Goal: Task Accomplishment & Management: Use online tool/utility

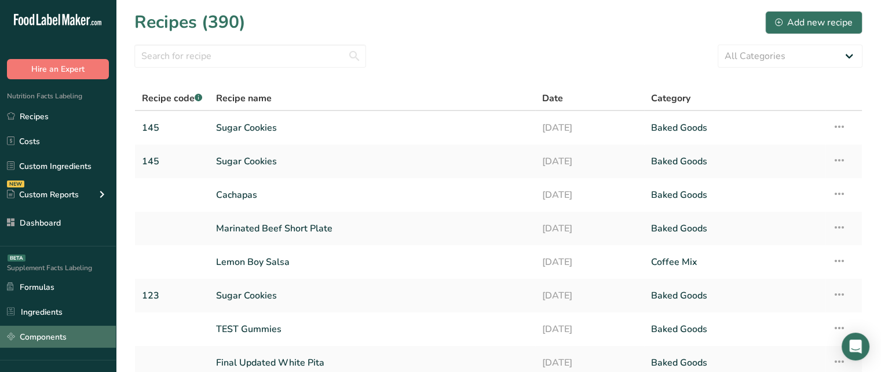
click at [76, 336] on link "Components" at bounding box center [58, 337] width 116 height 22
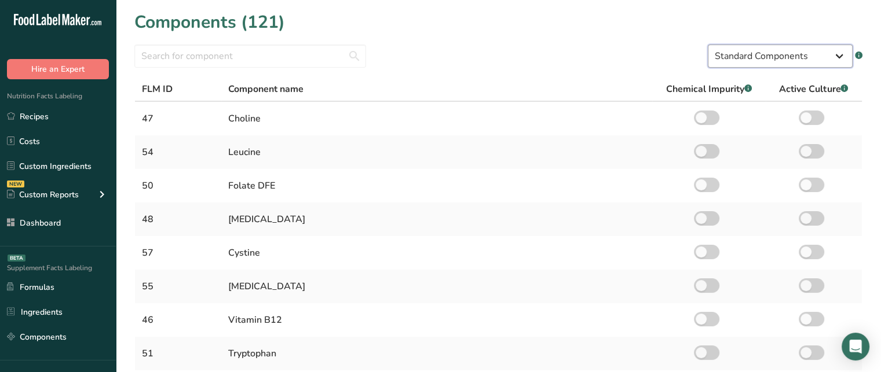
click at [752, 49] on select "Standard Components Custom Components" at bounding box center [779, 56] width 145 height 23
click at [707, 45] on select "Standard Components Custom Components" at bounding box center [779, 56] width 145 height 23
click at [285, 54] on input "text" at bounding box center [250, 56] width 232 height 23
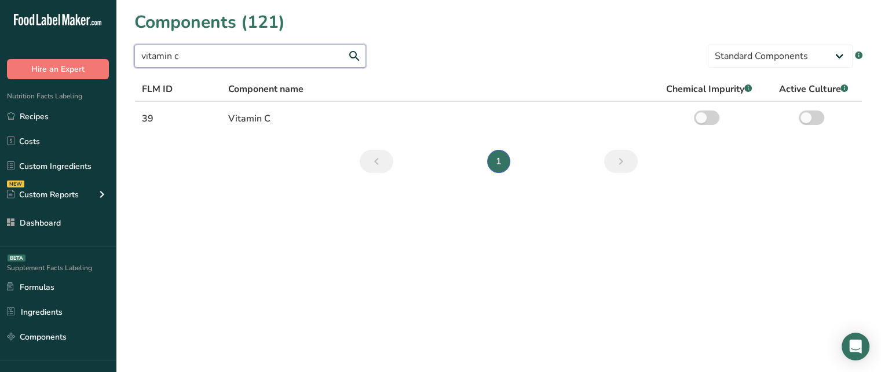
drag, startPoint x: 225, startPoint y: 61, endPoint x: 127, endPoint y: 56, distance: 98.0
click at [127, 56] on section "Components (121) vitamin c Standard Components Custom Components .a-a{fill:#347…" at bounding box center [498, 96] width 765 height 192
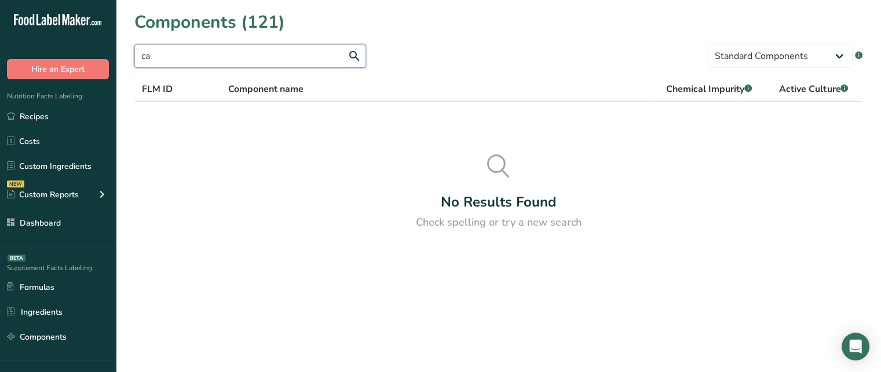
type input "c"
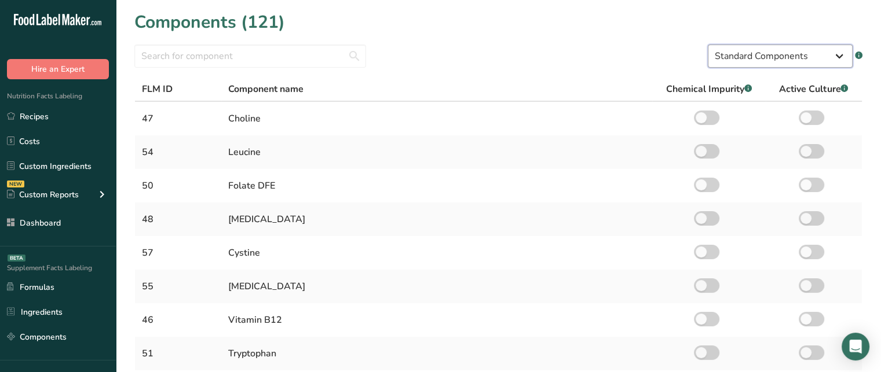
click at [790, 48] on select "Standard Components Custom Components" at bounding box center [779, 56] width 145 height 23
select select "custom"
click at [707, 45] on select "Standard Components Custom Components" at bounding box center [779, 56] width 145 height 23
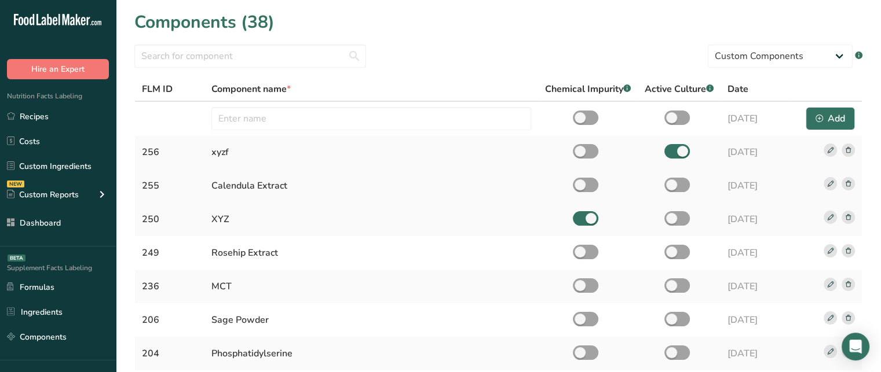
click at [848, 186] on rect at bounding box center [847, 183] width 13 height 13
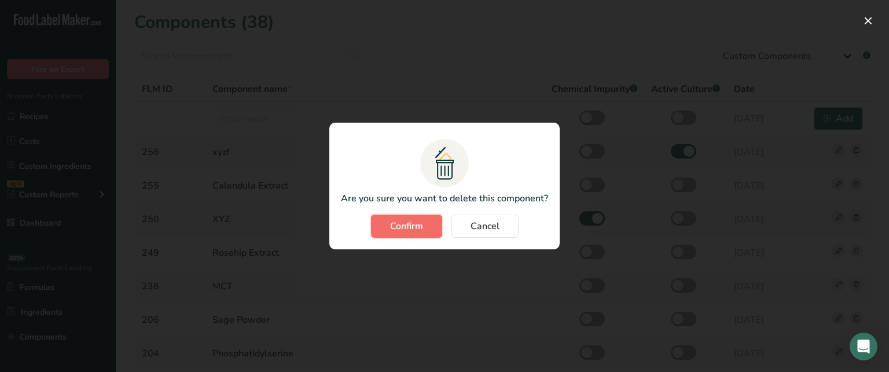
click at [428, 226] on button "Confirm" at bounding box center [406, 226] width 71 height 23
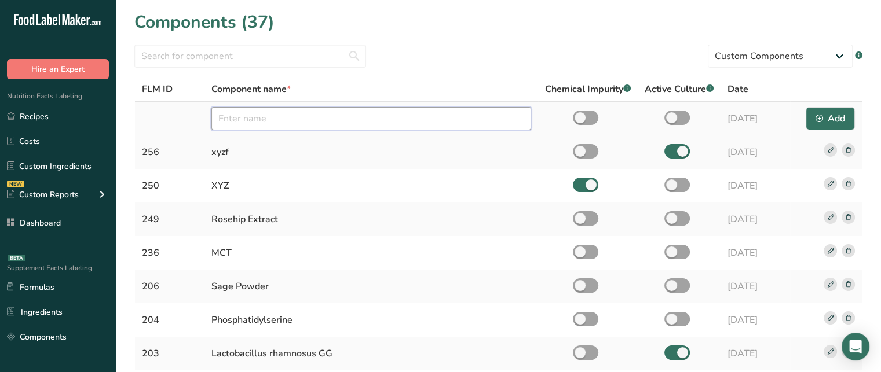
click at [324, 117] on input "text" at bounding box center [371, 118] width 320 height 23
type input "Calendula Extract"
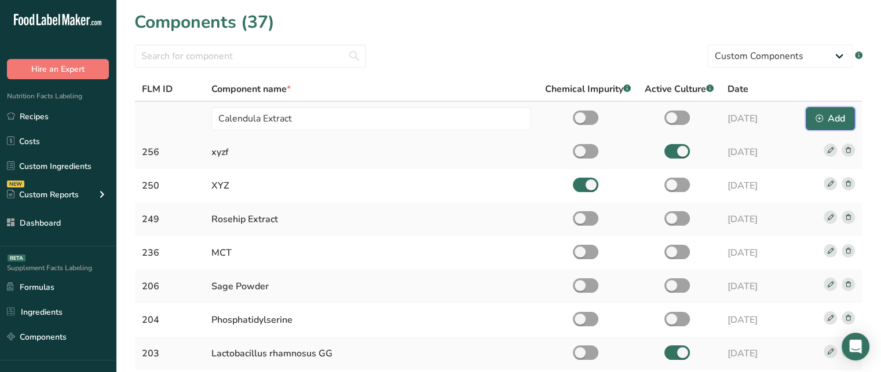
click at [825, 120] on div "Add" at bounding box center [830, 119] width 30 height 14
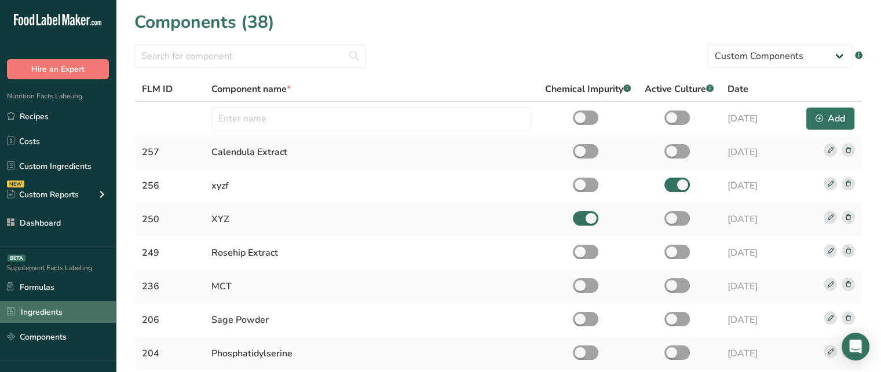
click at [77, 305] on link "Ingredients" at bounding box center [58, 312] width 116 height 22
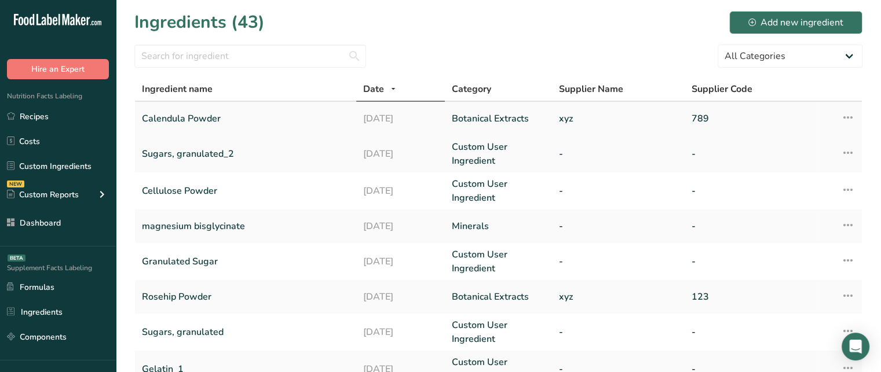
click at [852, 118] on icon at bounding box center [848, 117] width 14 height 21
click at [799, 169] on span "Delete Ingredient" at bounding box center [803, 172] width 65 height 12
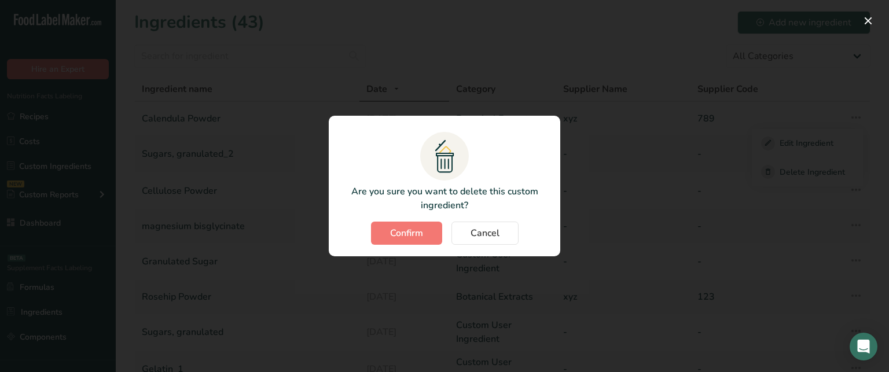
click at [413, 221] on div ".a{fill:#f5f3ed;}.b,.e{fill:#0f393a;}.c{fill:none;}.d{fill:#f2c549;}.e{stroke:r…" at bounding box center [445, 186] width 232 height 141
click at [414, 226] on button "Confirm" at bounding box center [406, 233] width 71 height 23
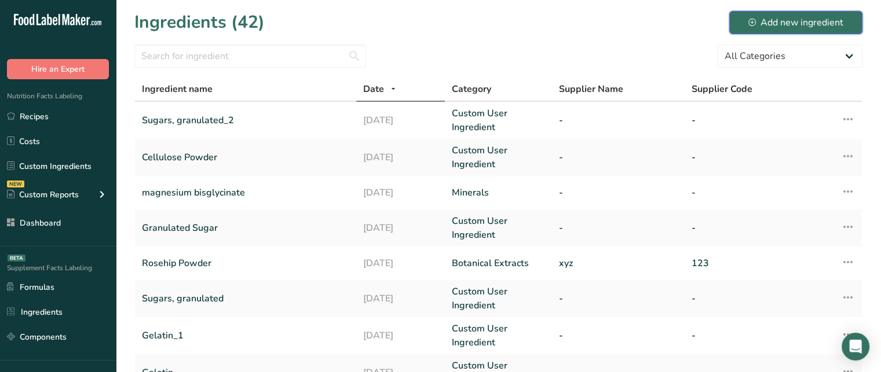
click at [802, 17] on div "Add new ingredient" at bounding box center [795, 23] width 95 height 14
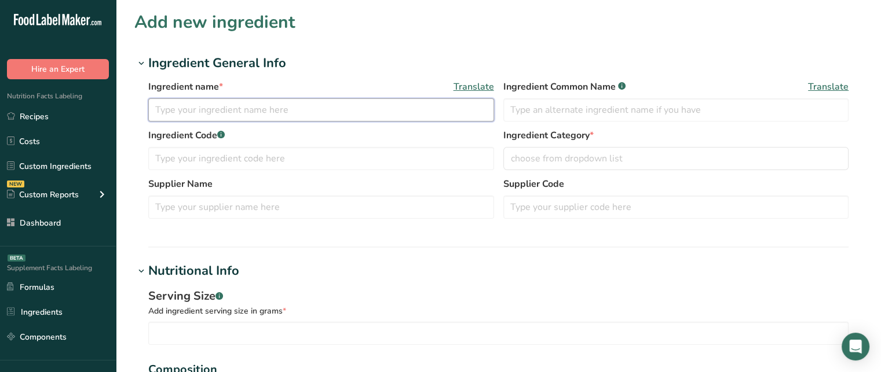
click at [268, 106] on input "text" at bounding box center [321, 109] width 346 height 23
type input "Calendula Herbal Powder"
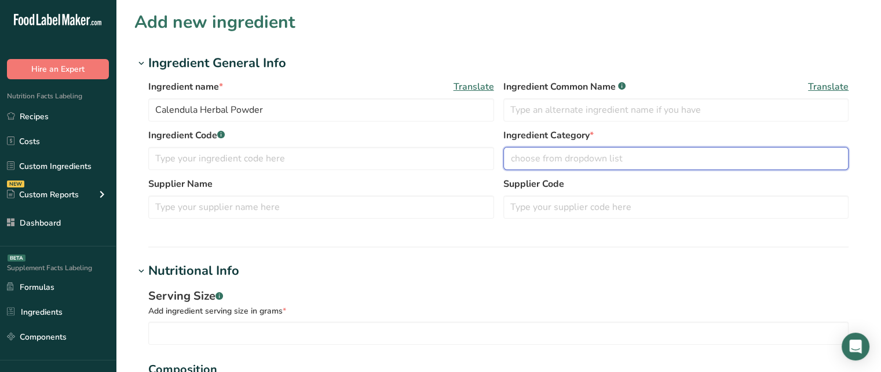
click at [555, 152] on span "choose from dropdown list" at bounding box center [567, 159] width 112 height 14
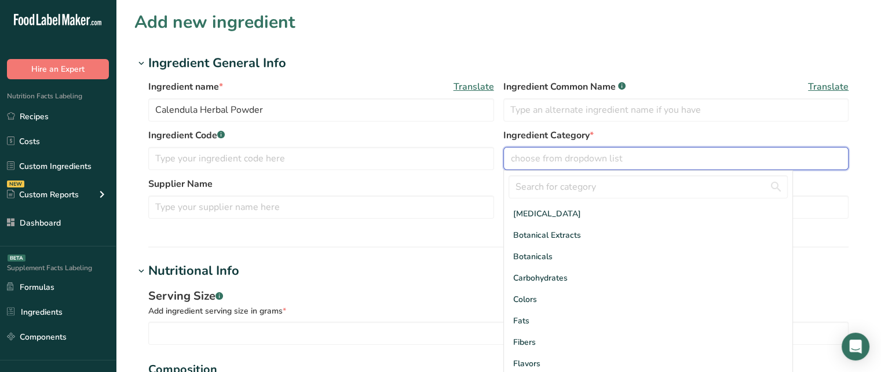
scroll to position [53, 0]
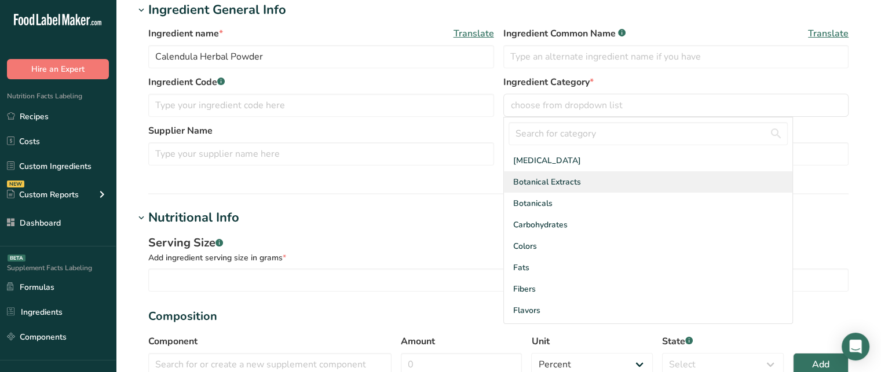
click at [581, 187] on div "Botanical Extracts" at bounding box center [648, 181] width 288 height 21
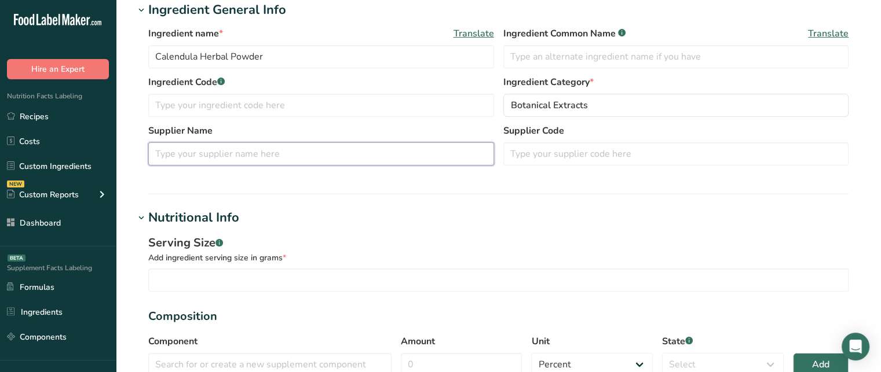
click at [236, 157] on input "text" at bounding box center [321, 153] width 346 height 23
type input "xyz"
click at [583, 143] on input "text" at bounding box center [676, 153] width 346 height 23
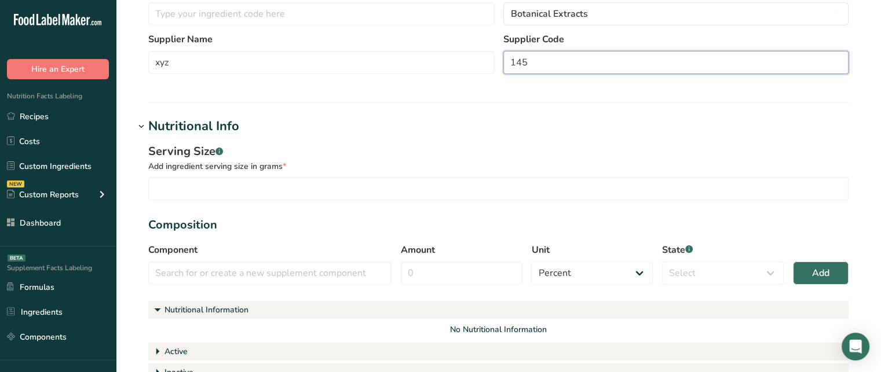
scroll to position [144, 0]
type input "145"
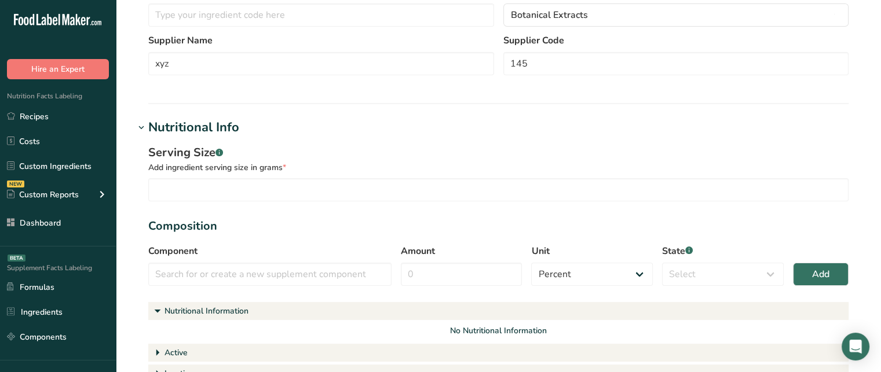
click at [206, 127] on div "Nutritional Info" at bounding box center [193, 127] width 91 height 19
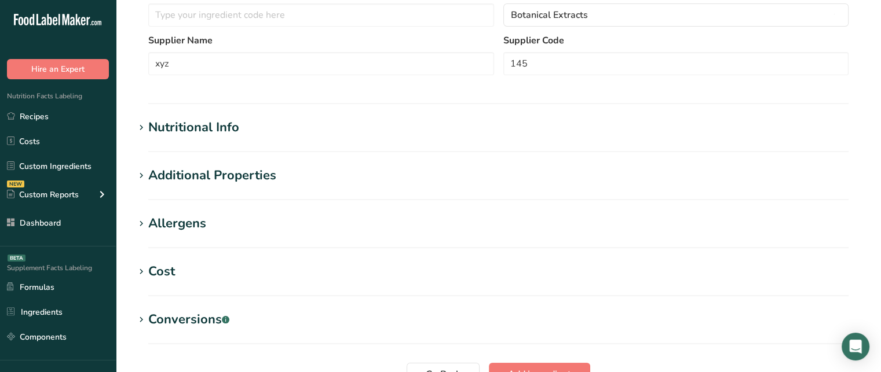
click at [207, 124] on div "Nutritional Info" at bounding box center [193, 127] width 91 height 19
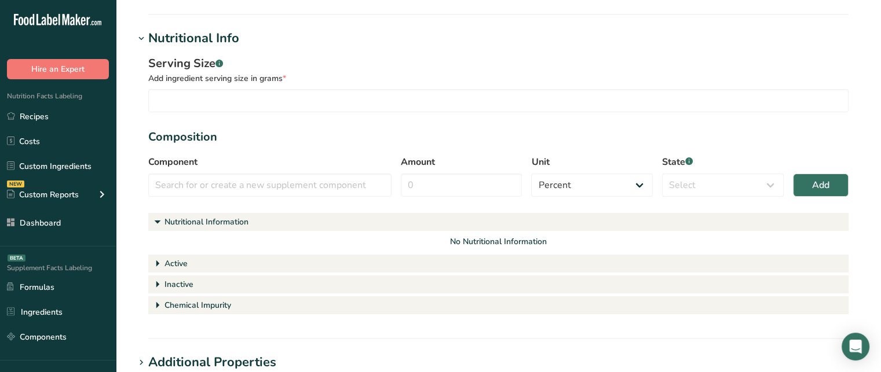
scroll to position [246, 0]
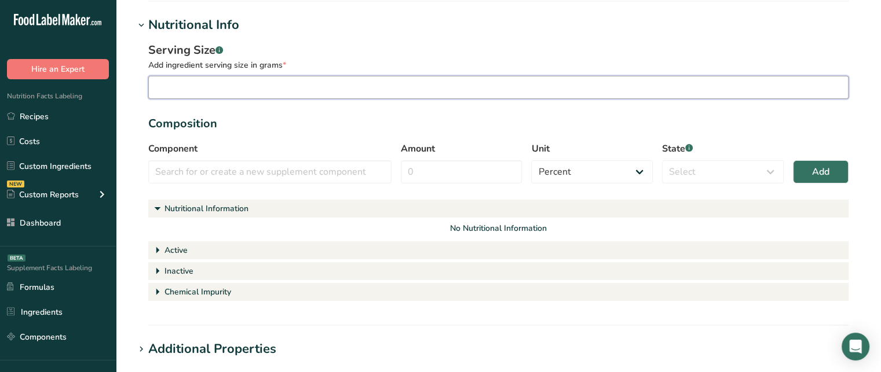
click at [567, 96] on input "number" at bounding box center [498, 87] width 700 height 23
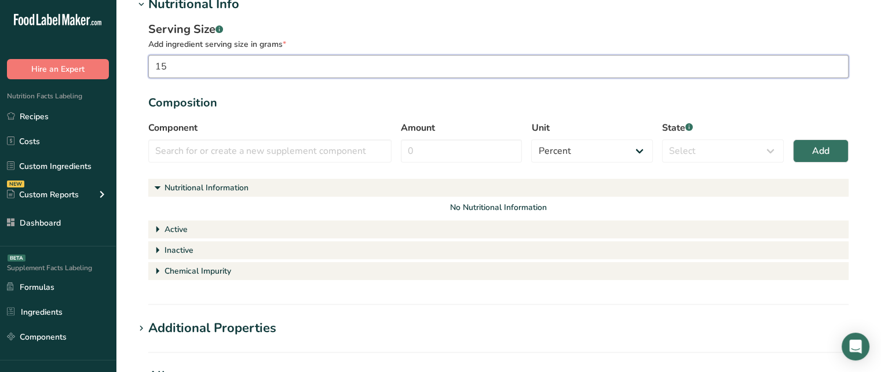
scroll to position [269, 0]
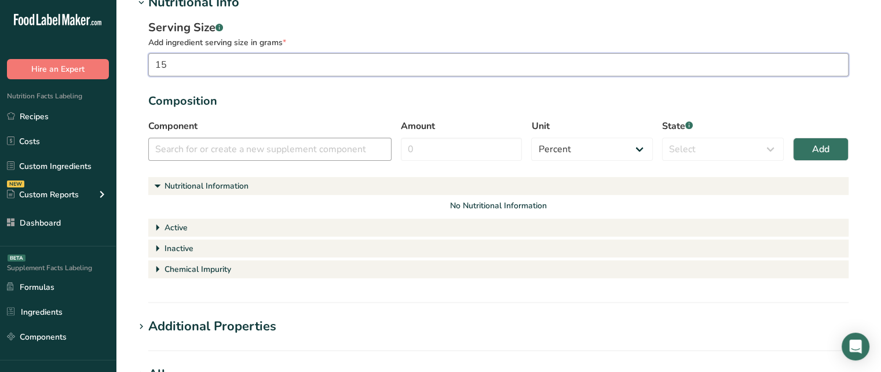
type input "15"
click at [310, 155] on input "text" at bounding box center [269, 149] width 243 height 23
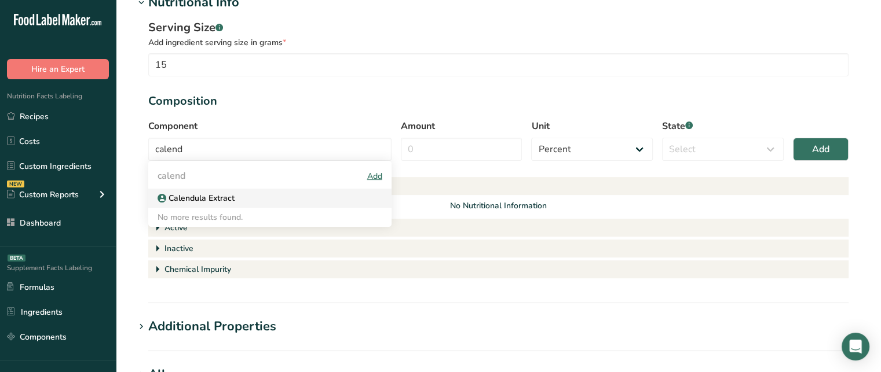
click at [224, 201] on p "Calendula Extract" at bounding box center [200, 198] width 68 height 12
type input "Calendula Extract"
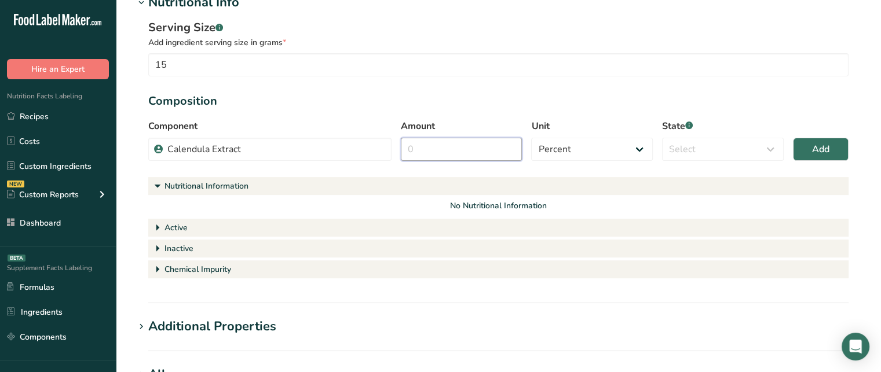
click at [438, 159] on input "Amount" at bounding box center [462, 149] width 122 height 23
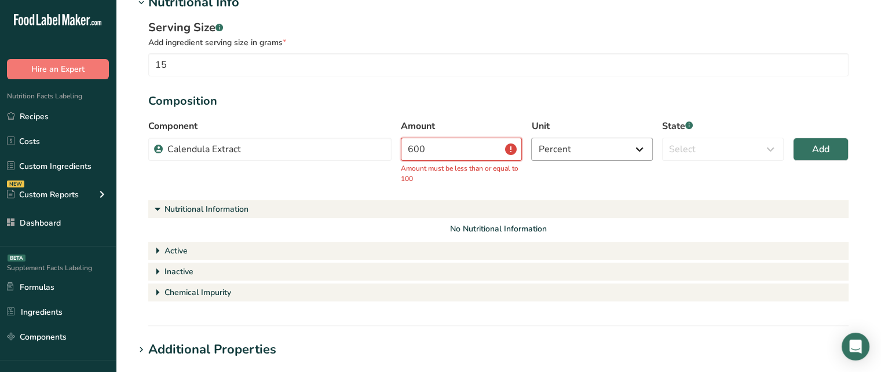
type input "600"
click at [545, 157] on select "Percent Grams Kilograms mg Oz Pound PPM B CFU mcg µg kcal kJ" at bounding box center [592, 149] width 122 height 23
select select "2"
click at [531, 138] on select "Percent Grams Kilograms mg Oz Pound PPM B CFU mcg µg kcal kJ" at bounding box center [592, 149] width 122 height 23
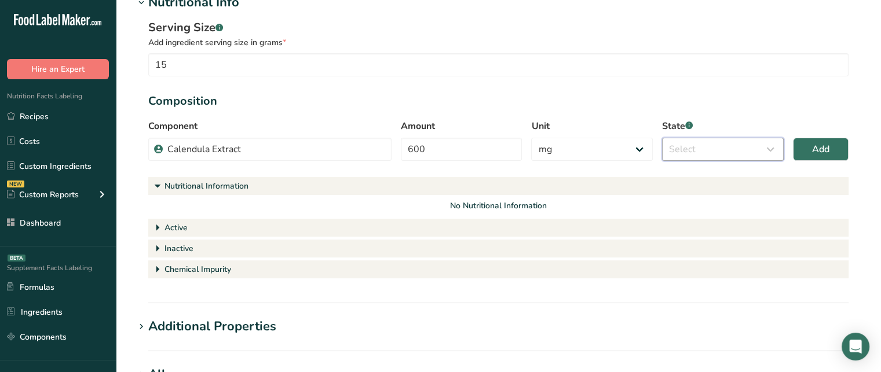
click at [739, 152] on select "Select Active Inactive Chemical Impurity Nutritional Information" at bounding box center [723, 149] width 122 height 23
select select "active"
click at [662, 138] on select "Select Active Inactive Chemical Impurity Nutritional Information" at bounding box center [723, 149] width 122 height 23
click at [801, 149] on button "Add" at bounding box center [821, 149] width 56 height 23
select select "percent"
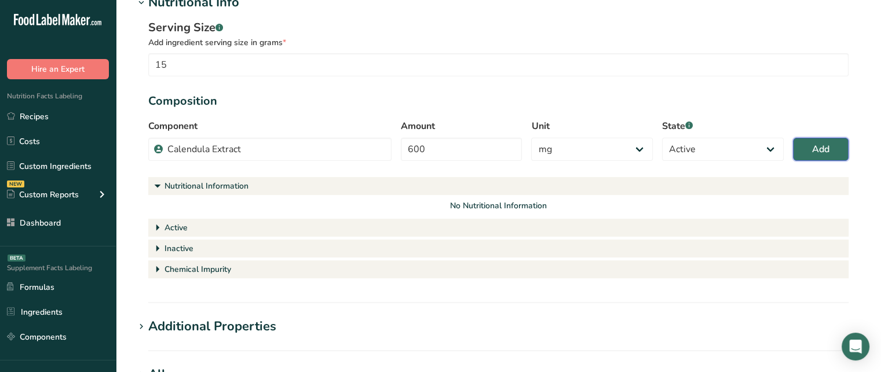
select select
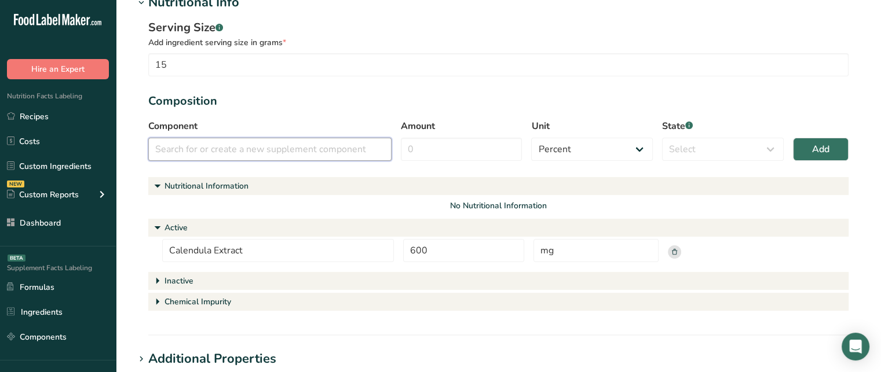
click at [287, 142] on input "text" at bounding box center [269, 149] width 243 height 23
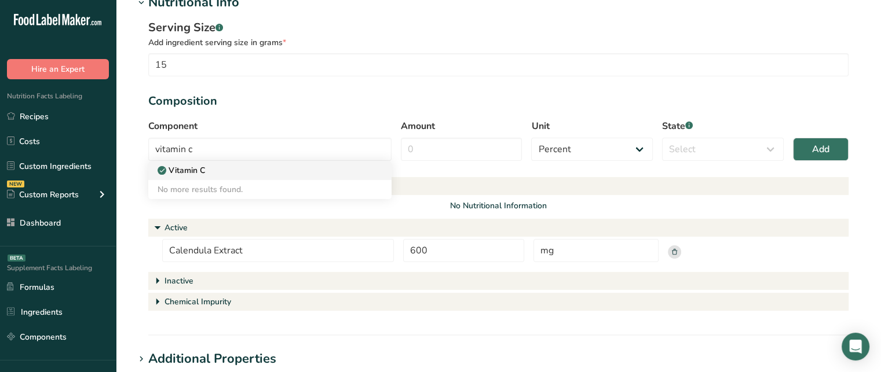
click at [257, 162] on link "Vitamin C" at bounding box center [269, 170] width 243 height 19
type input "Vitamin C"
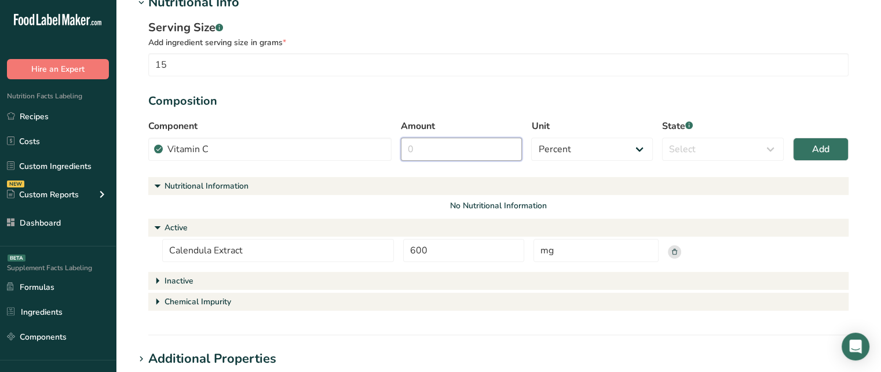
click at [439, 150] on input "Amount" at bounding box center [462, 149] width 122 height 23
type input "3"
click at [586, 143] on select "Percent Grams Kilograms mg Oz Pound PPM B CFU mcg µg kcal kJ" at bounding box center [592, 149] width 122 height 23
select select "2"
click at [531, 138] on select "Percent Grams Kilograms mg Oz Pound PPM B CFU mcg µg kcal kJ" at bounding box center [592, 149] width 122 height 23
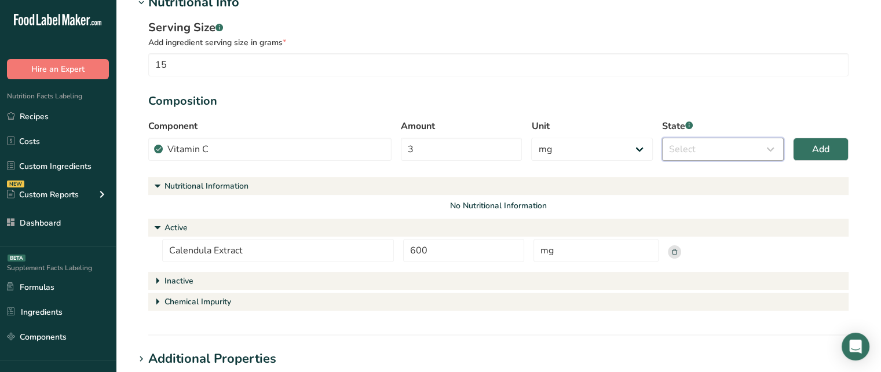
click at [695, 157] on select "Select Active Inactive Chemical Impurity Nutritional Information" at bounding box center [723, 149] width 122 height 23
select select "active"
click at [662, 138] on select "Select Active Inactive Chemical Impurity Nutritional Information" at bounding box center [723, 149] width 122 height 23
click at [805, 154] on button "Add" at bounding box center [821, 149] width 56 height 23
select select "percent"
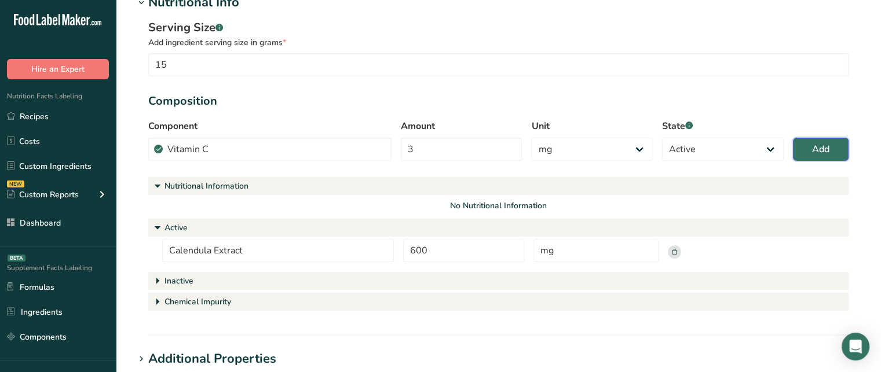
select select
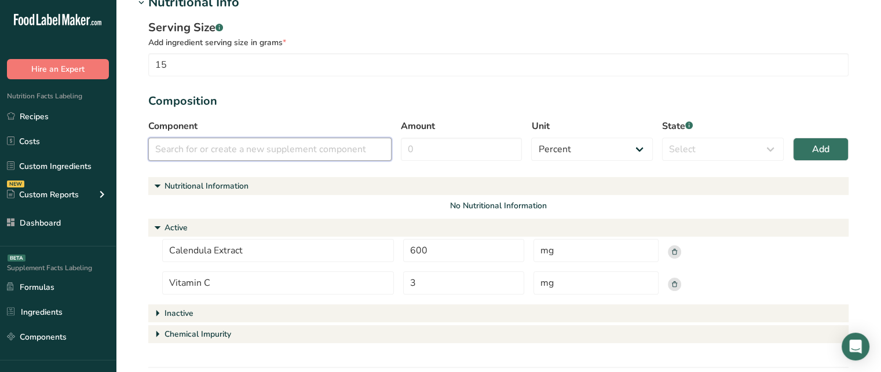
click at [299, 158] on input "text" at bounding box center [269, 149] width 243 height 23
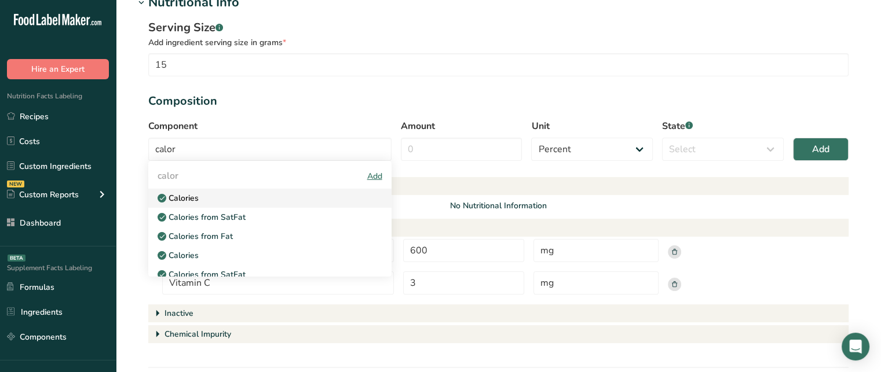
click at [241, 200] on div "Calories" at bounding box center [260, 198] width 206 height 12
type input "Calories"
select select "9"
select select "nutritional_information"
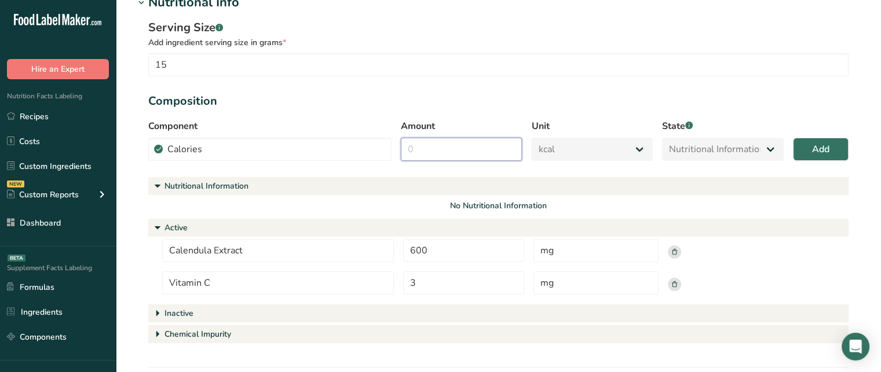
click at [452, 151] on input "Amount" at bounding box center [462, 149] width 122 height 23
type input "5"
click at [829, 159] on button "Add" at bounding box center [821, 149] width 56 height 23
select select "percent"
select select
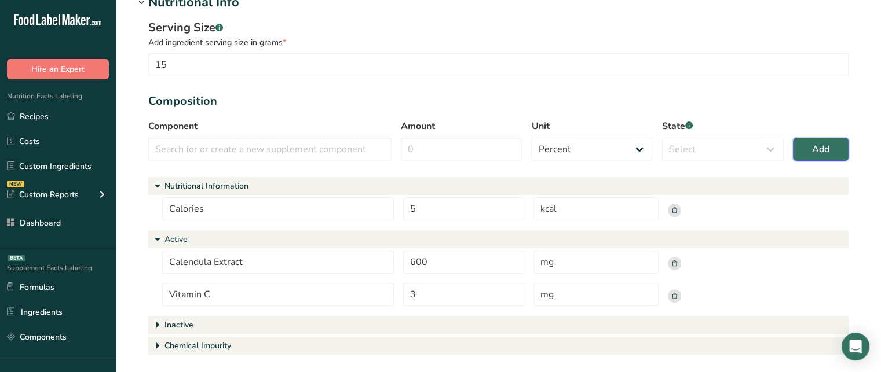
scroll to position [320, 0]
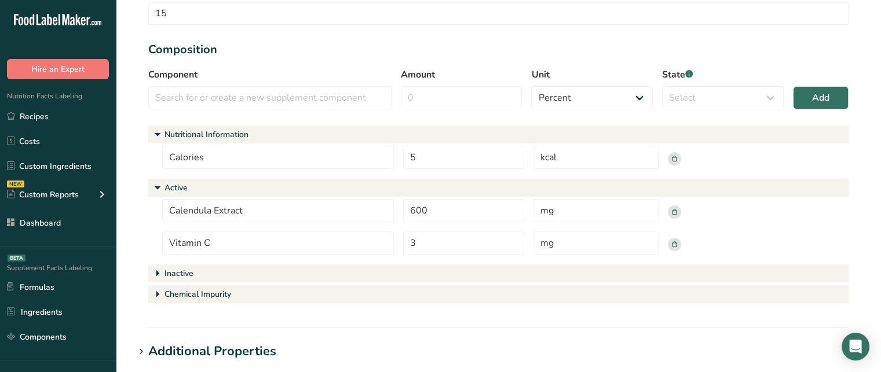
click at [190, 270] on div "Inactive" at bounding box center [178, 273] width 29 height 12
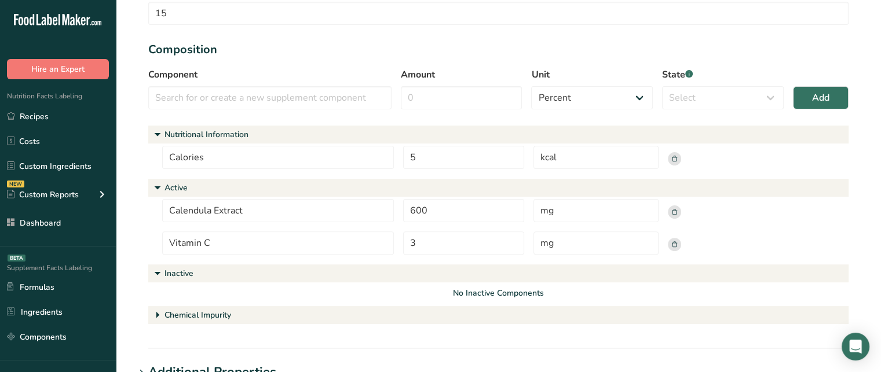
click at [211, 120] on section "Serving Size .a-a{fill:#347362;}.b-a{fill:#fff;} Add ingredient serving size in…" at bounding box center [498, 147] width 700 height 359
click at [213, 115] on div "Component Calories Calories from SatFat Calories from Fat Calories Calories fro…" at bounding box center [498, 92] width 700 height 49
click at [229, 98] on input "text" at bounding box center [269, 97] width 243 height 23
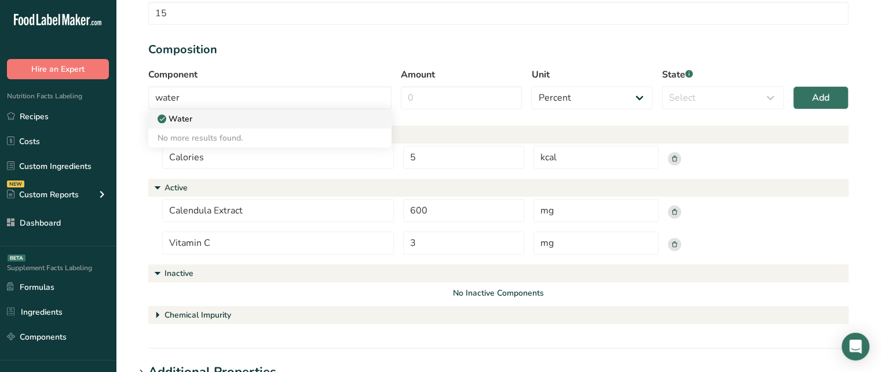
click at [243, 127] on link "Water" at bounding box center [269, 118] width 243 height 19
type input "Water"
select select "inactive"
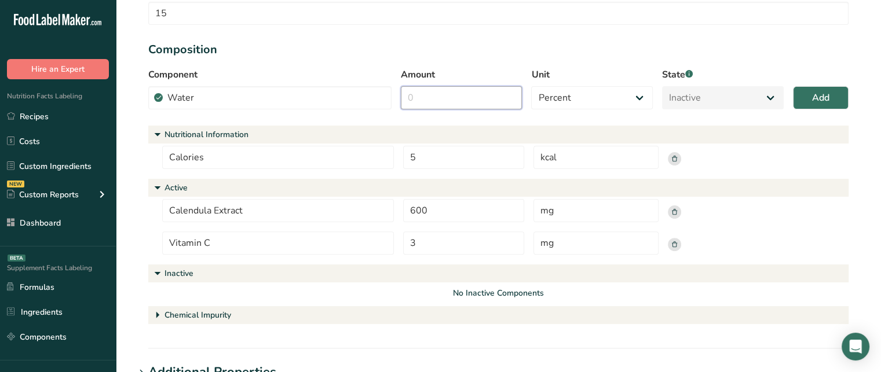
click at [500, 95] on input "Amount" at bounding box center [462, 97] width 122 height 23
type input "2"
click at [807, 101] on button "Add" at bounding box center [821, 97] width 56 height 23
select select
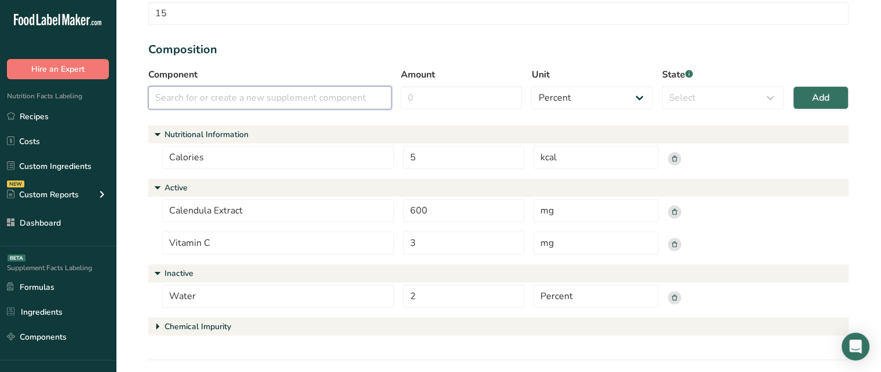
click at [255, 100] on input "text" at bounding box center [269, 97] width 243 height 23
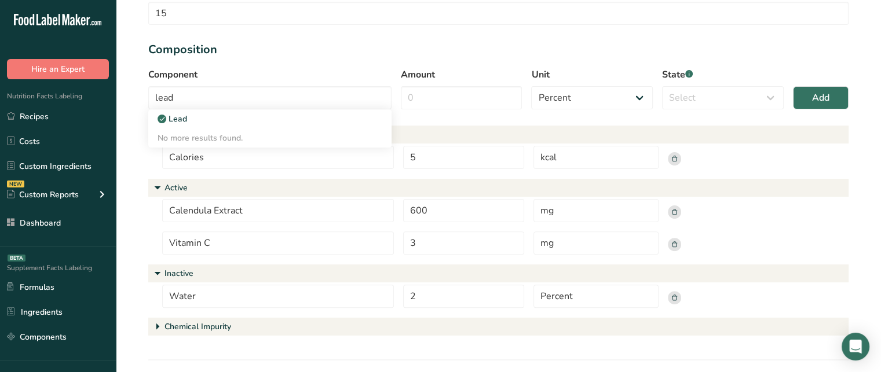
click at [276, 125] on link "Lead" at bounding box center [269, 118] width 243 height 19
type input "Lead"
select select "5"
select select "chemical_impurity"
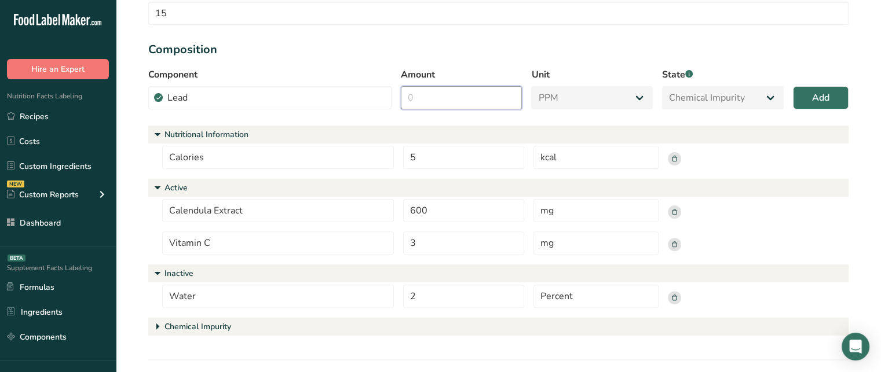
click at [473, 99] on input "Amount" at bounding box center [462, 97] width 122 height 23
type input "2"
click at [813, 102] on span "Add" at bounding box center [820, 98] width 17 height 14
select select "percent"
select select
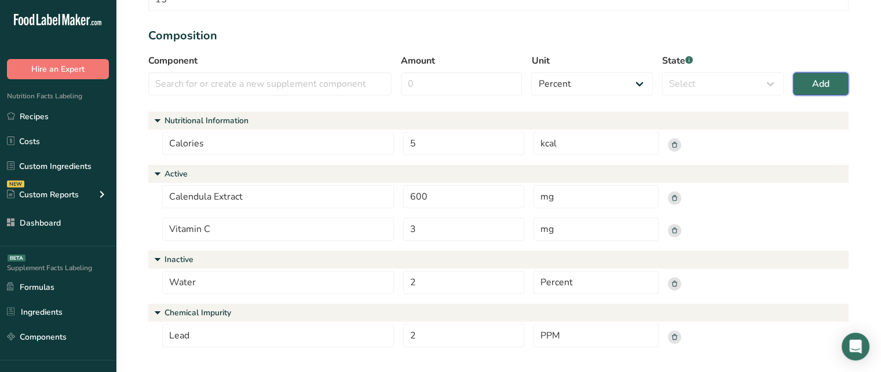
scroll to position [340, 0]
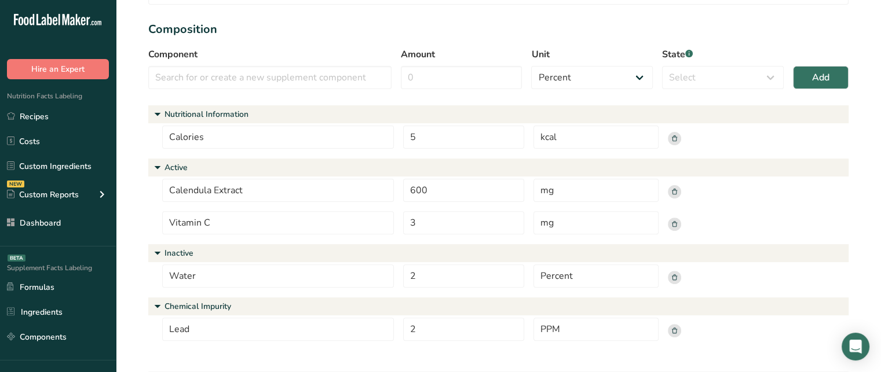
click at [673, 134] on div "Calories 5 kcal" at bounding box center [498, 141] width 672 height 30
click at [673, 134] on rect at bounding box center [673, 138] width 13 height 13
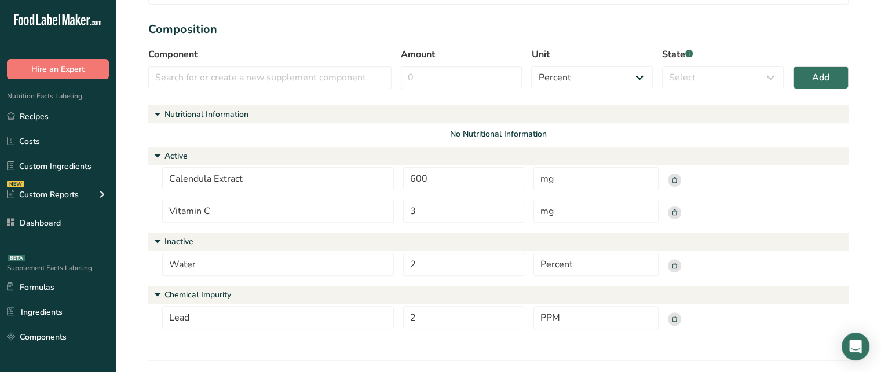
click at [670, 266] on rect at bounding box center [673, 265] width 13 height 13
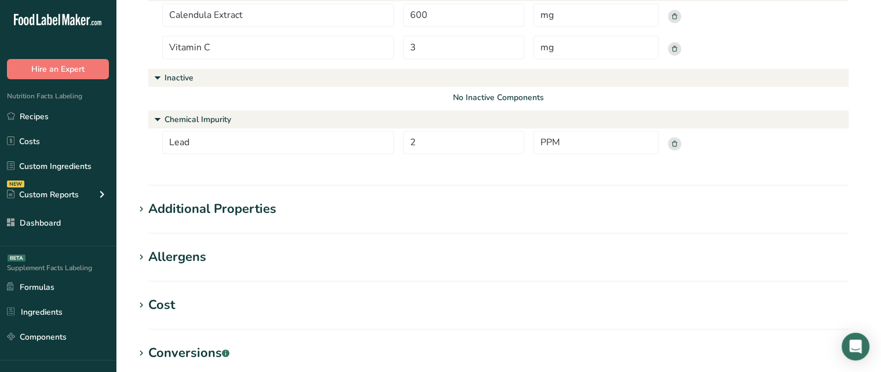
scroll to position [502, 0]
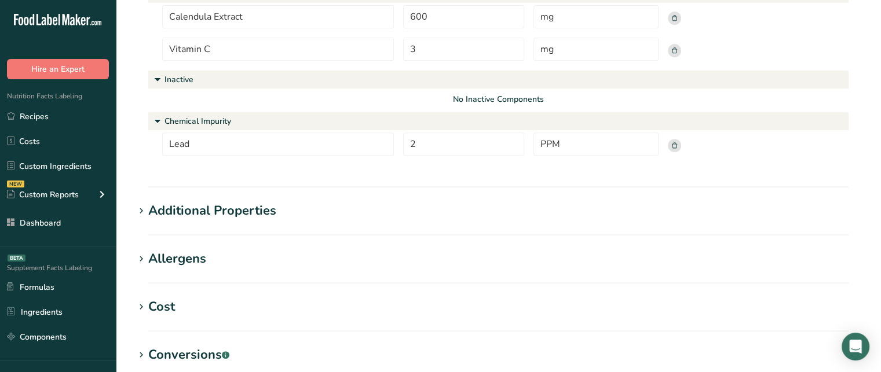
click at [257, 214] on div "Additional Properties" at bounding box center [212, 210] width 128 height 19
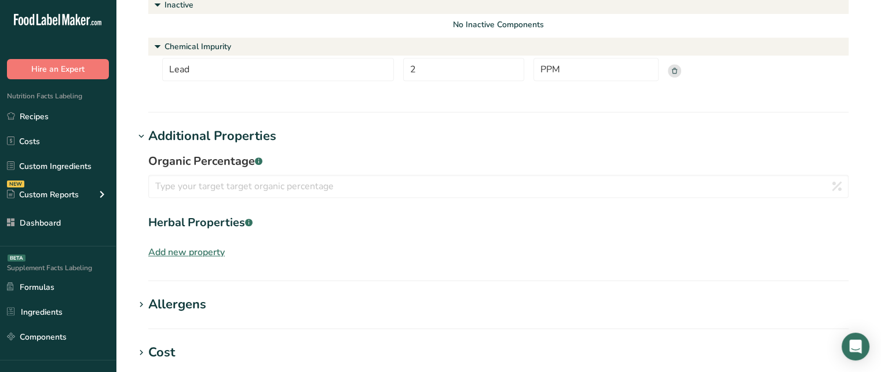
scroll to position [571, 0]
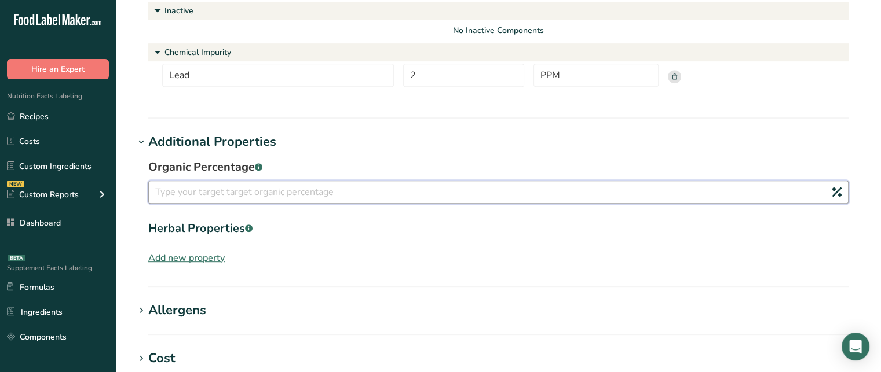
click at [547, 197] on input "number" at bounding box center [498, 192] width 700 height 23
type input "80"
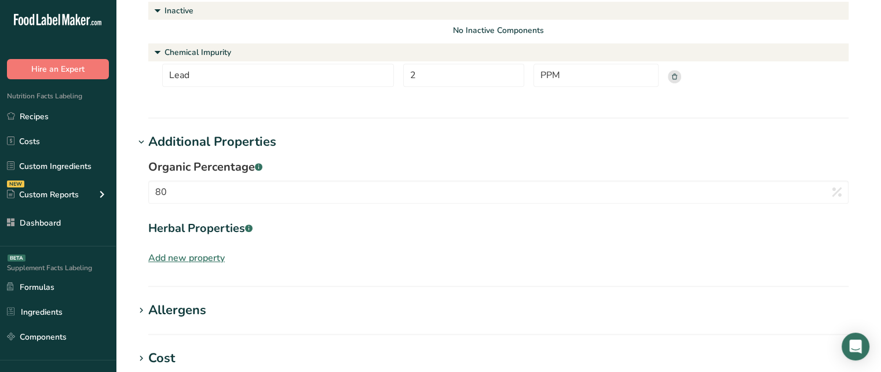
click at [197, 258] on div "Add new property" at bounding box center [186, 258] width 76 height 14
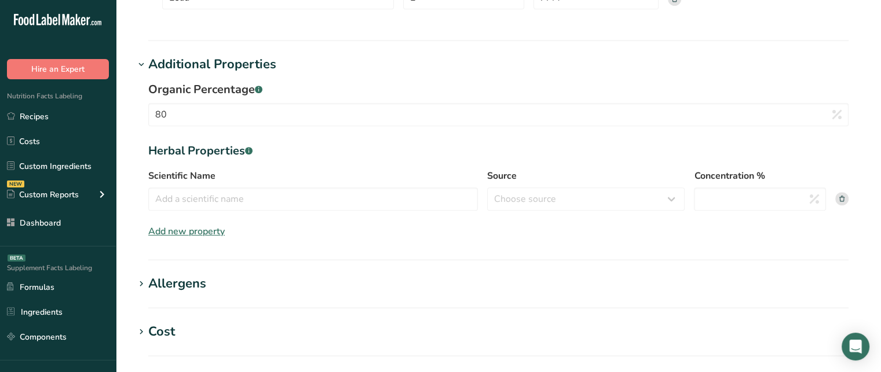
scroll to position [655, 0]
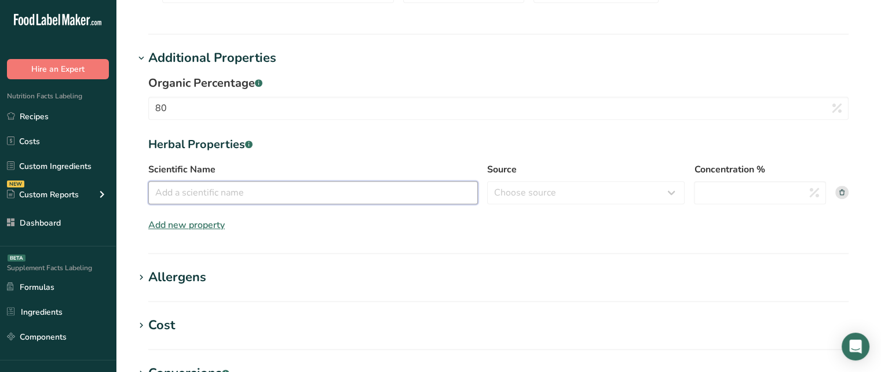
click at [223, 198] on input "Scientific Name" at bounding box center [312, 192] width 329 height 23
type input "Calendula officinalis"
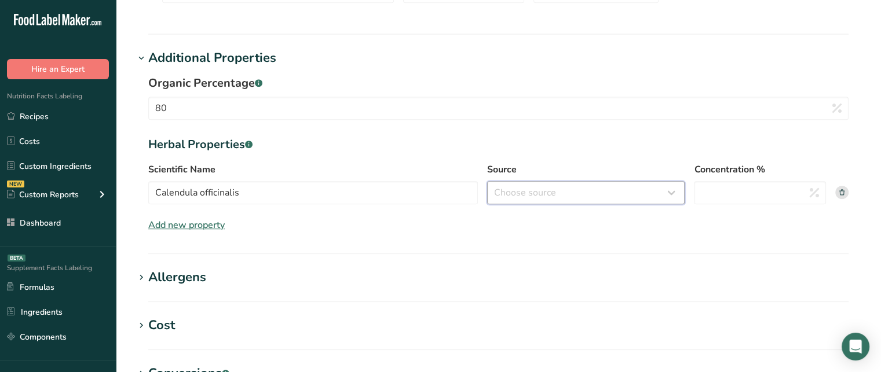
click at [496, 192] on select "Choose source root whole resin fruit seed flower peel bark stem oil leaf" at bounding box center [585, 192] width 197 height 23
select select "root"
click at [487, 181] on select "Choose source root whole resin fruit seed flower peel bark stem oil leaf" at bounding box center [585, 192] width 197 height 23
click at [769, 185] on input "Concentration %" at bounding box center [760, 192] width 132 height 23
type input "10"
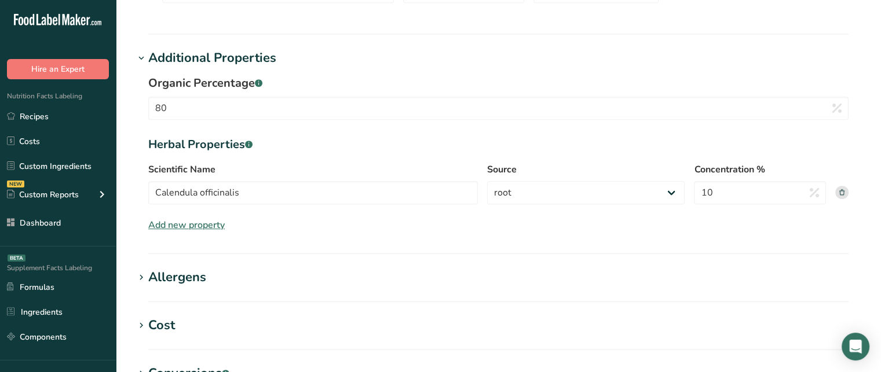
click at [817, 224] on div "Organic Percentage .a-a{fill:#347362;}.b-a{fill:#fff;} 80 Herbal Properties .a-…" at bounding box center [498, 153] width 728 height 171
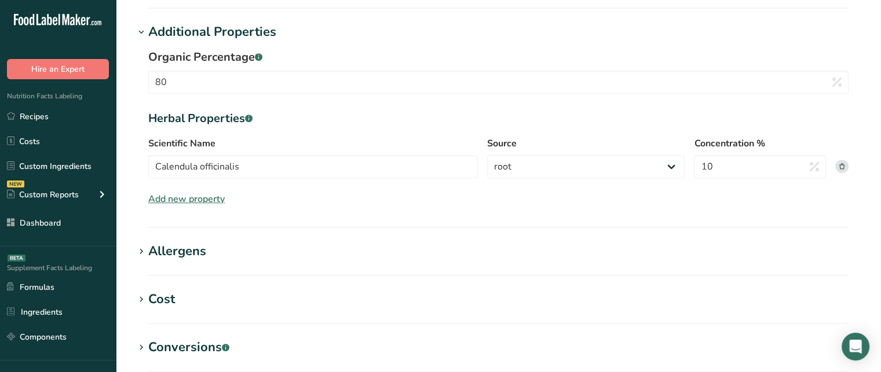
scroll to position [684, 0]
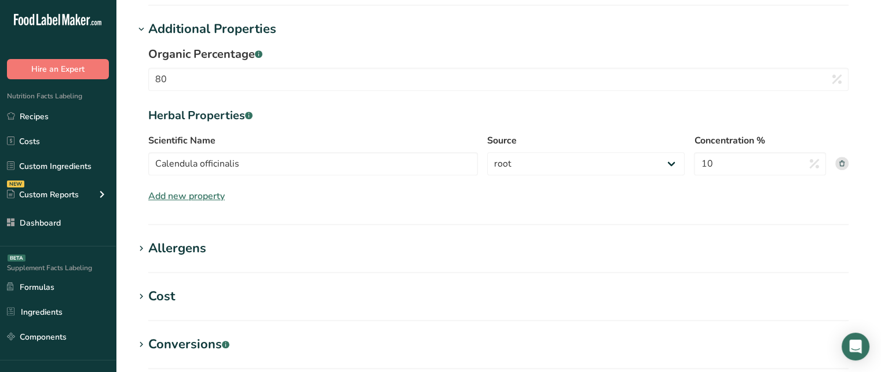
click at [196, 247] on div "Allergens" at bounding box center [177, 248] width 58 height 19
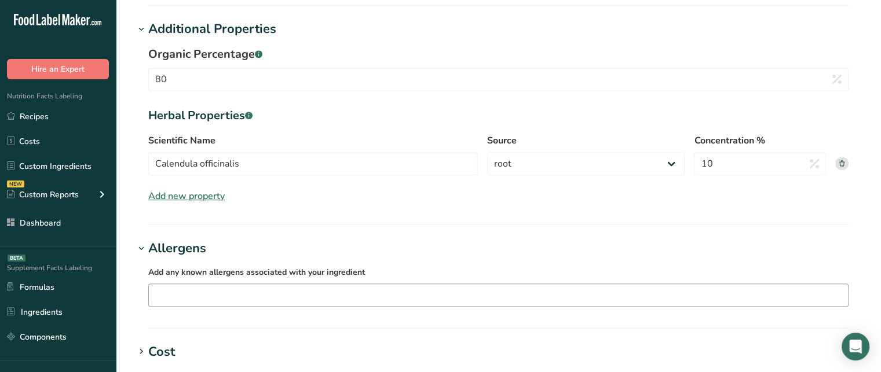
click at [225, 284] on div "Soy Tree Nuts Wheat Milk Eggs Fish Peanuts Sesame Crustaceans Sulphites Celery …" at bounding box center [498, 295] width 700 height 23
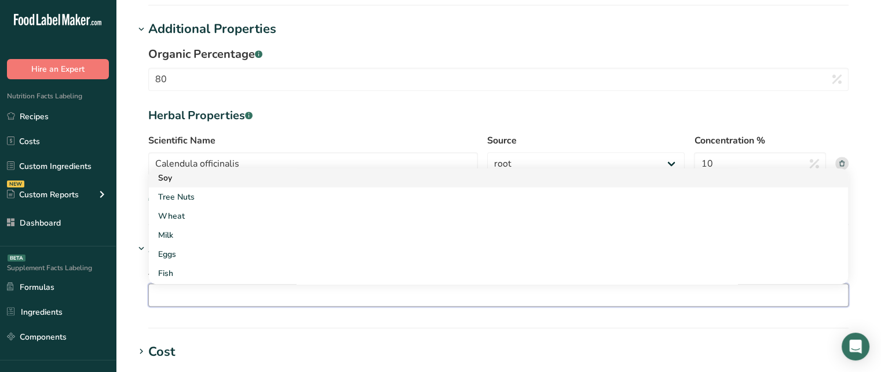
click at [165, 178] on div "Soy" at bounding box center [489, 178] width 662 height 12
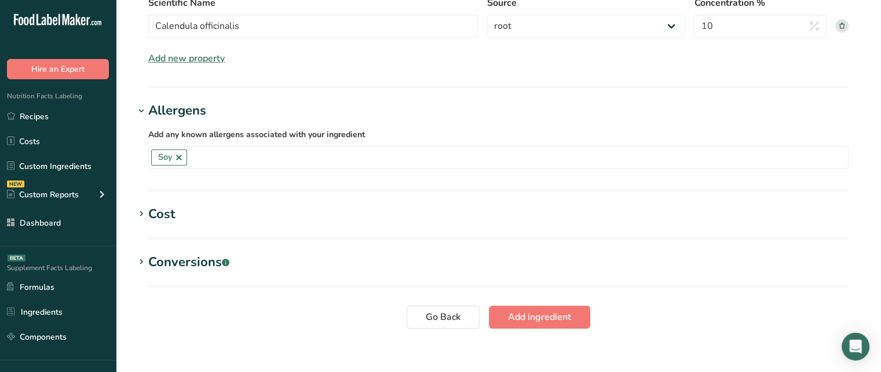
scroll to position [817, 0]
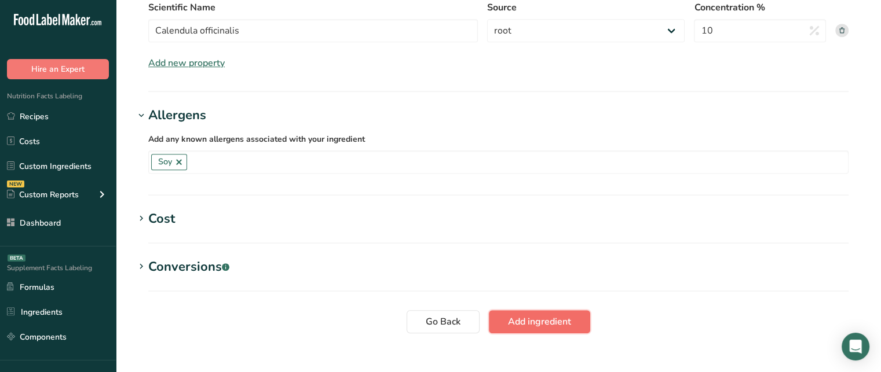
click at [546, 321] on span "Add ingredient" at bounding box center [539, 322] width 63 height 14
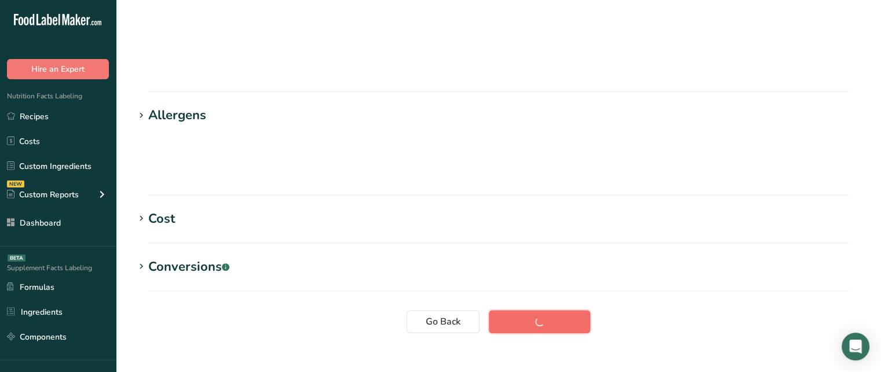
scroll to position [53, 0]
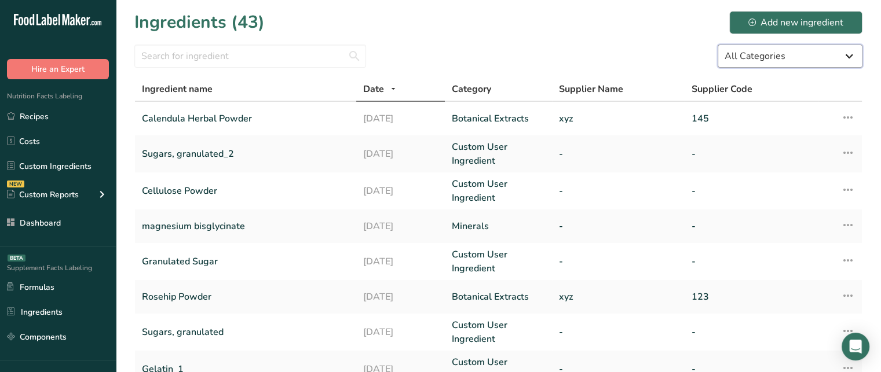
click at [766, 61] on select "All Categories Amino Acids Botanical Extracts Botanicals Carbohydrates Colors F…" at bounding box center [789, 56] width 145 height 23
click at [717, 45] on select "All Categories Amino Acids Botanical Extracts Botanicals Carbohydrates Colors F…" at bounding box center [789, 56] width 145 height 23
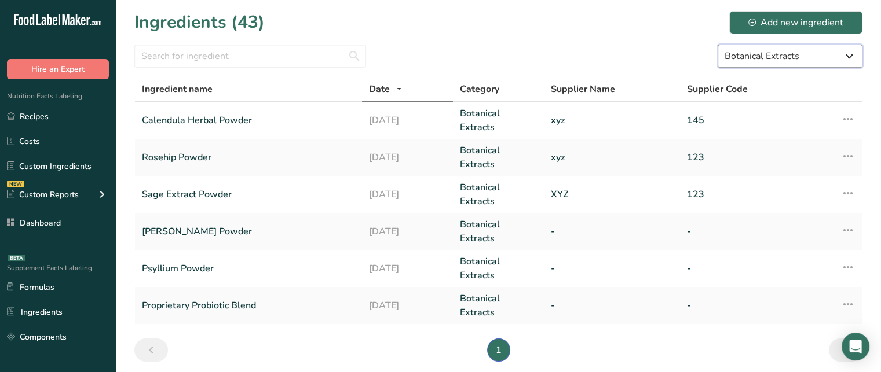
click at [733, 55] on select "All Categories Amino Acids Botanical Extracts Botanicals Carbohydrates Colors F…" at bounding box center [789, 56] width 145 height 23
select select "-1"
click at [717, 45] on select "All Categories Amino Acids Botanical Extracts Botanicals Carbohydrates Colors F…" at bounding box center [789, 56] width 145 height 23
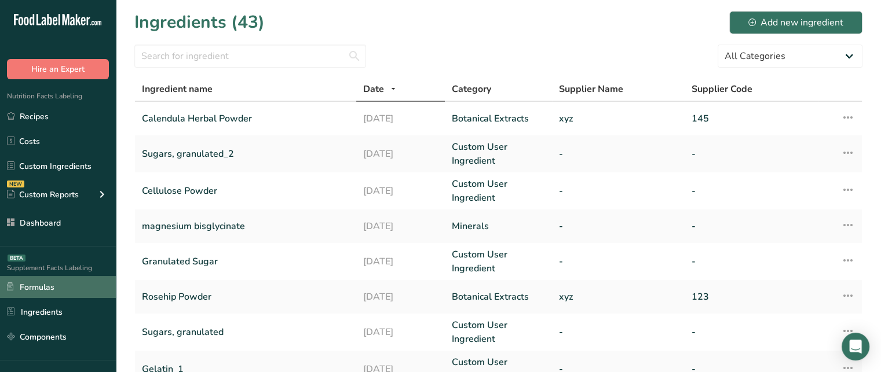
click at [55, 287] on link "Formulas" at bounding box center [58, 287] width 116 height 22
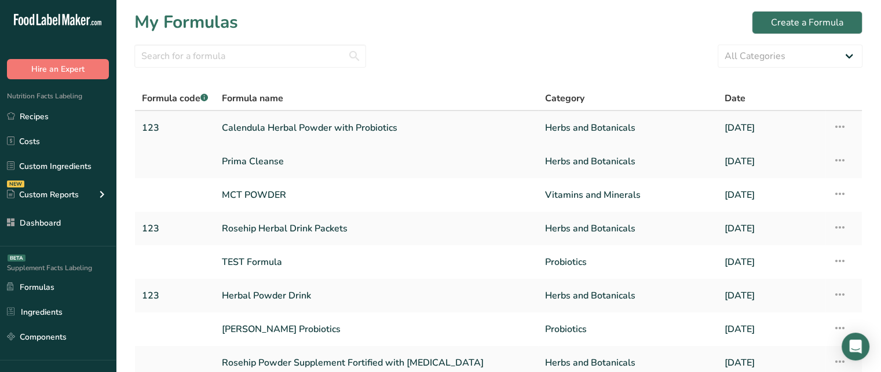
click at [841, 127] on icon at bounding box center [839, 126] width 14 height 21
click at [793, 174] on span "Delete Formula" at bounding box center [765, 180] width 58 height 13
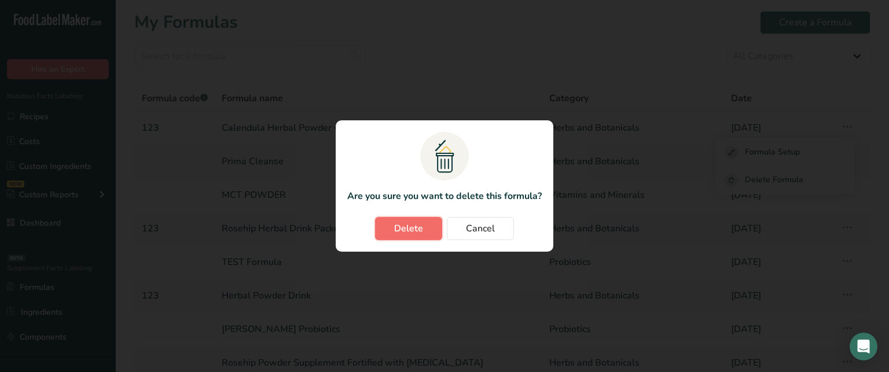
click at [425, 229] on button "Delete" at bounding box center [408, 228] width 67 height 23
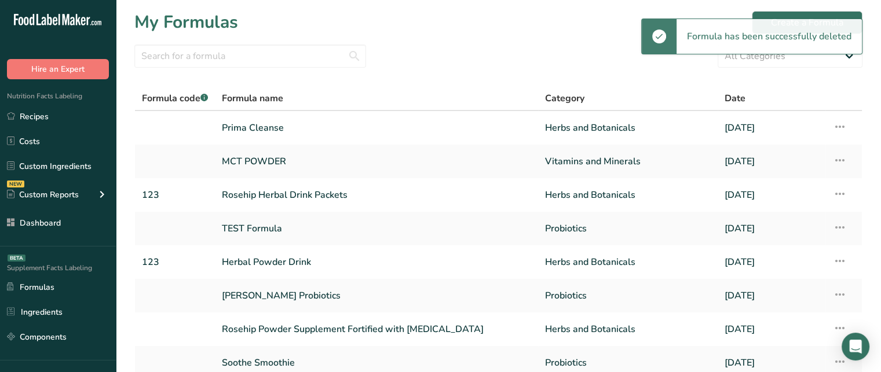
click at [820, 20] on div "Formula has been successfully deleted" at bounding box center [768, 36] width 185 height 35
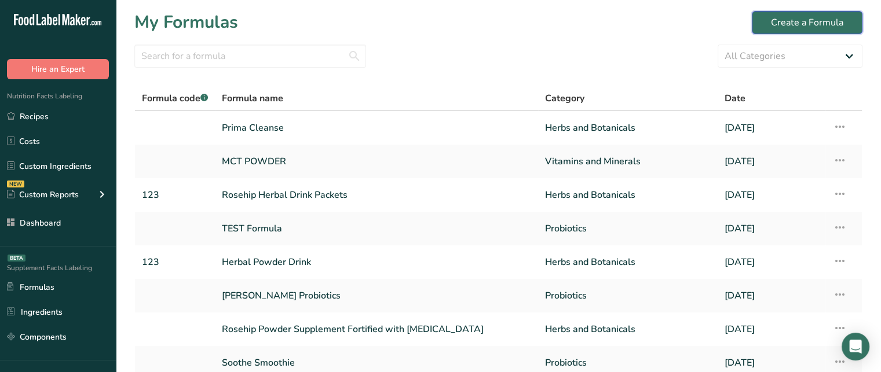
click at [808, 17] on div "Create a Formula" at bounding box center [807, 23] width 72 height 14
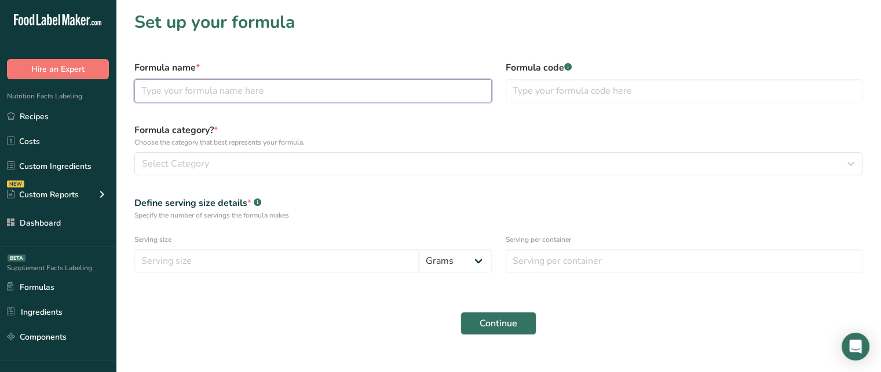
click at [364, 86] on input "text" at bounding box center [312, 90] width 357 height 23
type input "Calendula Herbal Drink with Probiotics"
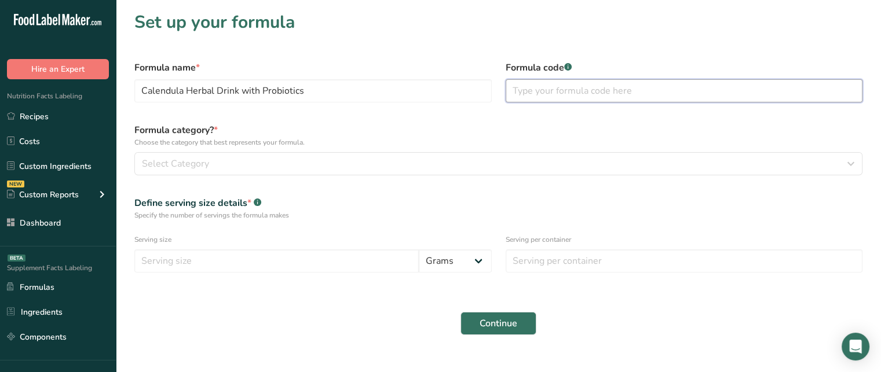
click at [593, 96] on input "text" at bounding box center [683, 90] width 357 height 23
type input "178"
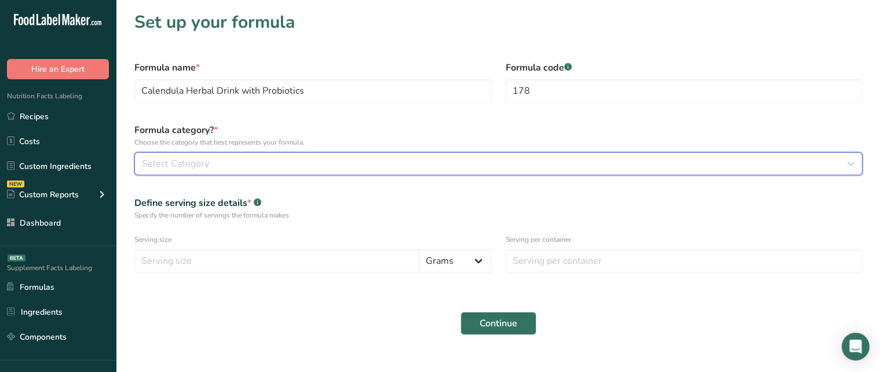
click at [313, 156] on button "Select Category" at bounding box center [498, 163] width 728 height 23
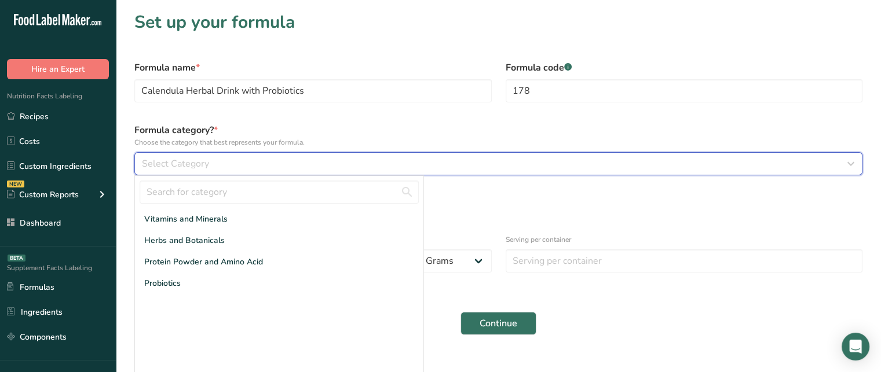
scroll to position [19, 0]
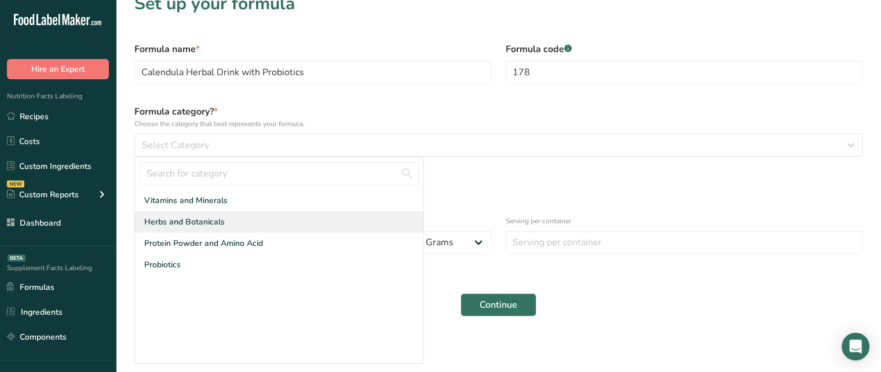
click at [266, 219] on div "Herbs and Botanicals" at bounding box center [279, 221] width 288 height 21
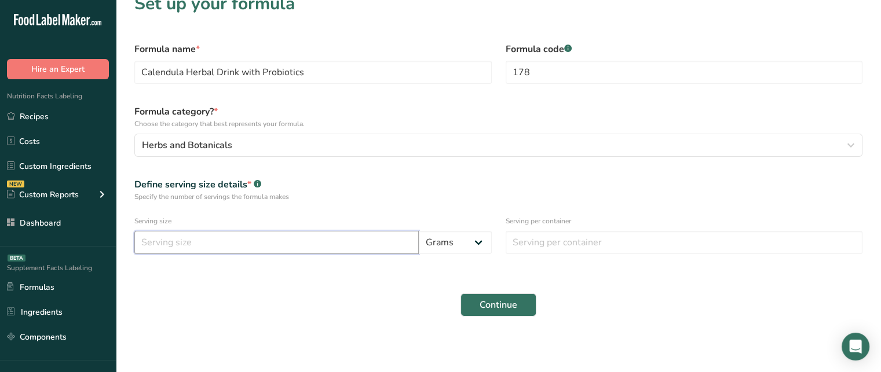
click at [229, 252] on input "number" at bounding box center [276, 242] width 284 height 23
type input "10"
click at [582, 245] on input "number" at bounding box center [683, 242] width 357 height 23
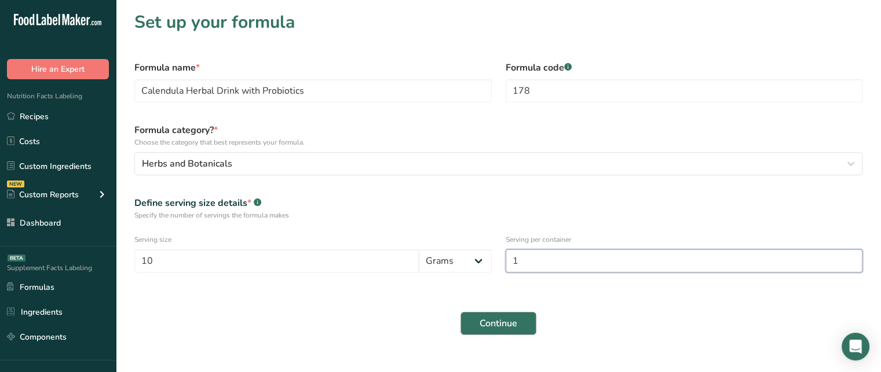
type input "1"
click at [503, 312] on button "Continue" at bounding box center [498, 323] width 76 height 23
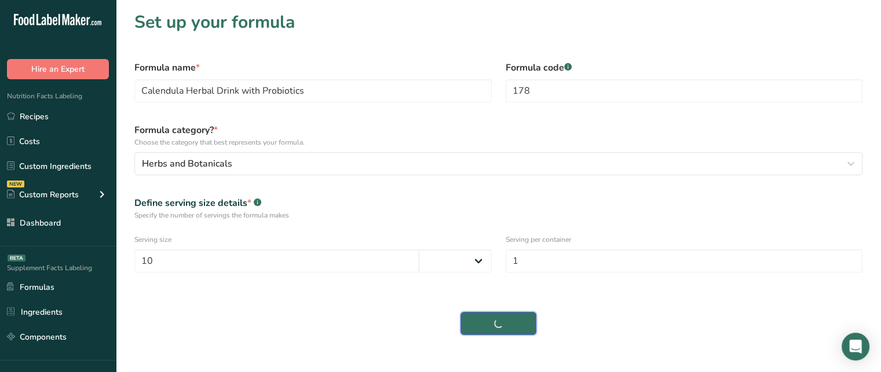
select select
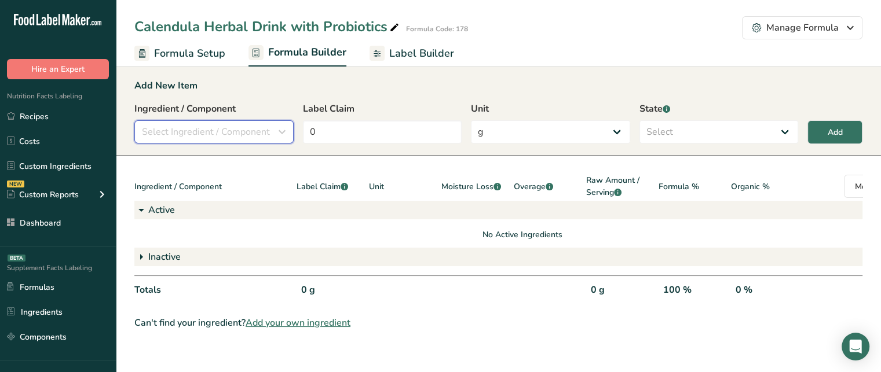
click at [204, 135] on span "Select Ingredient / Component" at bounding box center [206, 132] width 128 height 14
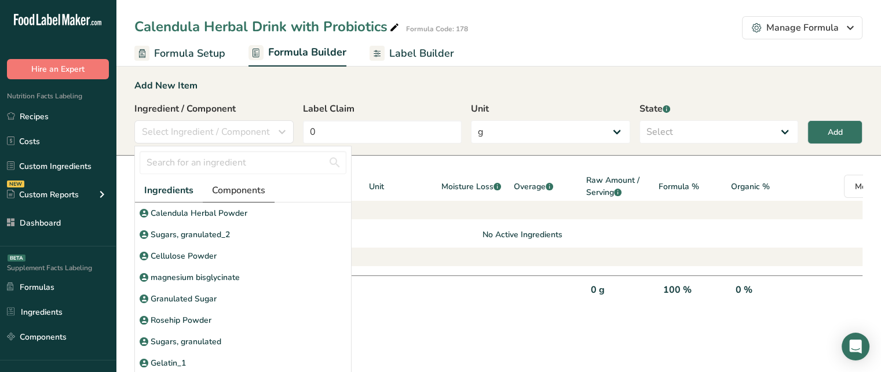
click at [240, 192] on span "Components" at bounding box center [238, 191] width 53 height 14
click at [179, 190] on span "Ingredients" at bounding box center [168, 191] width 48 height 14
click at [221, 218] on p "Calendula Herbal Powder" at bounding box center [199, 213] width 97 height 12
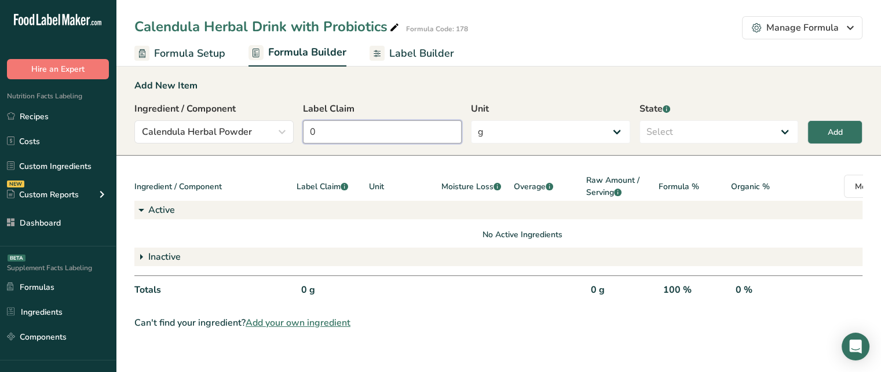
click at [350, 127] on input "0" at bounding box center [382, 131] width 159 height 23
type input "7.5"
click at [677, 122] on select "Select Active Inactive" at bounding box center [718, 131] width 159 height 23
click at [639, 120] on select "Select Active Inactive" at bounding box center [718, 131] width 159 height 23
click at [713, 135] on select "Active Inactive" at bounding box center [718, 131] width 159 height 23
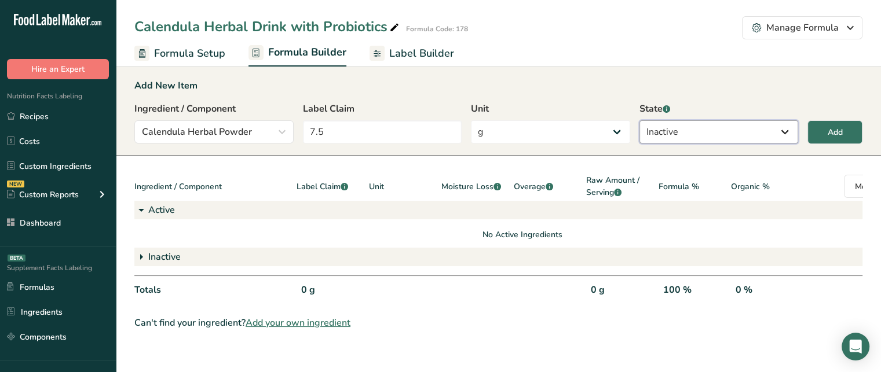
click at [648, 128] on select "Active Inactive" at bounding box center [718, 131] width 159 height 23
select select "active"
click at [639, 120] on select "Active Inactive" at bounding box center [718, 131] width 159 height 23
click at [843, 130] on button "Add" at bounding box center [834, 132] width 55 height 24
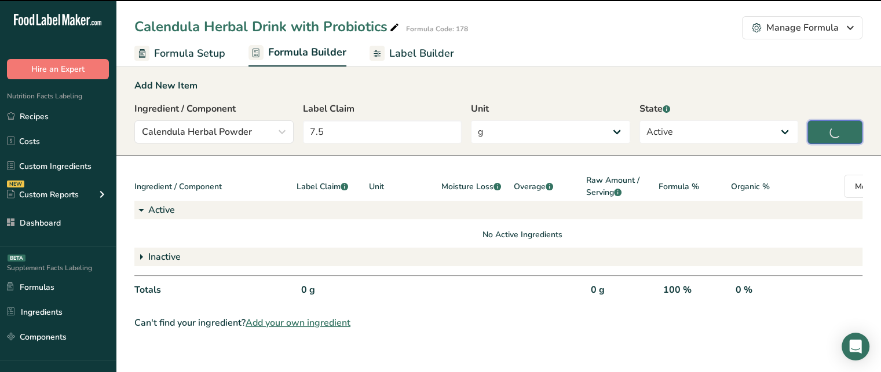
type input "0"
select select
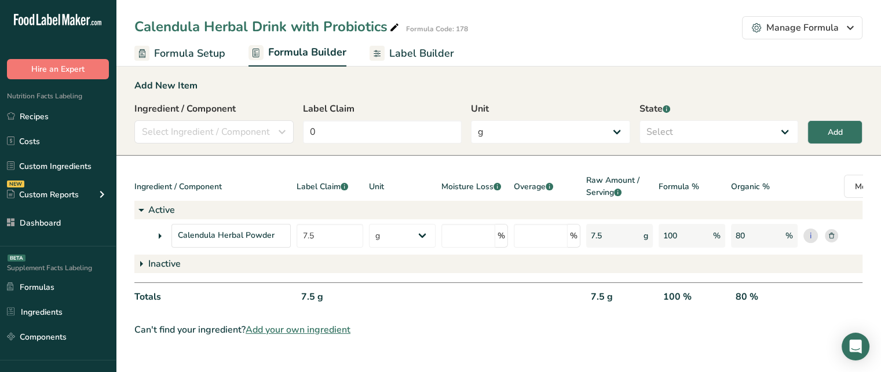
click at [162, 237] on icon at bounding box center [160, 236] width 14 height 21
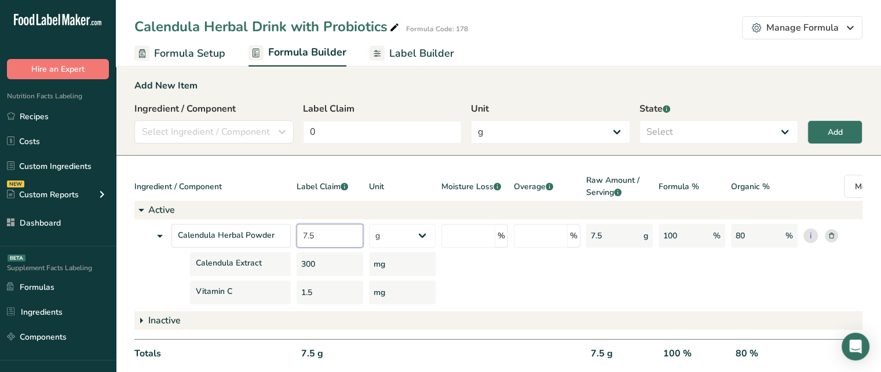
drag, startPoint x: 329, startPoint y: 236, endPoint x: 300, endPoint y: 236, distance: 28.9
click at [300, 236] on input "7.5" at bounding box center [329, 236] width 67 height 24
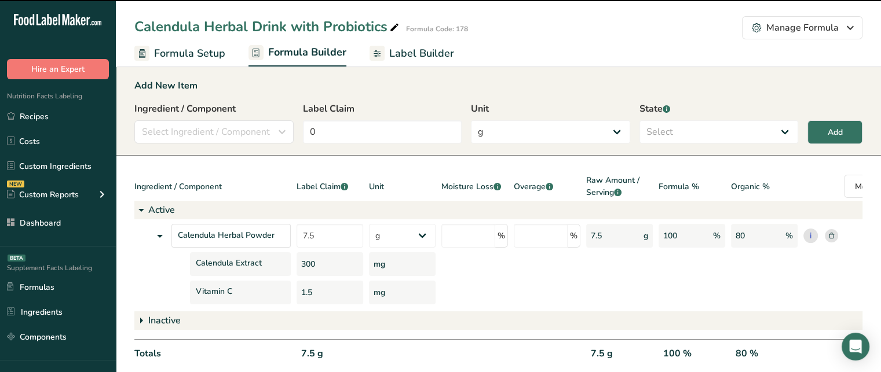
drag, startPoint x: 317, startPoint y: 262, endPoint x: 303, endPoint y: 268, distance: 15.1
click at [303, 268] on div "300" at bounding box center [329, 264] width 67 height 24
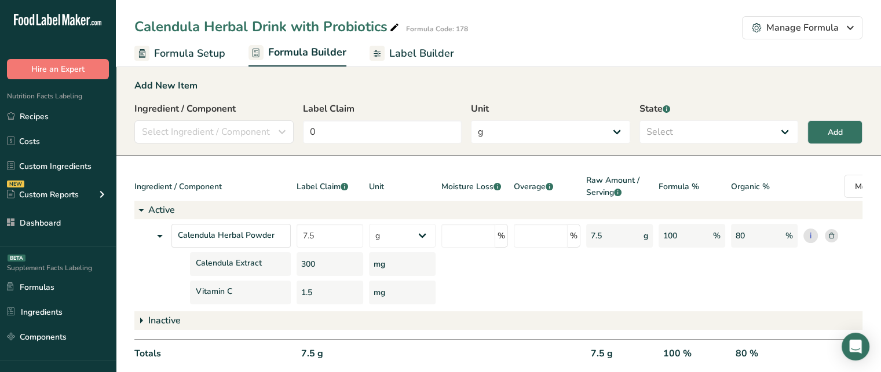
drag, startPoint x: 327, startPoint y: 287, endPoint x: 300, endPoint y: 296, distance: 28.6
click at [300, 296] on div "1.5" at bounding box center [329, 293] width 67 height 24
click at [327, 303] on div "1.5" at bounding box center [329, 293] width 67 height 24
click at [492, 229] on input "number" at bounding box center [468, 236] width 54 height 24
type input "3"
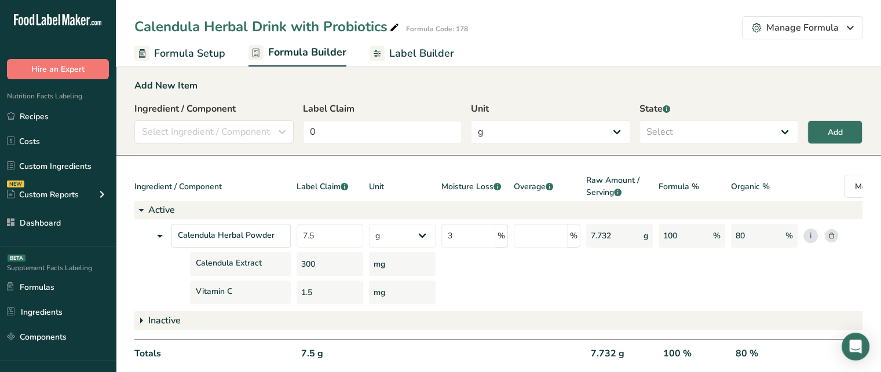
click at [399, 179] on div "Unit" at bounding box center [402, 187] width 67 height 27
drag, startPoint x: 615, startPoint y: 240, endPoint x: 583, endPoint y: 240, distance: 32.4
click at [583, 240] on div "Calendula Herbal Powder 7.5 g Kilograms mg Oz Pound PPM B CFU mcg µg kcal kJ 3 …" at bounding box center [522, 236] width 776 height 24
drag, startPoint x: 331, startPoint y: 240, endPoint x: 299, endPoint y: 239, distance: 32.4
click at [299, 239] on input "7.5" at bounding box center [329, 236] width 67 height 24
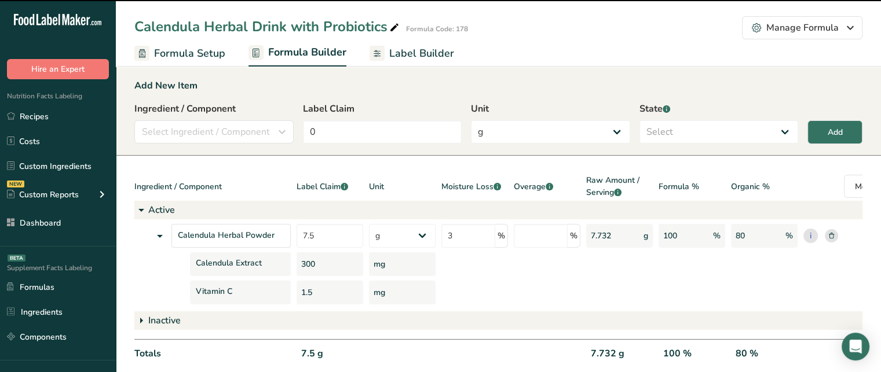
drag, startPoint x: 592, startPoint y: 238, endPoint x: 614, endPoint y: 236, distance: 22.1
click at [614, 236] on div "7.732 g" at bounding box center [619, 236] width 67 height 24
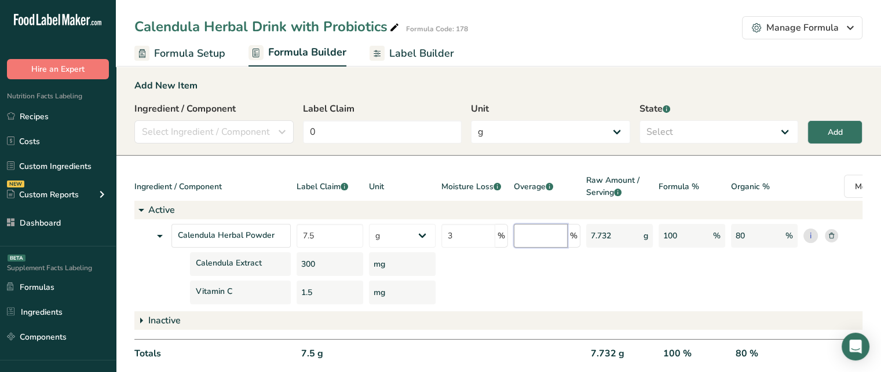
click at [549, 233] on input "number" at bounding box center [540, 236] width 54 height 24
type input "8"
click at [549, 299] on div at bounding box center [546, 293] width 67 height 24
drag, startPoint x: 593, startPoint y: 237, endPoint x: 619, endPoint y: 241, distance: 26.9
click at [619, 241] on div "8.4043 g" at bounding box center [619, 236] width 67 height 24
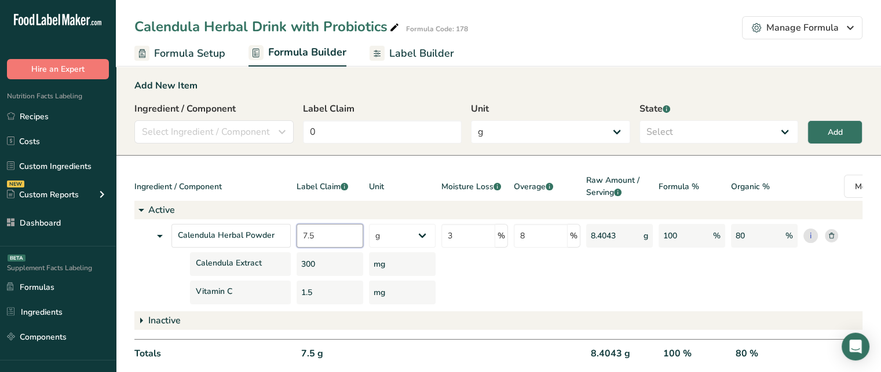
drag, startPoint x: 340, startPoint y: 235, endPoint x: 306, endPoint y: 238, distance: 34.9
click at [306, 238] on input "7.5" at bounding box center [329, 236] width 67 height 24
click at [335, 261] on div "300" at bounding box center [329, 264] width 67 height 24
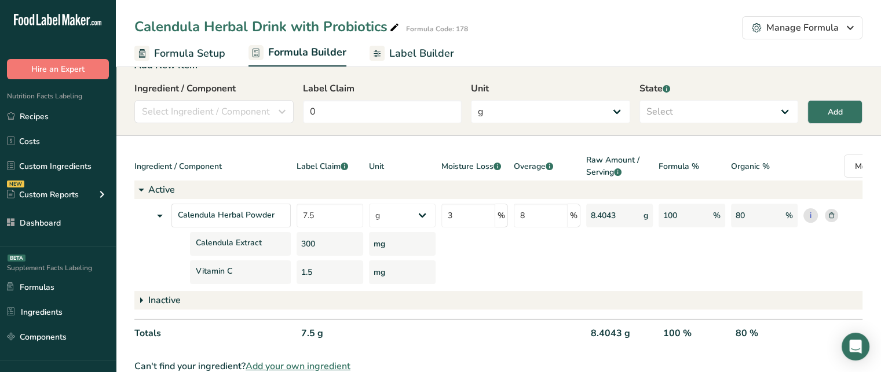
scroll to position [49, 0]
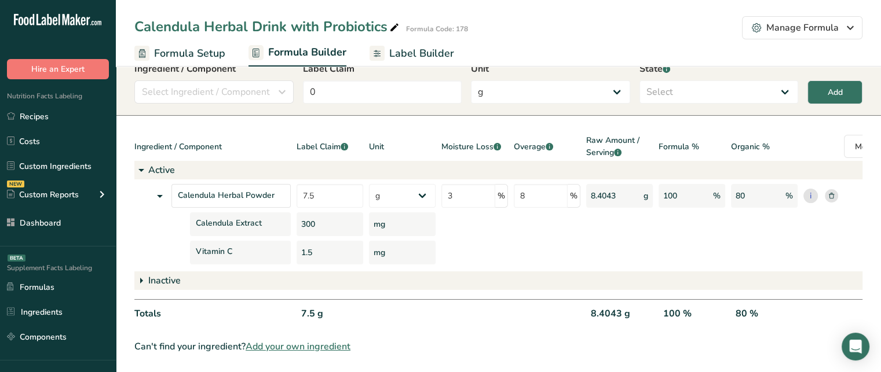
drag, startPoint x: 496, startPoint y: 368, endPoint x: 516, endPoint y: 369, distance: 19.7
click at [516, 369] on section "Add New Item Ingredient / Component Select Ingredient / Component Ingredients C…" at bounding box center [498, 196] width 765 height 352
click at [503, 317] on div at bounding box center [474, 319] width 67 height 24
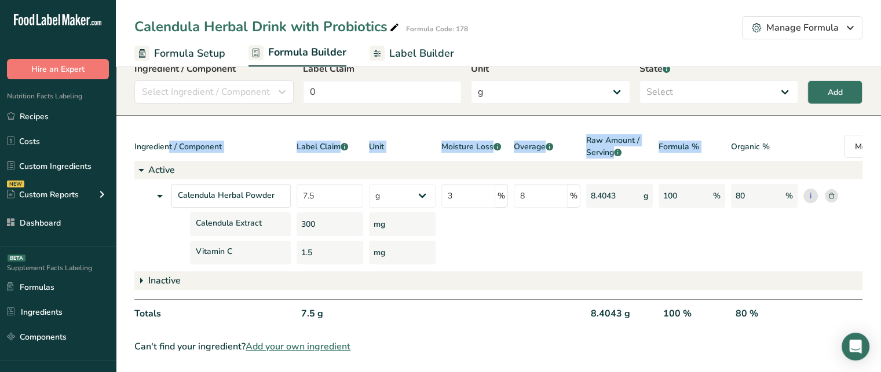
drag, startPoint x: 733, startPoint y: 119, endPoint x: 886, endPoint y: 106, distance: 153.4
click at [880, 106] on html ".a-20{fill:#fff;} Hire an Expert Nutrition Facts Labeling Recipes Costs Custom …" at bounding box center [440, 166] width 881 height 412
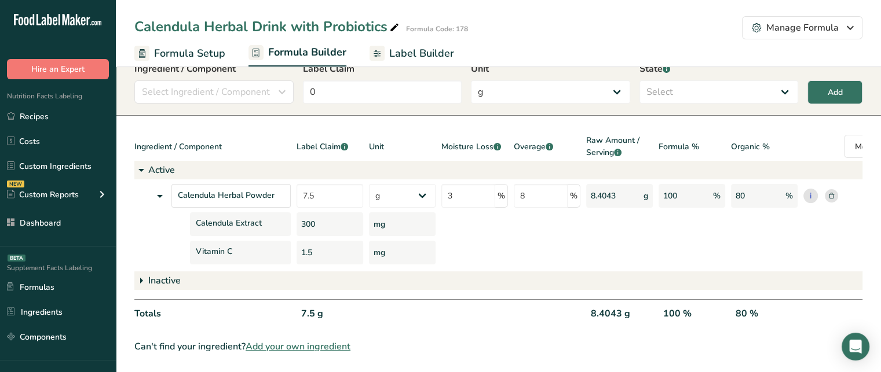
click at [800, 138] on div "Ingredient / Component Label Claim .a-a{fill:#347362;}.b-a{fill:#fff;} Unit Moi…" at bounding box center [522, 147] width 776 height 27
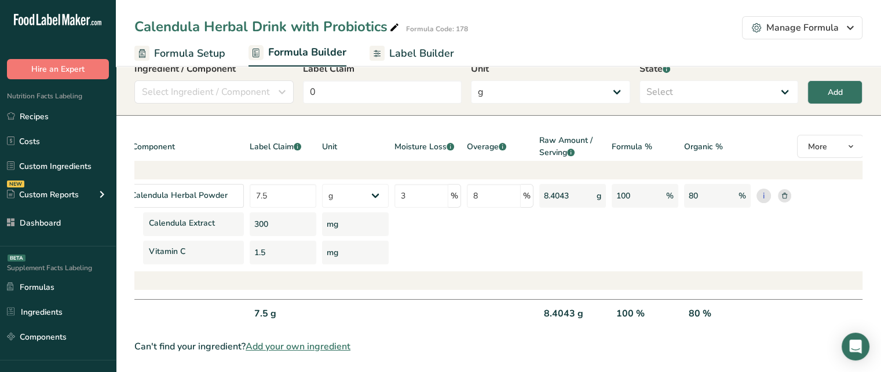
scroll to position [0, 48]
click at [760, 189] on span at bounding box center [759, 193] width 9 height 9
click at [760, 185] on input "Lead" at bounding box center [759, 194] width 8 height 24
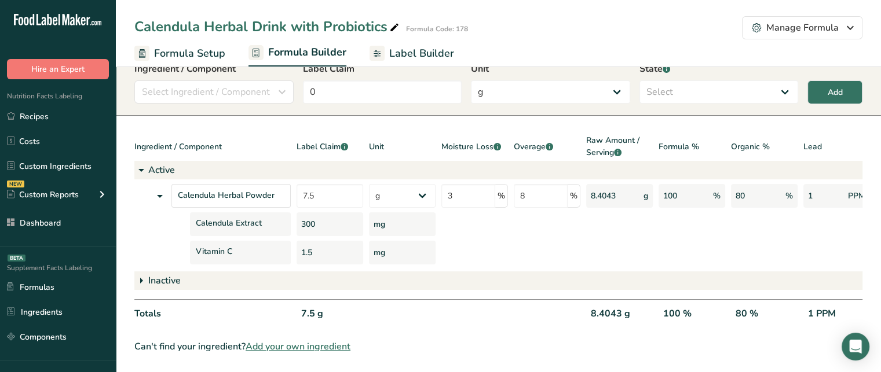
scroll to position [0, 120]
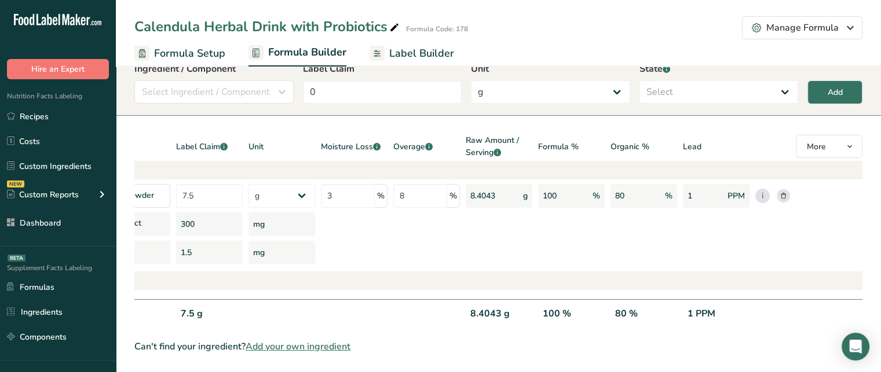
click at [695, 138] on div "Lead" at bounding box center [716, 147] width 67 height 27
click at [702, 307] on div "1 PPM" at bounding box center [716, 319] width 67 height 24
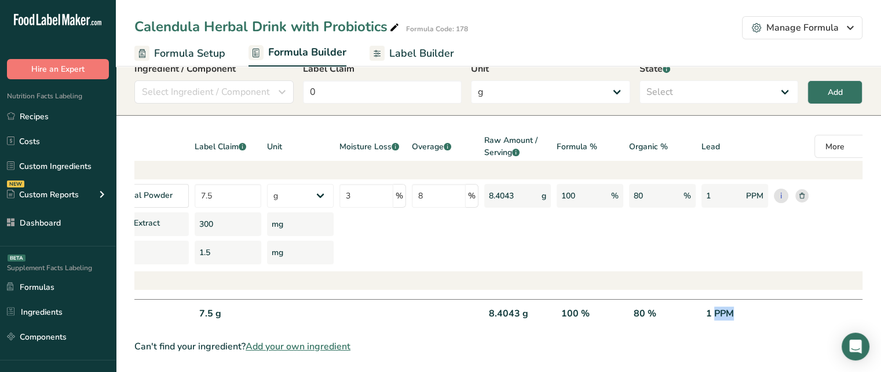
scroll to position [0, 102]
click at [713, 138] on div "Lead" at bounding box center [734, 147] width 67 height 27
drag, startPoint x: 625, startPoint y: 135, endPoint x: 667, endPoint y: 134, distance: 42.9
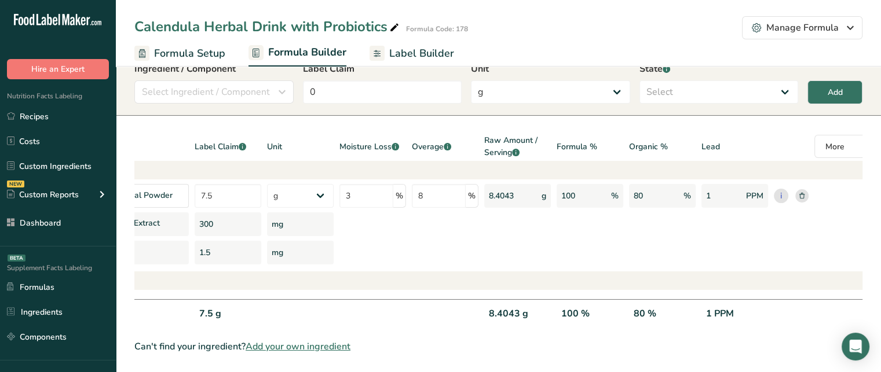
click at [667, 134] on div "Ingredient / Component Label Claim .a-a{fill:#347362;}.b-a{fill:#fff;} Unit Moi…" at bounding box center [456, 147] width 848 height 27
drag, startPoint x: 632, startPoint y: 303, endPoint x: 654, endPoint y: 306, distance: 22.8
click at [654, 307] on div "80 %" at bounding box center [662, 319] width 67 height 24
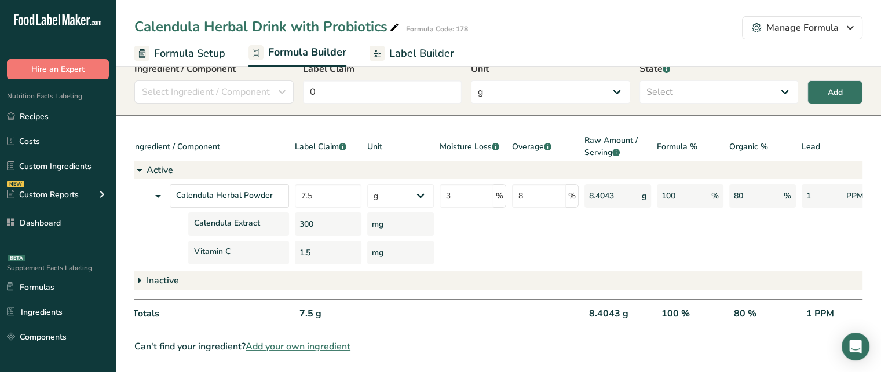
scroll to position [0, 0]
click at [744, 307] on div "80 %" at bounding box center [764, 319] width 67 height 24
click at [823, 307] on div "1 PPM" at bounding box center [836, 319] width 67 height 24
drag, startPoint x: 727, startPoint y: 321, endPoint x: 680, endPoint y: 316, distance: 47.2
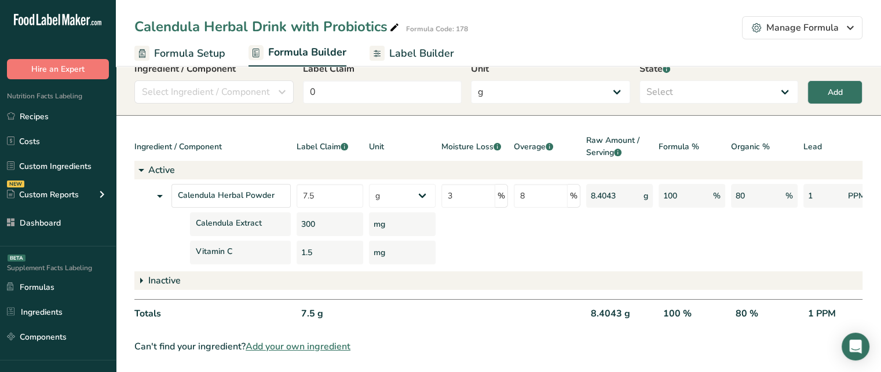
click at [680, 316] on div "Totals 7.5 g 8.4043 g 100 % 80 % 1 PPM" at bounding box center [558, 314] width 848 height 31
click at [252, 85] on span "Select Ingredient / Component" at bounding box center [206, 92] width 128 height 14
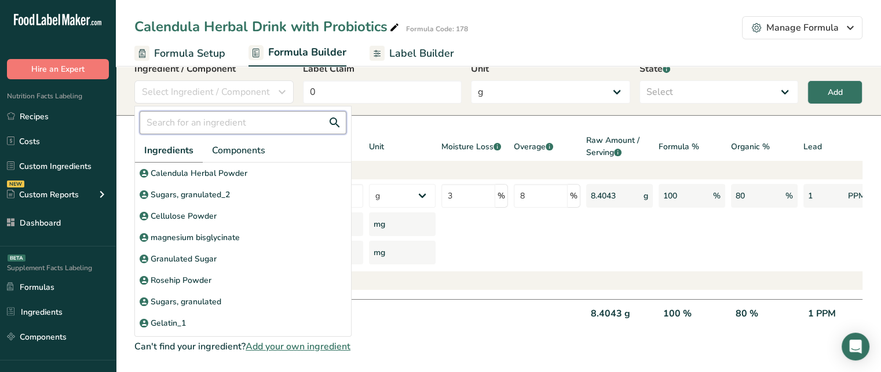
click at [218, 115] on input "text" at bounding box center [243, 122] width 207 height 23
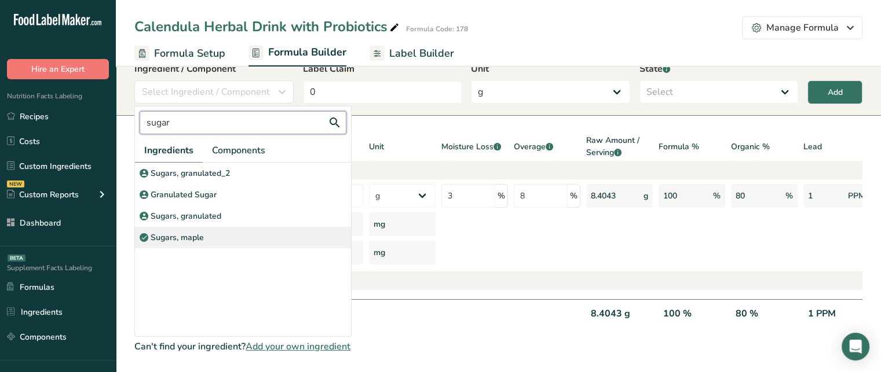
type input "sugar"
click at [220, 231] on div "Sugars, maple" at bounding box center [243, 237] width 216 height 21
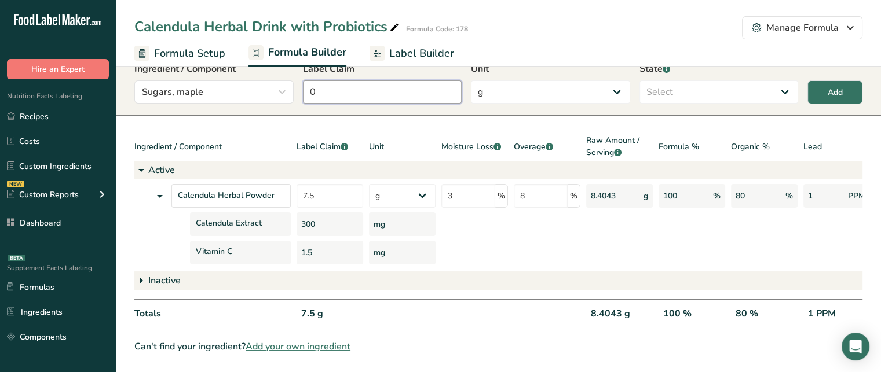
click at [365, 80] on input "0" at bounding box center [382, 91] width 159 height 23
type input "2.5"
click at [713, 80] on select "Select Active Inactive" at bounding box center [718, 91] width 159 height 23
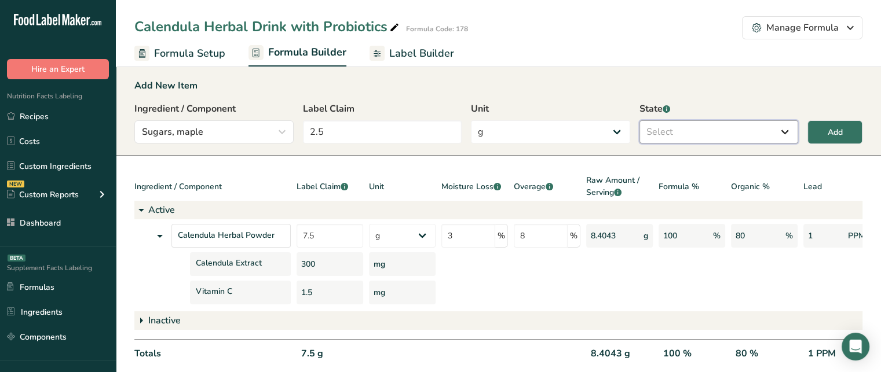
click at [732, 136] on select "Select Active Inactive" at bounding box center [718, 131] width 159 height 23
select select "inactive"
click at [639, 120] on select "Select Active Inactive" at bounding box center [718, 131] width 159 height 23
click at [827, 129] on div "Add" at bounding box center [834, 132] width 15 height 12
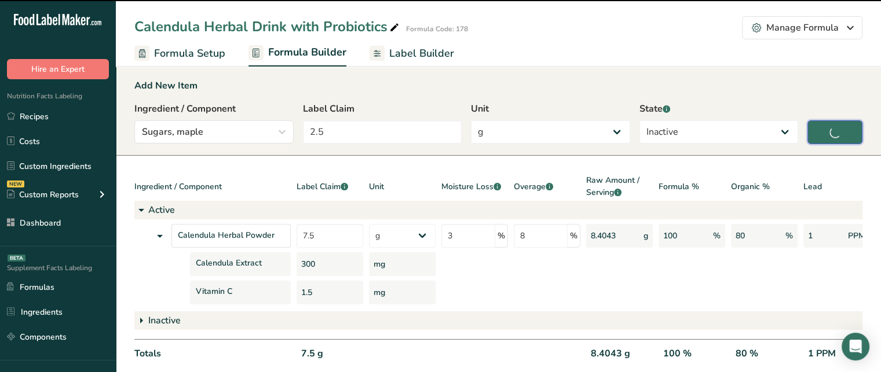
type input "0"
select select
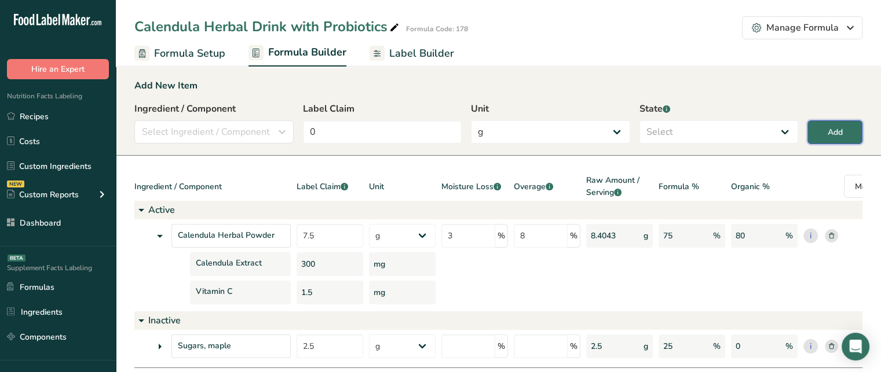
scroll to position [76, 0]
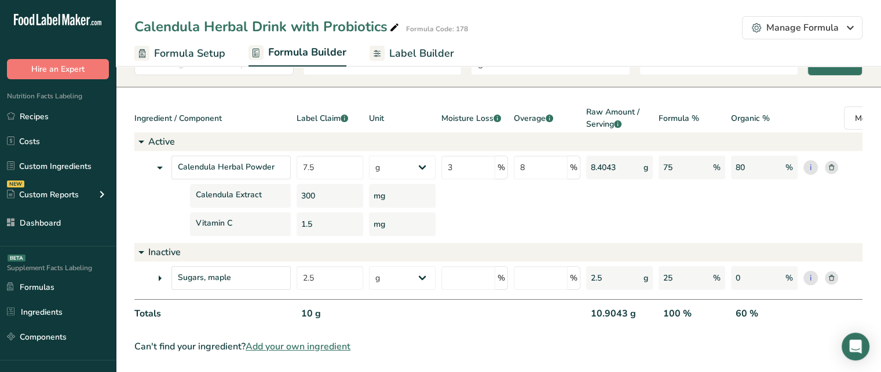
click at [160, 272] on icon at bounding box center [160, 278] width 14 height 21
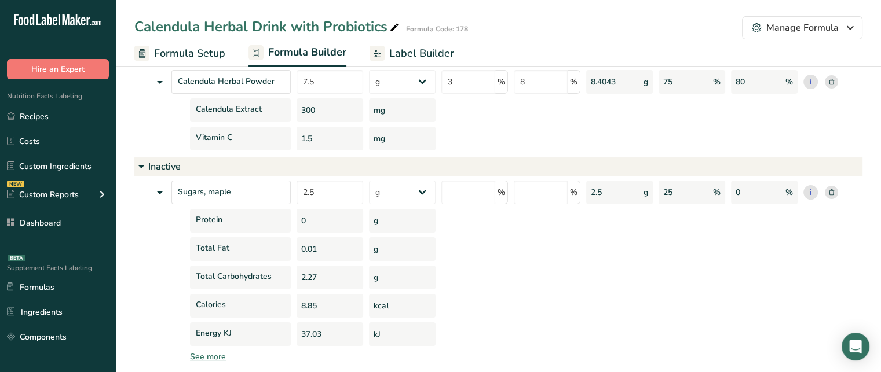
scroll to position [196, 0]
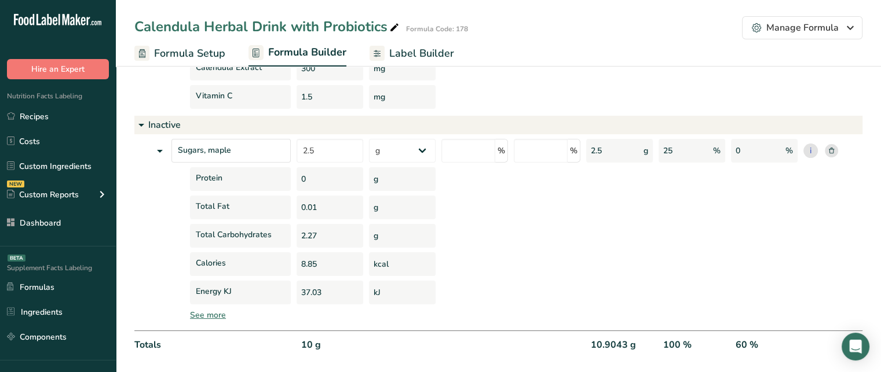
click at [156, 148] on icon at bounding box center [160, 151] width 14 height 21
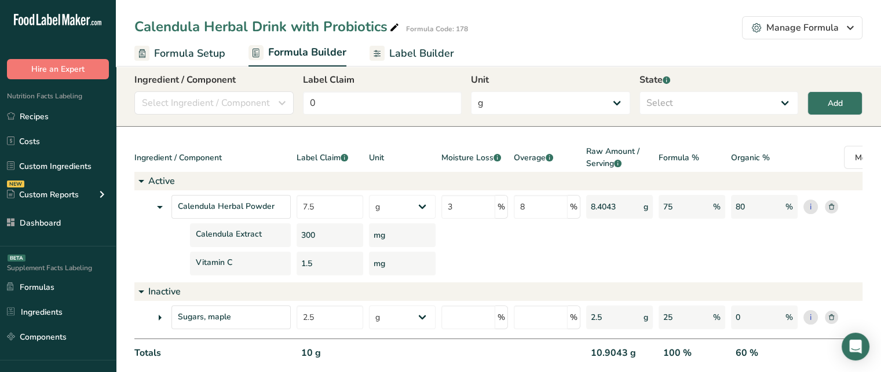
scroll to position [23, 0]
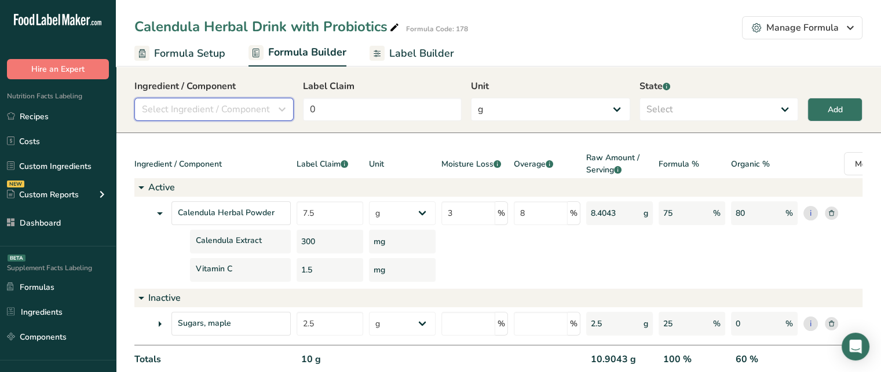
click at [276, 115] on icon "button" at bounding box center [282, 109] width 14 height 21
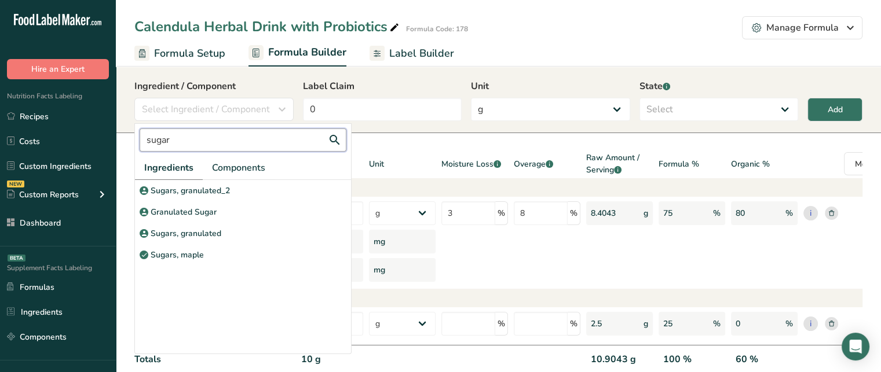
click at [264, 145] on input "sugar" at bounding box center [243, 140] width 207 height 23
type input "s"
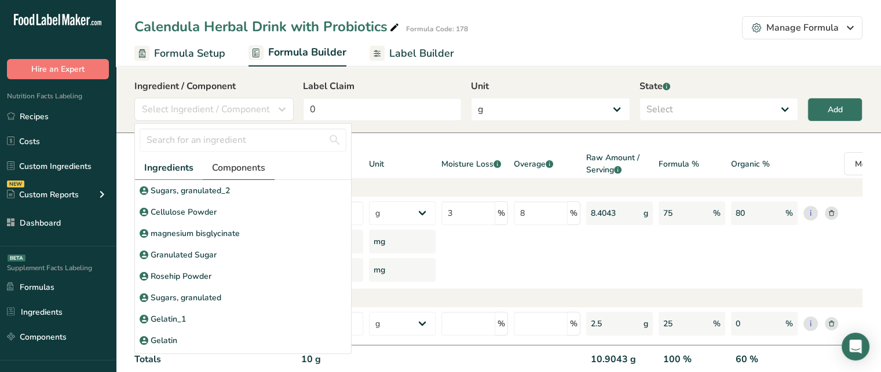
click at [251, 164] on span "Components" at bounding box center [238, 168] width 53 height 14
click at [261, 140] on input "text" at bounding box center [243, 140] width 207 height 23
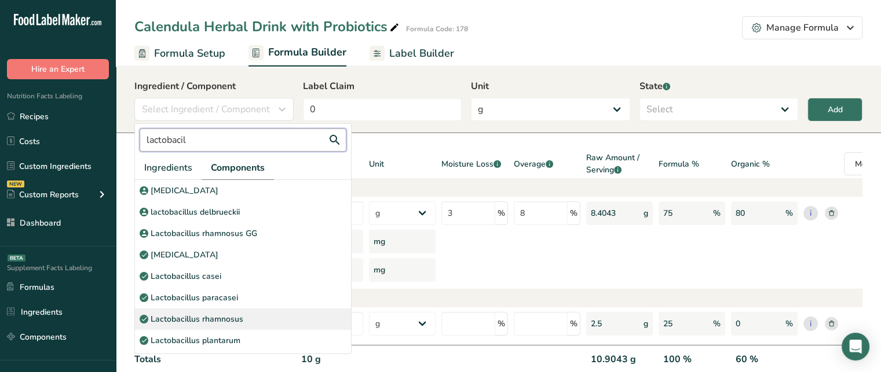
type input "lactobacil"
click at [288, 318] on div "Lactobacillus rhamnosus" at bounding box center [243, 319] width 216 height 21
select select "6"
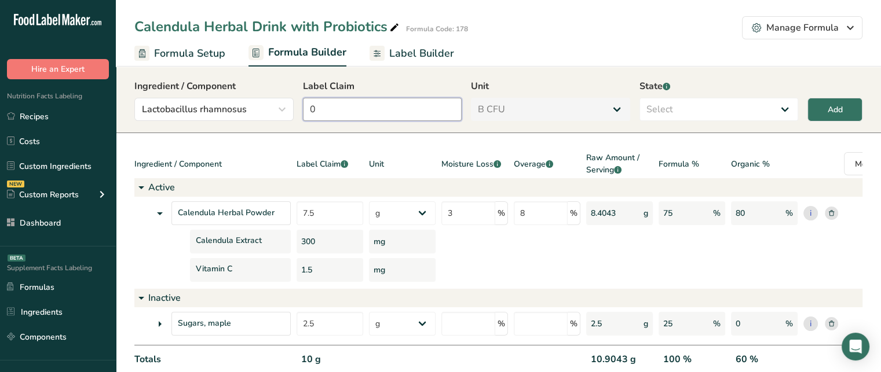
click at [343, 116] on input "0" at bounding box center [382, 109] width 159 height 23
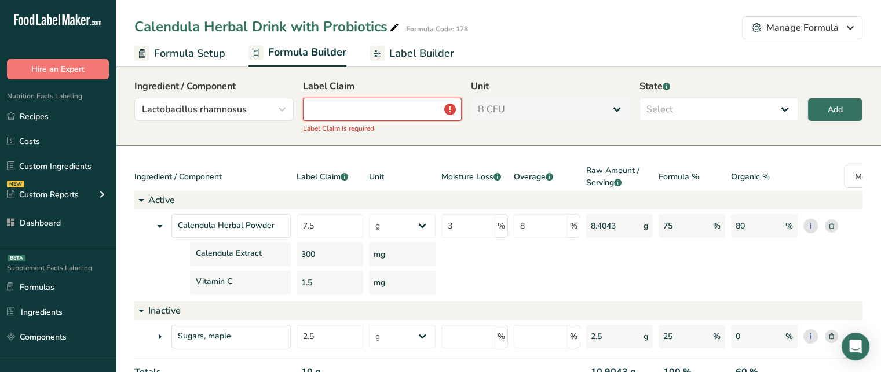
click at [441, 99] on input "number" at bounding box center [382, 109] width 159 height 23
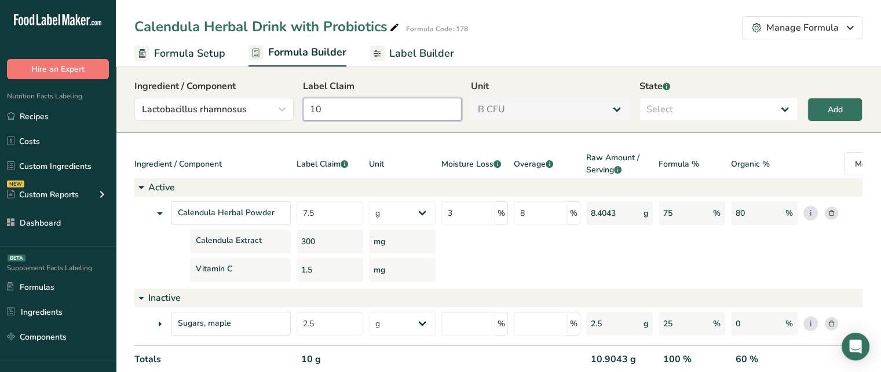
type input "10"
drag, startPoint x: 681, startPoint y: 96, endPoint x: 681, endPoint y: 106, distance: 9.8
click at [681, 106] on div "State .a-a{fill:#347362;}.b-a{fill:#fff;} Select Active Inactive" at bounding box center [718, 100] width 159 height 42
drag, startPoint x: 681, startPoint y: 106, endPoint x: 680, endPoint y: 126, distance: 20.3
click at [680, 126] on div "Ingredient / Component Lactobacillus rhamnosus lactobacil Ingredients Component…" at bounding box center [498, 103] width 728 height 49
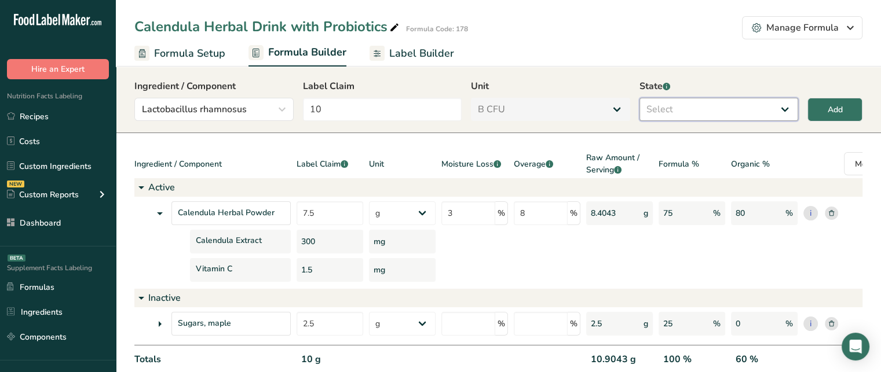
select select "active"
click at [639, 98] on select "Select Active Inactive" at bounding box center [718, 109] width 159 height 23
click at [846, 113] on button "Add" at bounding box center [834, 110] width 55 height 24
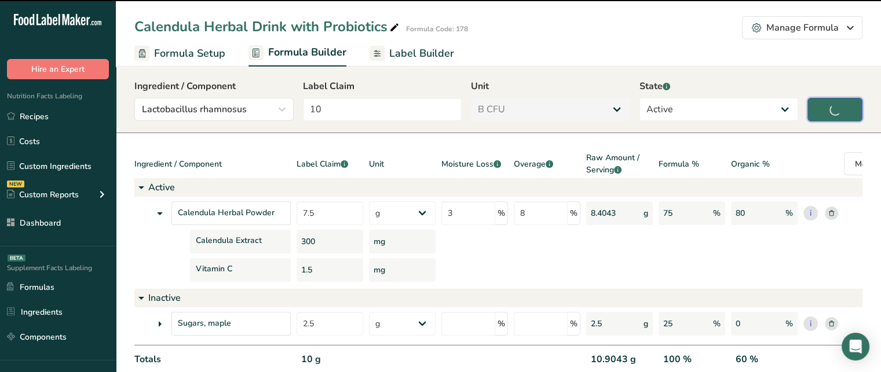
type input "0"
select select "0"
select select
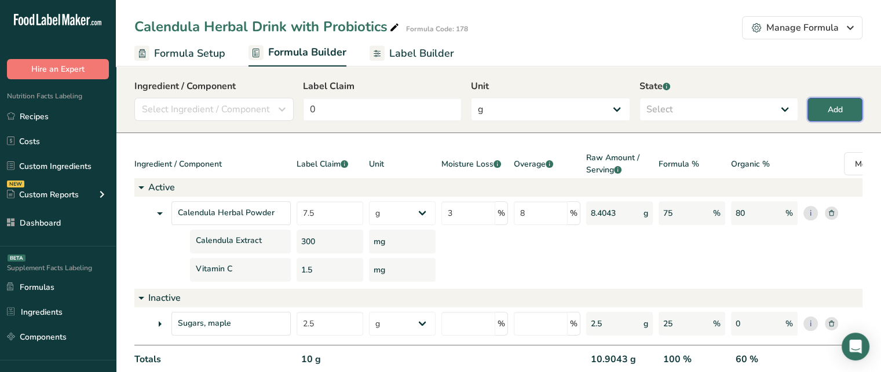
select select "6"
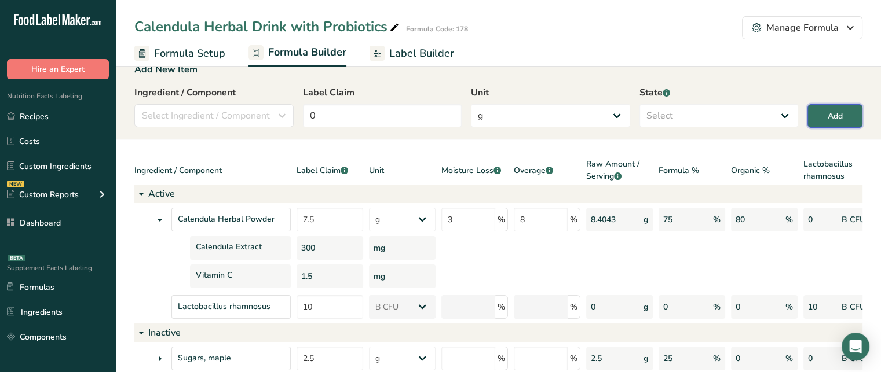
scroll to position [0, 0]
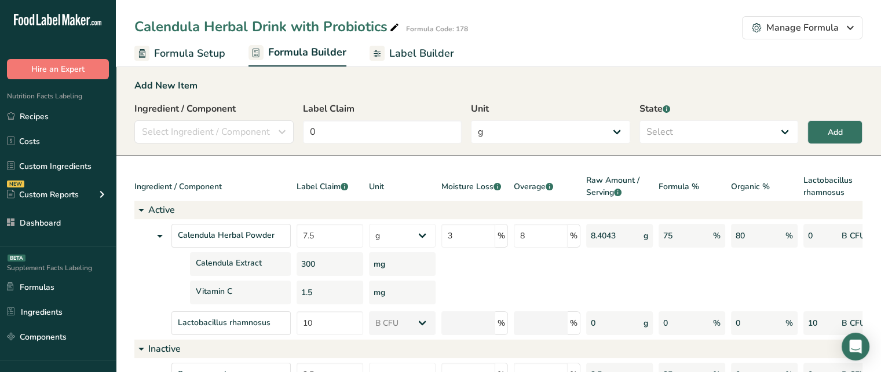
click at [424, 54] on span "Label Builder" at bounding box center [421, 54] width 65 height 16
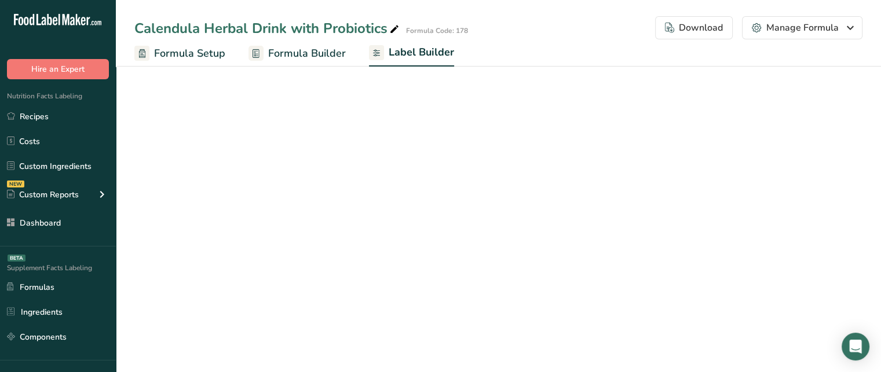
select select "Roboto"
select select "bold"
select select "center"
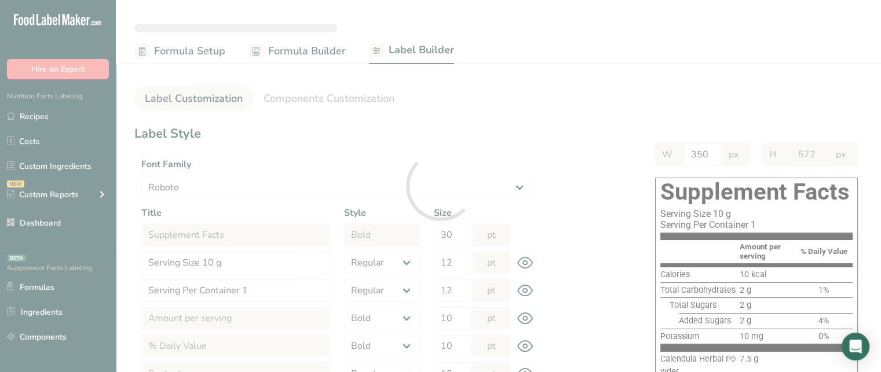
type input "524"
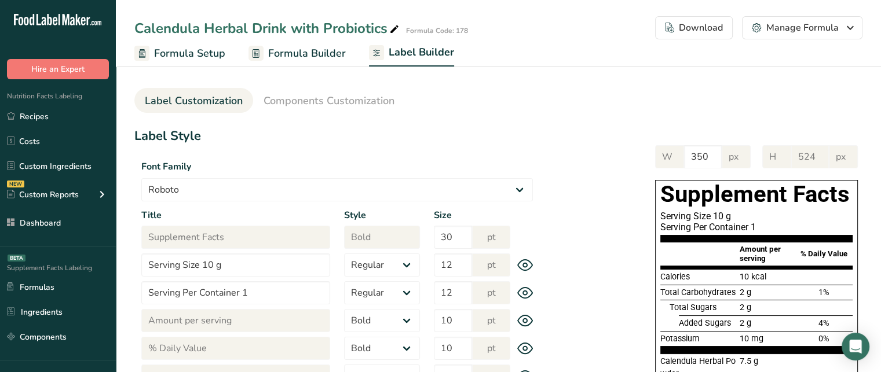
click at [708, 213] on div "Serving Size 10 g" at bounding box center [756, 216] width 192 height 11
click at [370, 111] on link "Components Customization" at bounding box center [328, 101] width 131 height 26
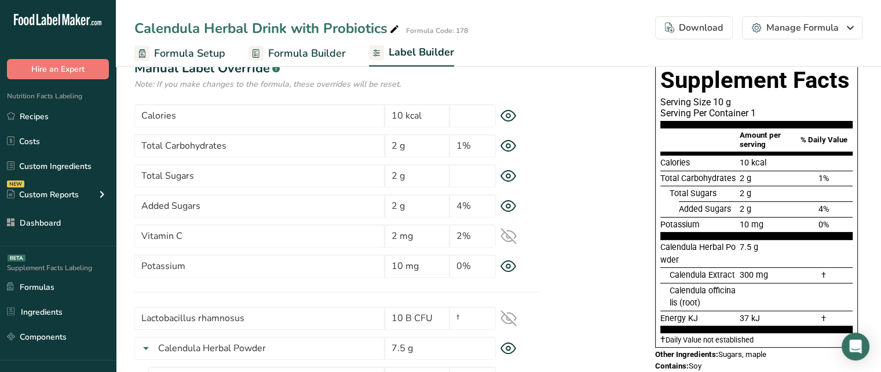
scroll to position [76, 0]
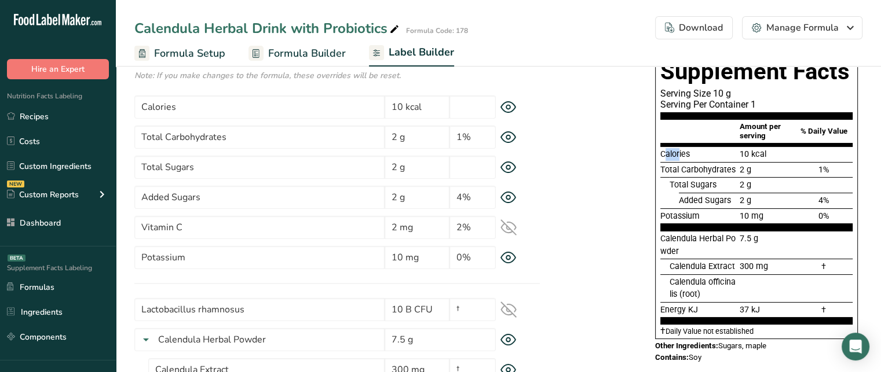
drag, startPoint x: 662, startPoint y: 151, endPoint x: 678, endPoint y: 151, distance: 15.6
click at [678, 151] on span "Calories" at bounding box center [675, 154] width 30 height 10
drag, startPoint x: 662, startPoint y: 167, endPoint x: 727, endPoint y: 178, distance: 65.7
click at [727, 178] on section "Calories 10 kcal Total Carbohydrates 2 g 1% Total Sugars 2 g Added Sugars 2 g 4…" at bounding box center [756, 188] width 192 height 85
click at [710, 201] on span "Added Sugars" at bounding box center [704, 201] width 52 height 10
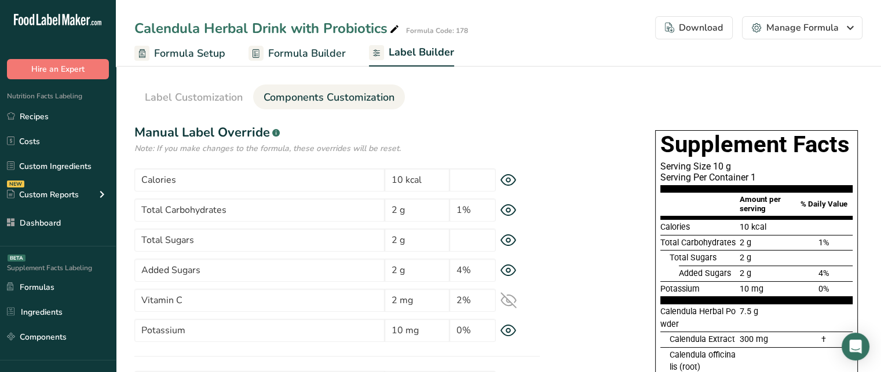
scroll to position [0, 0]
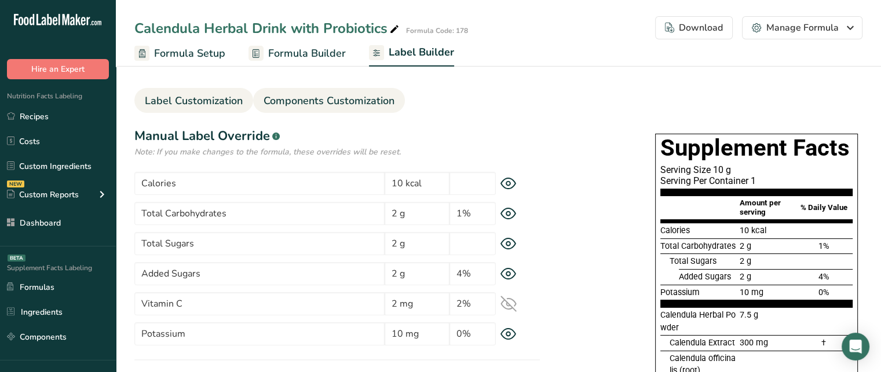
click at [214, 101] on span "Label Customization" at bounding box center [194, 101] width 98 height 16
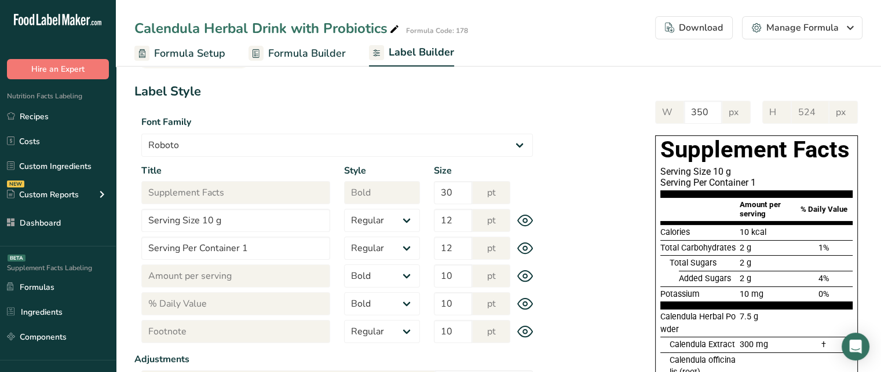
scroll to position [26, 0]
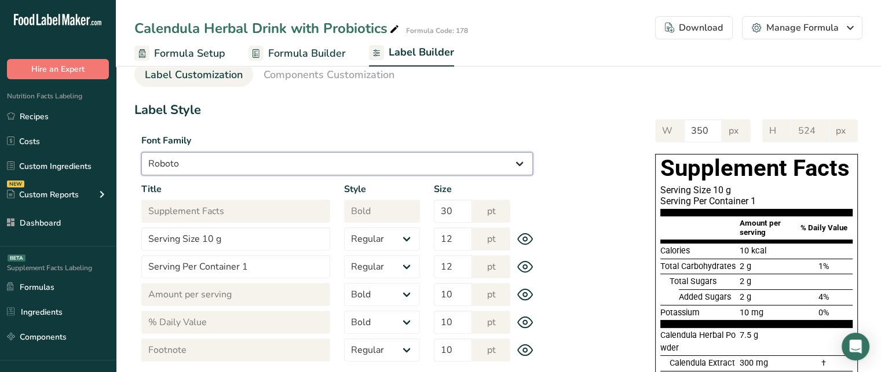
click at [353, 160] on select "Arial Roboto Helvetica Verdana Tahoma Georgia Courier New Comic Sans MS Times N…" at bounding box center [336, 163] width 391 height 23
click at [141, 152] on select "Arial Roboto Helvetica Verdana Tahoma Georgia Courier New Comic Sans MS Times N…" at bounding box center [336, 163] width 391 height 23
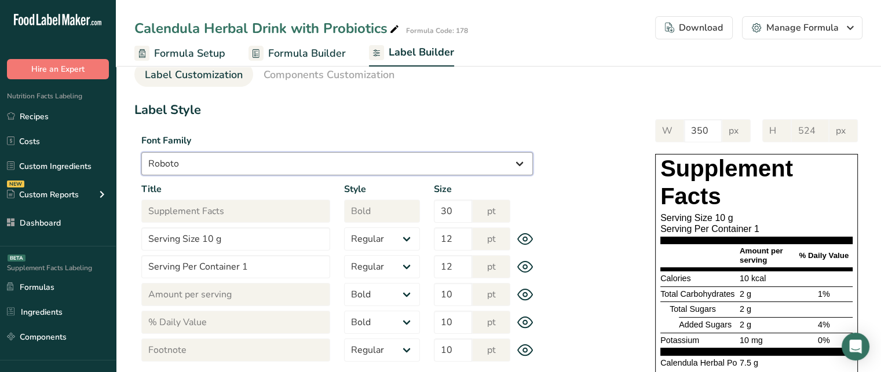
click at [287, 171] on select "Arial Roboto Helvetica Verdana Tahoma Georgia Courier New Comic Sans MS Times N…" at bounding box center [336, 163] width 391 height 23
click at [141, 152] on select "Arial Roboto Helvetica Verdana Tahoma Georgia Courier New Comic Sans MS Times N…" at bounding box center [336, 163] width 391 height 23
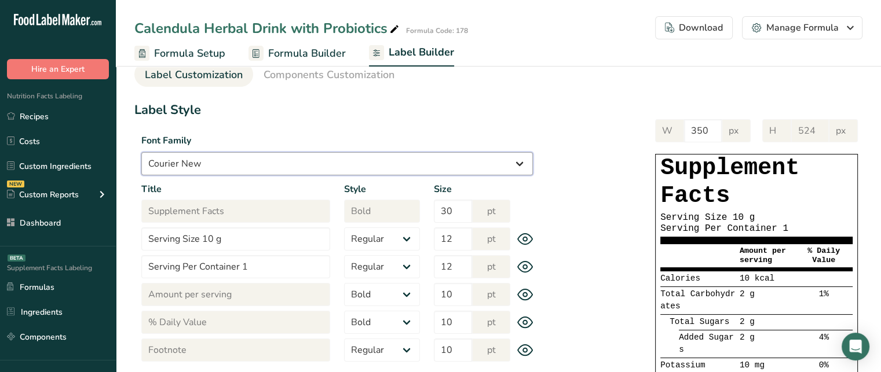
click at [285, 163] on select "Arial Roboto Helvetica Verdana Tahoma Georgia Courier New Comic Sans MS Times N…" at bounding box center [336, 163] width 391 height 23
click at [141, 152] on select "Arial Roboto Helvetica Verdana Tahoma Georgia Courier New Comic Sans MS Times N…" at bounding box center [336, 163] width 391 height 23
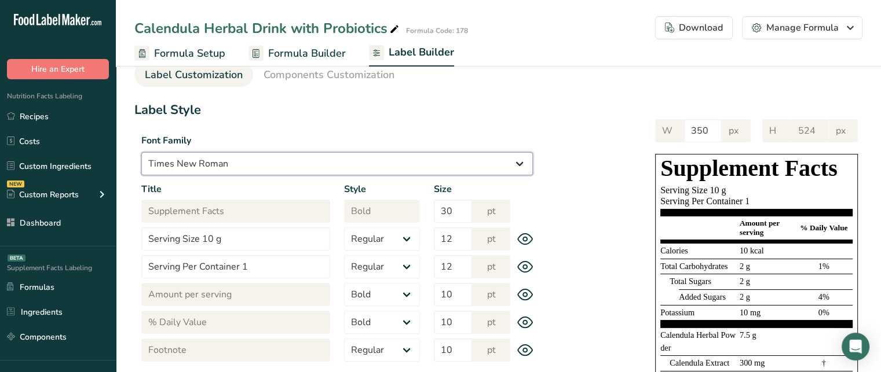
click at [470, 159] on select "Arial Roboto Helvetica Verdana Tahoma Georgia Courier New Comic Sans MS Times N…" at bounding box center [336, 163] width 391 height 23
select select "Arial"
click at [141, 152] on select "Arial Roboto Helvetica Verdana Tahoma Georgia Courier New Comic Sans MS Times N…" at bounding box center [336, 163] width 391 height 23
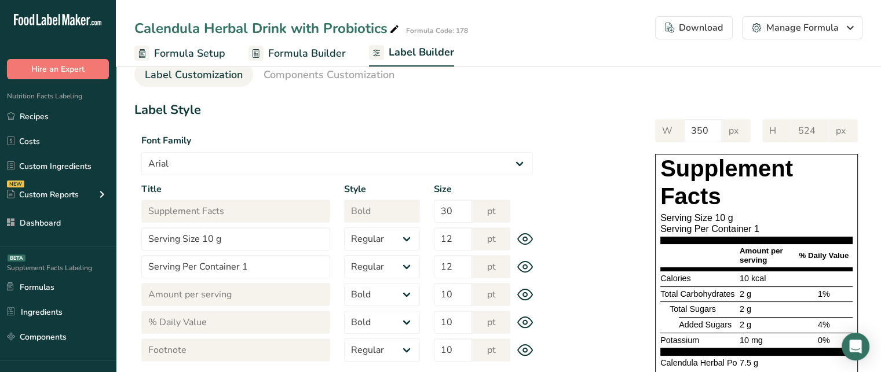
click at [255, 129] on div "Font Family Arial Roboto Helvetica Verdana Tahoma Georgia Courier New Comic San…" at bounding box center [336, 151] width 405 height 49
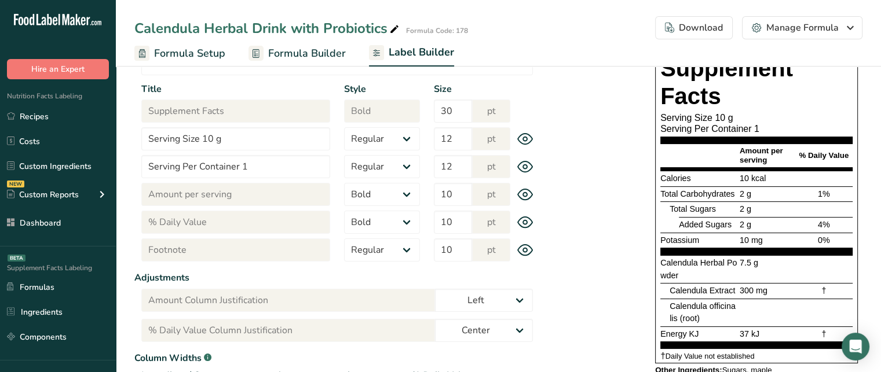
scroll to position [135, 0]
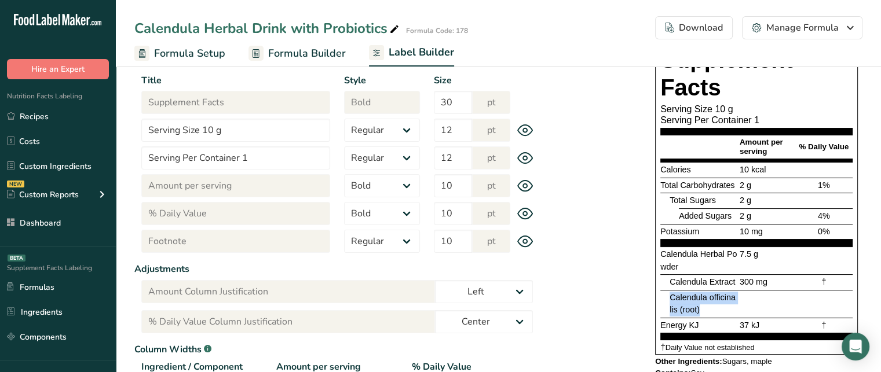
drag, startPoint x: 706, startPoint y: 306, endPoint x: 669, endPoint y: 300, distance: 37.5
click at [669, 300] on div "Calendula officinalis (root)" at bounding box center [703, 304] width 68 height 25
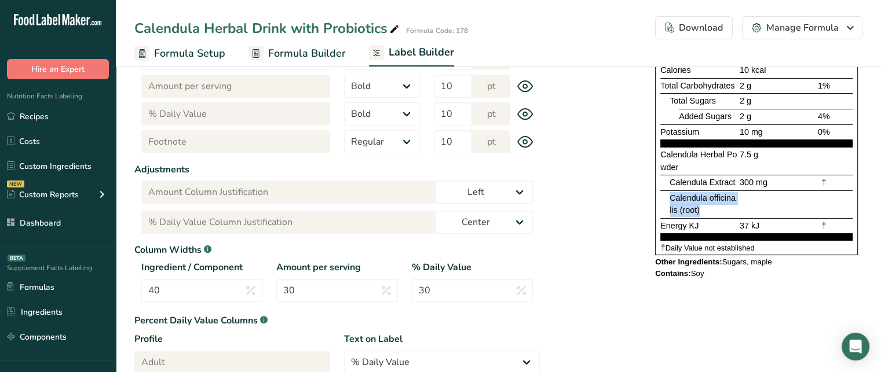
scroll to position [235, 0]
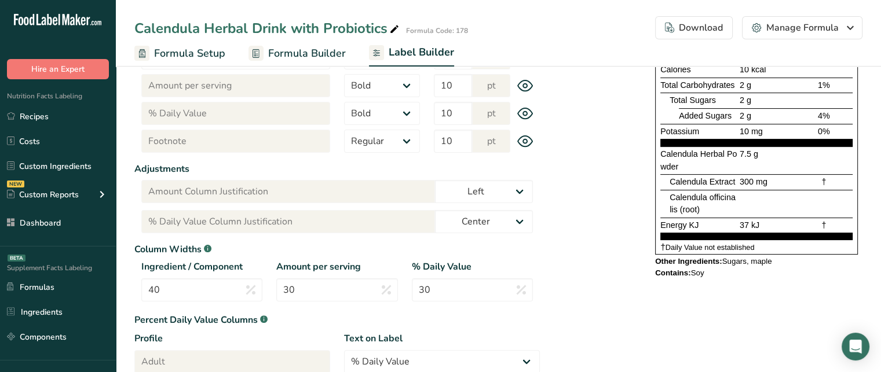
click at [156, 245] on label "Column Widths .a-a{fill:#347362;}.b-a{fill:#fff;}" at bounding box center [336, 250] width 405 height 14
click at [182, 291] on input "40" at bounding box center [201, 289] width 121 height 23
type input "4"
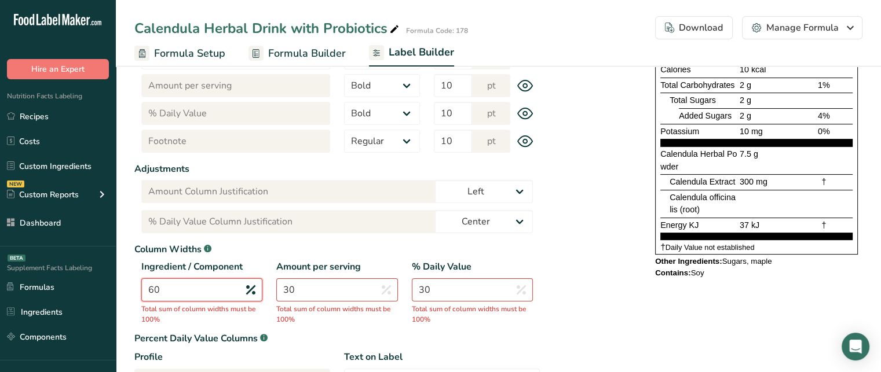
type input "60"
click at [306, 283] on input "30" at bounding box center [336, 289] width 121 height 23
type input "3"
type input "20"
click at [425, 284] on input "30" at bounding box center [472, 289] width 121 height 23
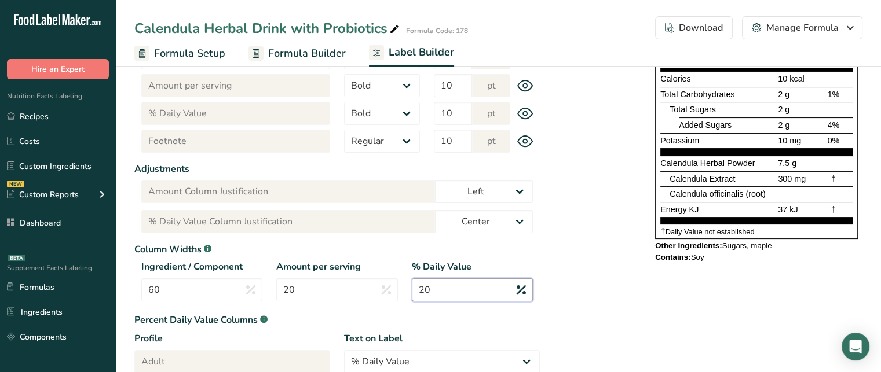
type input "20"
click at [726, 188] on div "Calendula officinalis (root)" at bounding box center [722, 194] width 106 height 13
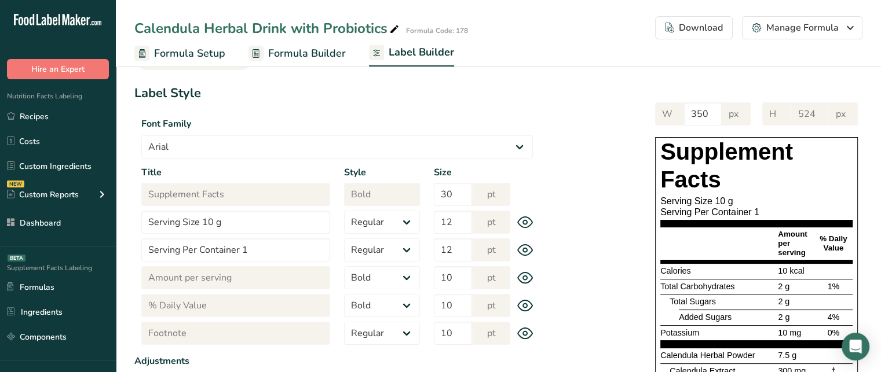
scroll to position [40, 0]
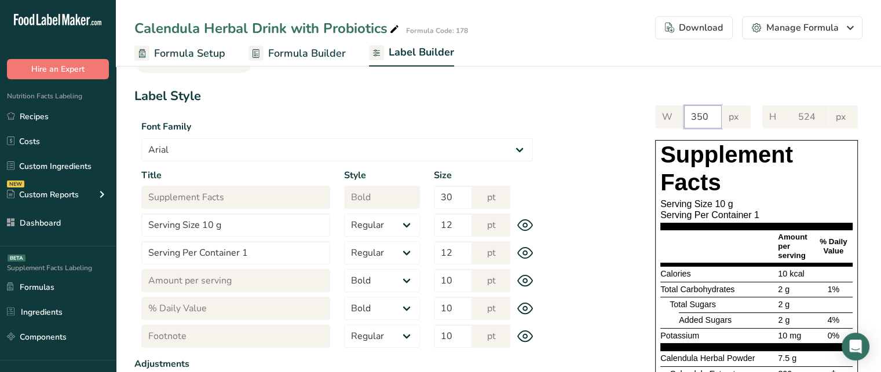
click at [712, 120] on input "350" at bounding box center [703, 116] width 38 height 23
type input "3"
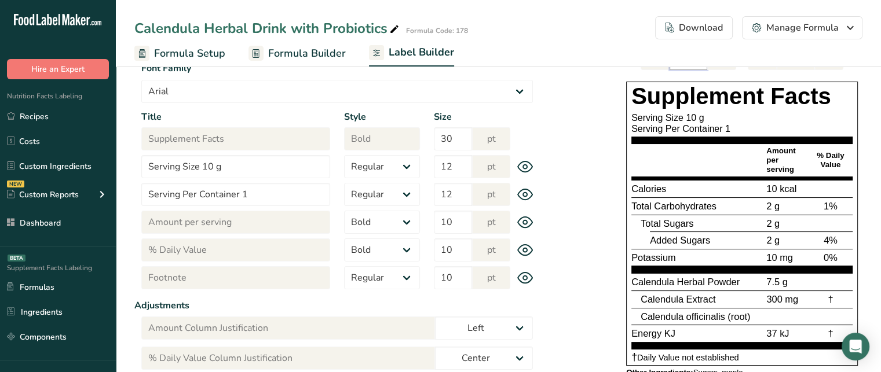
scroll to position [91, 0]
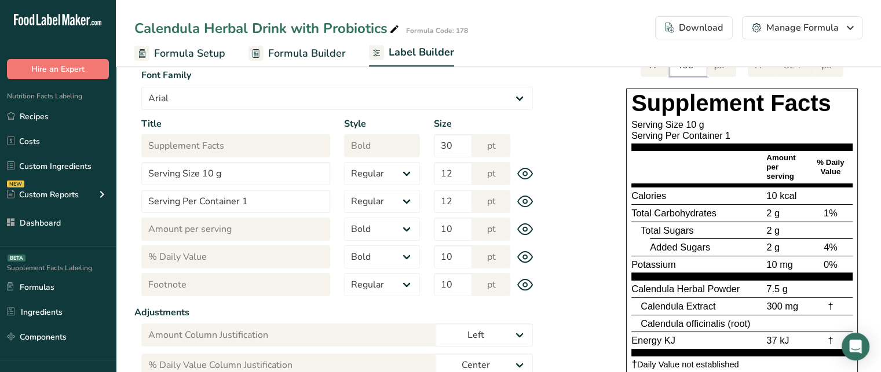
type input "400"
drag, startPoint x: 813, startPoint y: 158, endPoint x: 849, endPoint y: 168, distance: 37.4
click at [849, 168] on div "% Daily Value" at bounding box center [830, 167] width 44 height 19
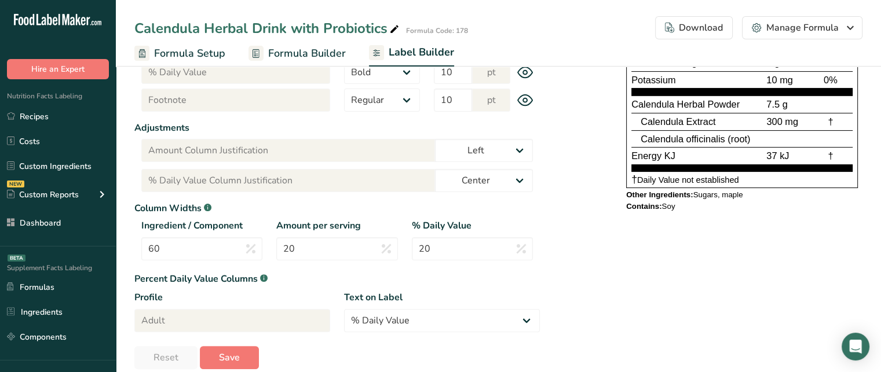
scroll to position [278, 0]
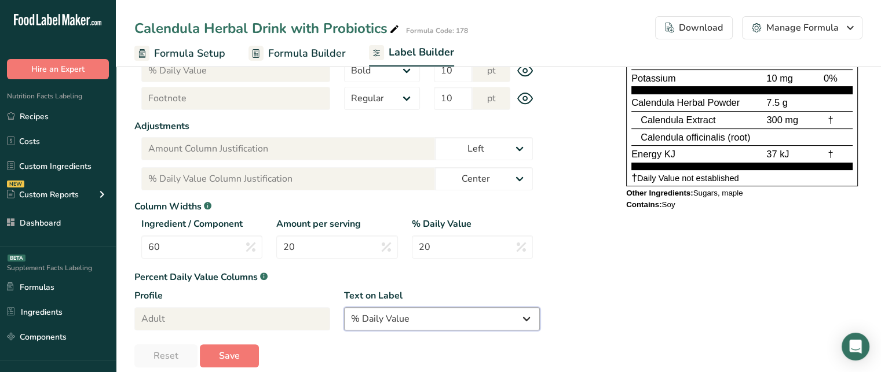
click at [479, 319] on select "% Daily Value Daily Value Percent % DV %DV" at bounding box center [442, 318] width 196 height 23
select select "% DV"
click at [344, 307] on select "% Daily Value Daily Value Percent % DV %DV" at bounding box center [442, 318] width 196 height 23
type input "% DV"
type input "% DV Column Justification"
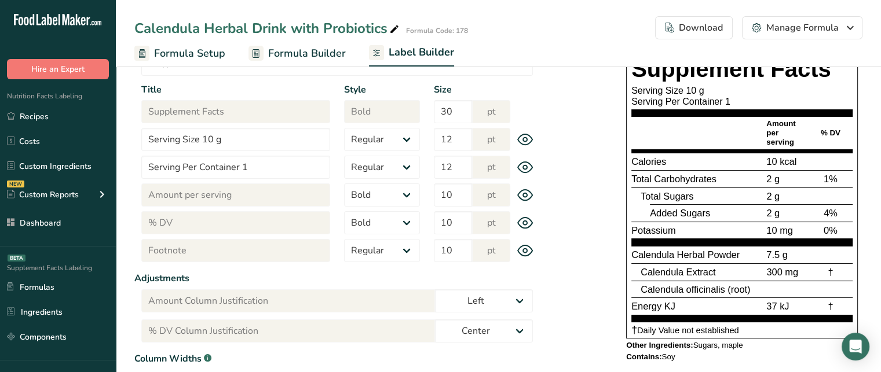
scroll to position [93, 0]
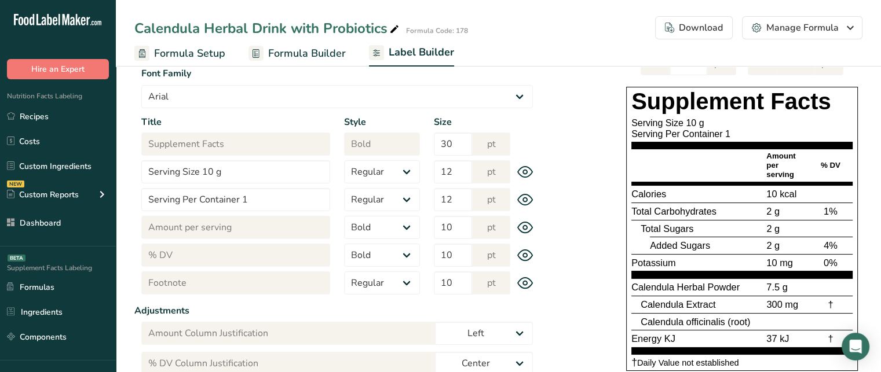
drag, startPoint x: 815, startPoint y: 166, endPoint x: 848, endPoint y: 162, distance: 32.7
click at [848, 162] on div "% DV" at bounding box center [830, 165] width 44 height 9
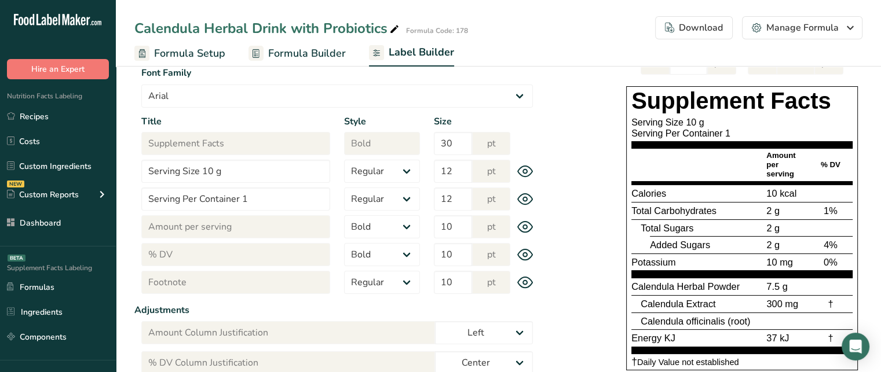
scroll to position [93, 0]
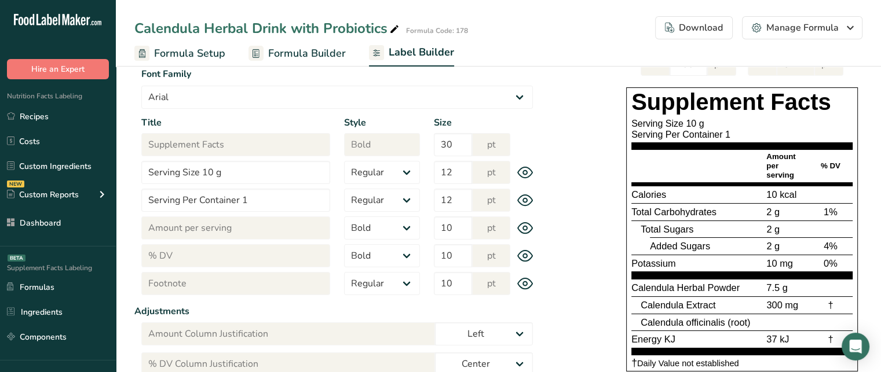
click at [828, 168] on span "% DV" at bounding box center [830, 166] width 20 height 9
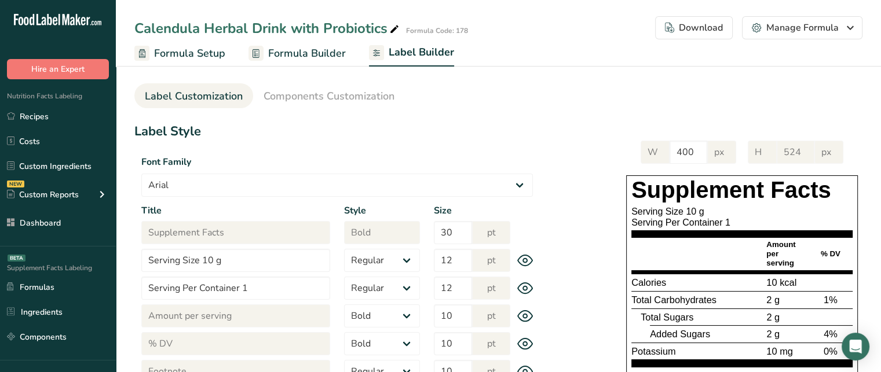
scroll to position [0, 0]
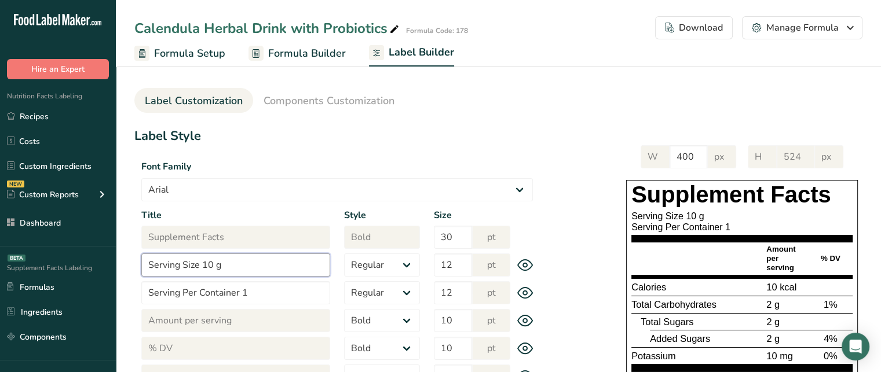
click at [203, 262] on input "Serving Size 10 g" at bounding box center [235, 265] width 189 height 23
click at [295, 271] on input "Serving Size 1 packet (10 g" at bounding box center [235, 265] width 189 height 23
type input "Serving Size 1 packet (10 g)"
drag, startPoint x: 683, startPoint y: 212, endPoint x: 750, endPoint y: 217, distance: 67.3
click at [750, 217] on div "Serving Size 1 packet (10 g)" at bounding box center [741, 216] width 221 height 11
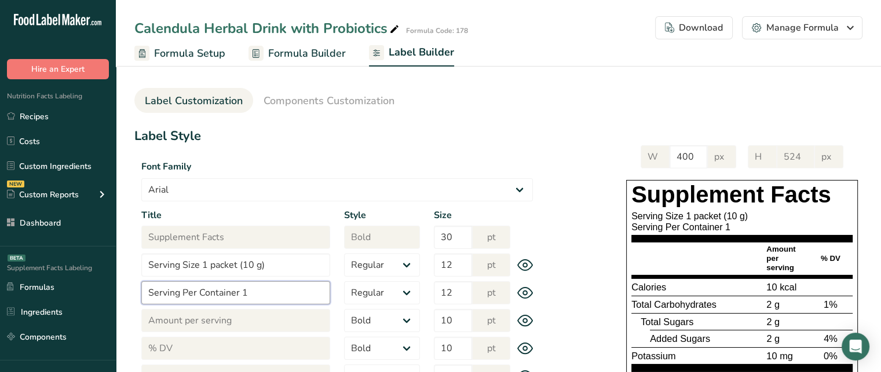
click at [265, 295] on input "Serving Per Container 1" at bounding box center [235, 292] width 189 height 23
type input "Serving Per Container 7"
drag, startPoint x: 726, startPoint y: 217, endPoint x: 743, endPoint y: 220, distance: 17.6
click at [743, 220] on div "Serving Size 1 packet (10 g)" at bounding box center [741, 216] width 221 height 11
click at [725, 225] on div "Serving Per Container 7" at bounding box center [741, 227] width 221 height 11
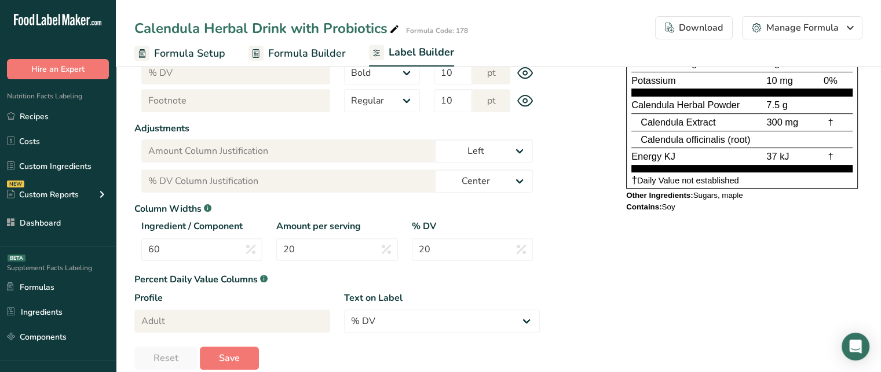
scroll to position [278, 0]
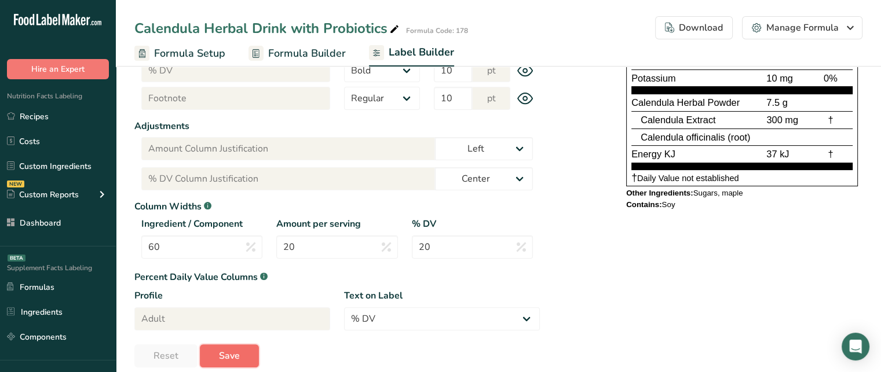
click at [226, 345] on button "Save" at bounding box center [229, 355] width 59 height 23
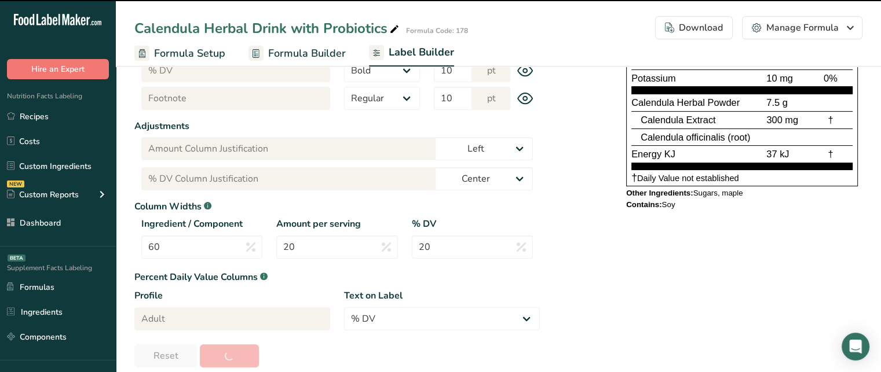
type input "528"
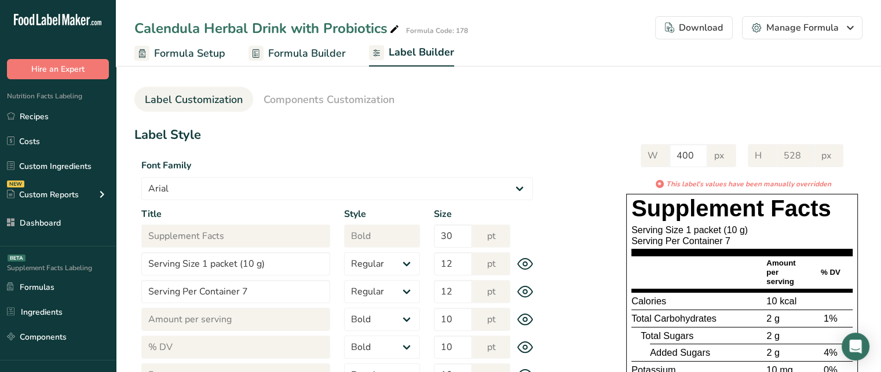
scroll to position [0, 0]
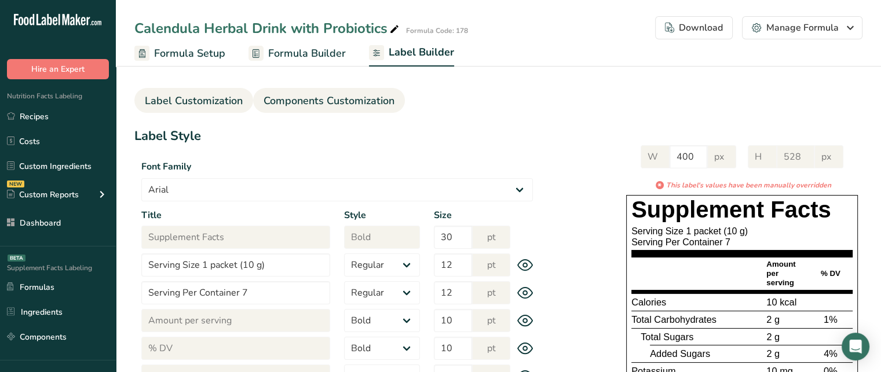
click at [324, 101] on span "Components Customization" at bounding box center [328, 101] width 131 height 16
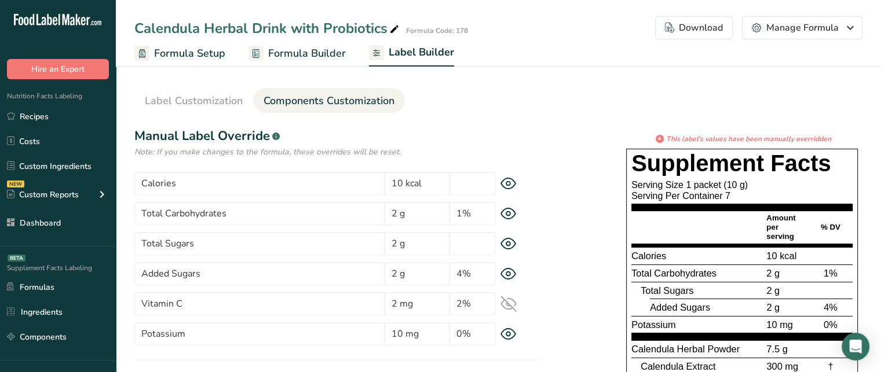
click at [865, 173] on section "Label Customization Components Customization Label Style Font Family Arial Robo…" at bounding box center [498, 335] width 765 height 551
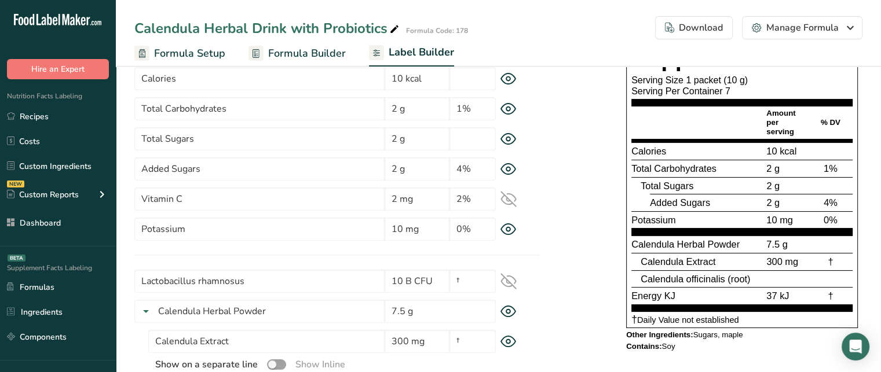
scroll to position [109, 0]
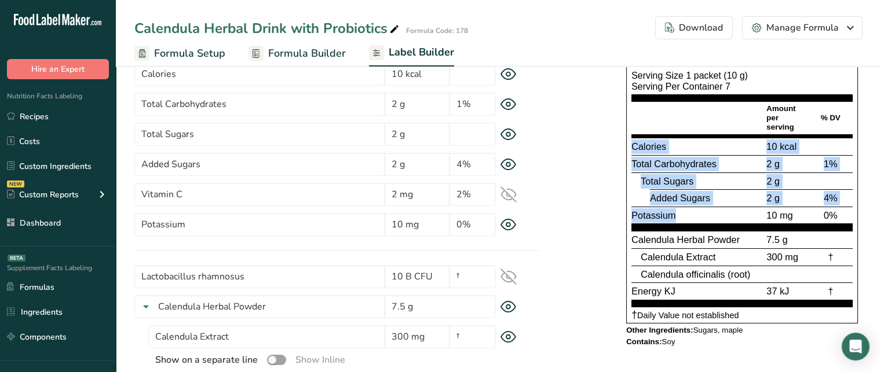
drag, startPoint x: 630, startPoint y: 141, endPoint x: 672, endPoint y: 209, distance: 79.5
click at [672, 209] on div "Supplement Facts Serving Size 1 packet (10 g) Serving Per Container 7 Amount pe…" at bounding box center [742, 181] width 232 height 284
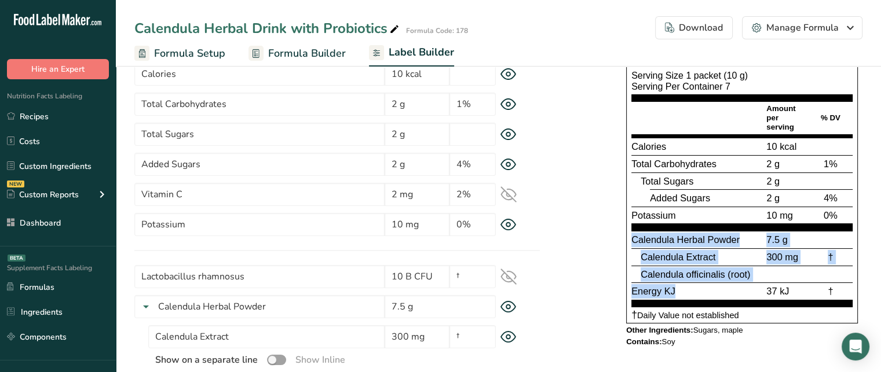
drag, startPoint x: 631, startPoint y: 239, endPoint x: 681, endPoint y: 291, distance: 72.9
click at [681, 291] on section "Calendula Herbal Powder 7.5 g Calendula Extract 300 mg † Calendula officinalis …" at bounding box center [741, 269] width 221 height 76
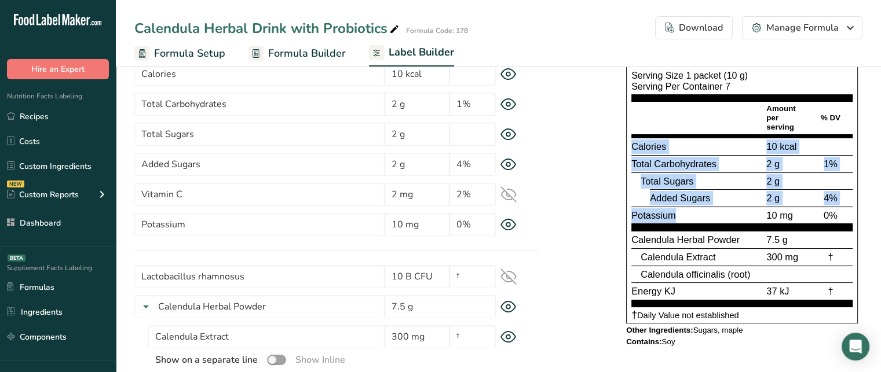
drag, startPoint x: 632, startPoint y: 149, endPoint x: 682, endPoint y: 212, distance: 80.3
click at [682, 212] on section "Calories 10 kcal Total Carbohydrates 2 g 1% Total Sugars 2 g Added Sugars 2 g 4…" at bounding box center [741, 184] width 221 height 93
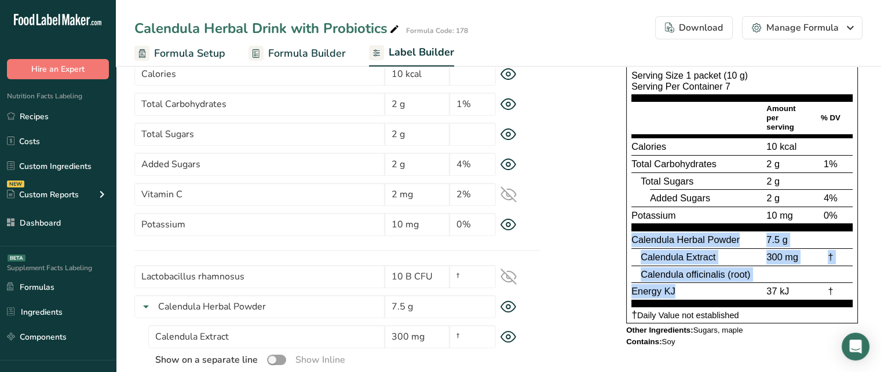
drag, startPoint x: 632, startPoint y: 243, endPoint x: 675, endPoint y: 285, distance: 60.2
click at [675, 285] on section "Calendula Herbal Powder 7.5 g Calendula Extract 300 mg † Calendula officinalis …" at bounding box center [741, 269] width 221 height 76
click at [804, 256] on div "300 mg" at bounding box center [786, 257] width 44 height 14
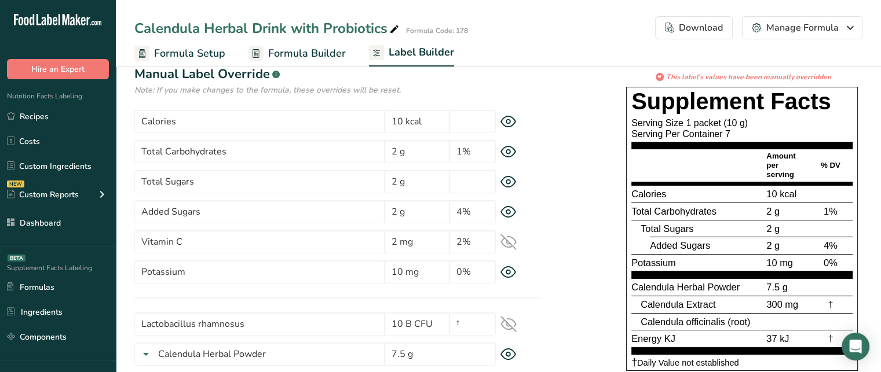
scroll to position [54, 0]
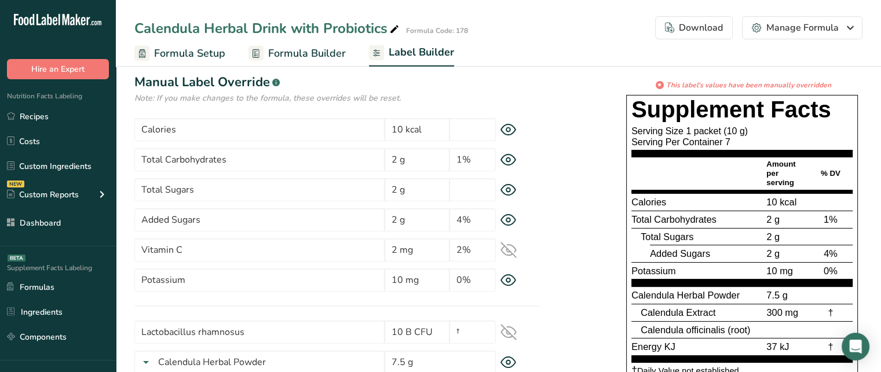
click at [507, 251] on icon at bounding box center [508, 250] width 16 height 16
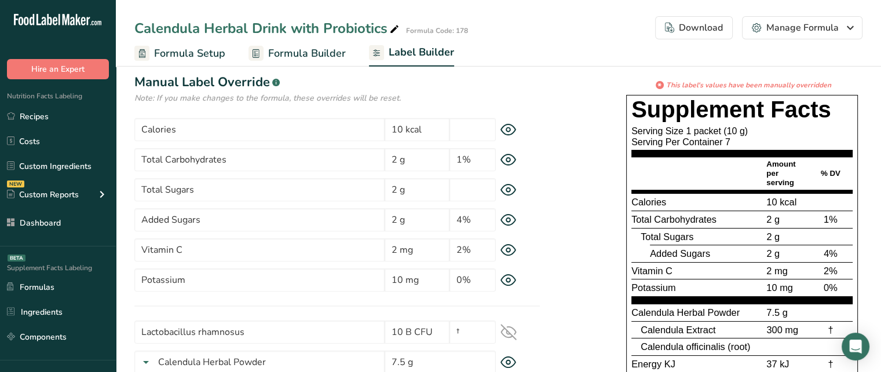
click at [507, 251] on icon at bounding box center [508, 250] width 16 height 12
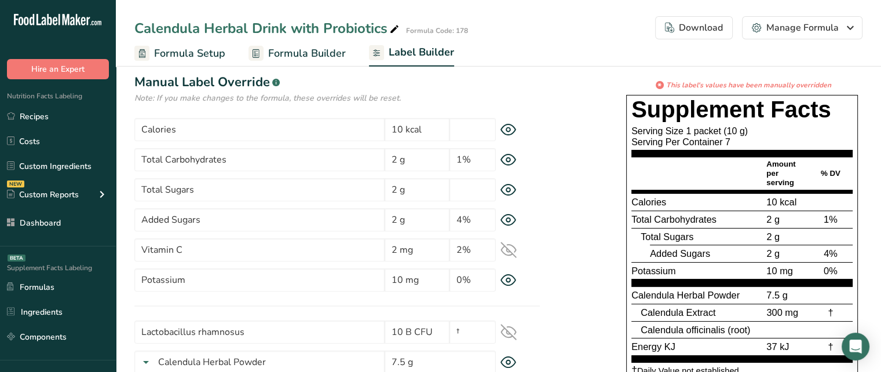
click at [507, 251] on icon at bounding box center [508, 250] width 16 height 16
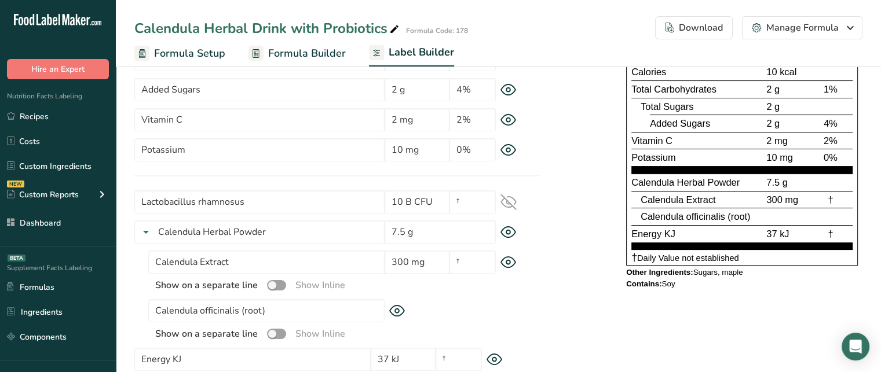
scroll to position [192, 0]
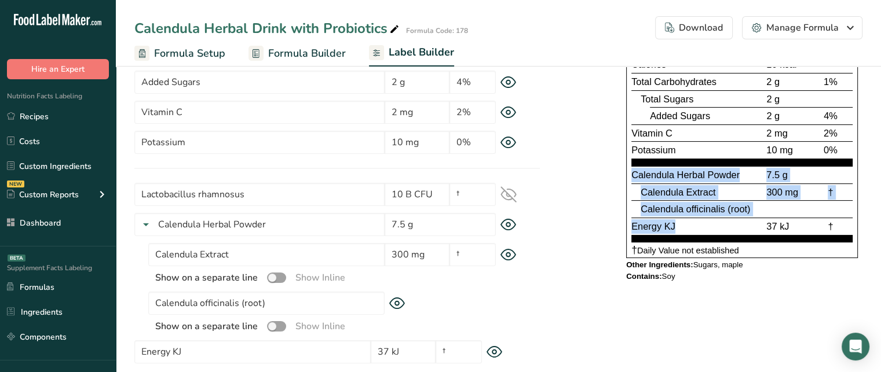
drag, startPoint x: 632, startPoint y: 175, endPoint x: 688, endPoint y: 217, distance: 69.5
click at [688, 217] on section "Calendula Herbal Powder 7.5 g Calendula Extract 300 mg † Calendula officinalis …" at bounding box center [741, 204] width 221 height 76
click at [688, 218] on div "Energy KJ 37 kJ †" at bounding box center [741, 226] width 221 height 17
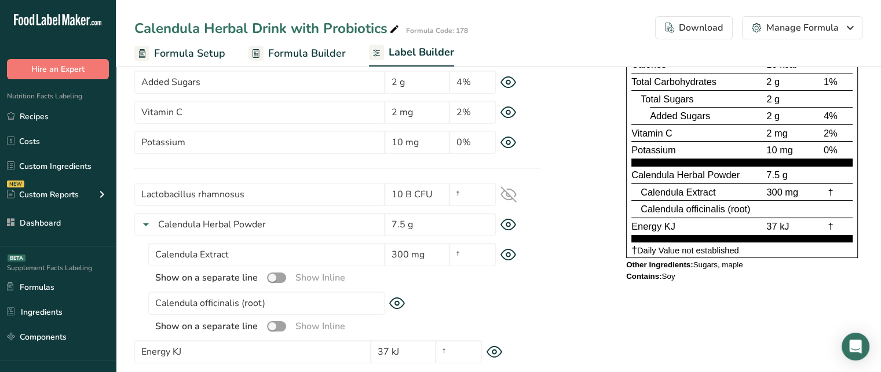
click at [676, 194] on span "Calendula Extract" at bounding box center [677, 192] width 75 height 10
click at [676, 193] on span "Calendula Extract" at bounding box center [677, 192] width 75 height 10
drag, startPoint x: 805, startPoint y: 192, endPoint x: 636, endPoint y: 197, distance: 168.5
click at [636, 197] on div "Calendula Extract 300 mg †" at bounding box center [741, 192] width 221 height 17
drag, startPoint x: 631, startPoint y: 173, endPoint x: 788, endPoint y: 168, distance: 157.5
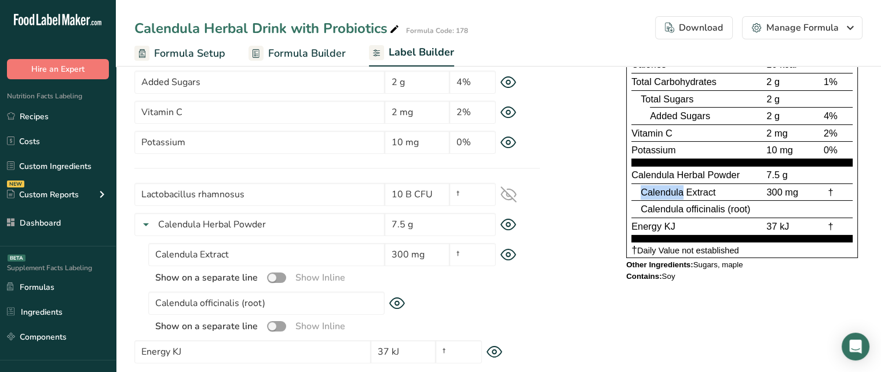
click at [788, 168] on div "Calendula Herbal Powder 7.5 g" at bounding box center [741, 174] width 221 height 17
click at [510, 221] on icon at bounding box center [508, 225] width 16 height 12
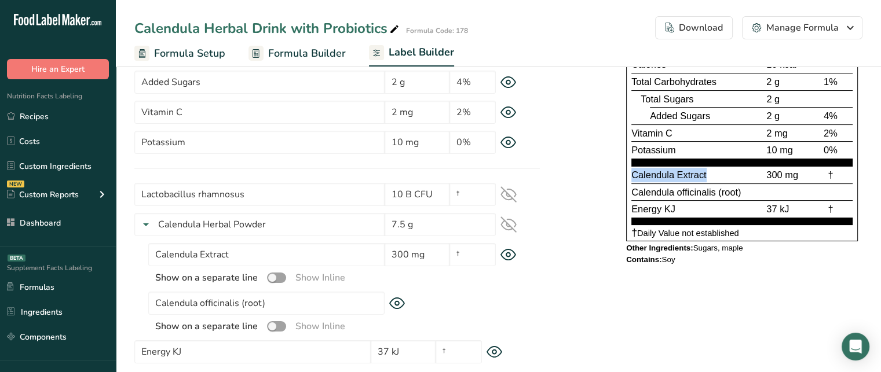
drag, startPoint x: 632, startPoint y: 175, endPoint x: 722, endPoint y: 173, distance: 90.3
click at [722, 173] on div "Calendula Extract" at bounding box center [697, 175] width 133 height 14
click at [645, 210] on span "Energy KJ" at bounding box center [653, 209] width 44 height 10
click at [497, 350] on icon at bounding box center [494, 352] width 16 height 12
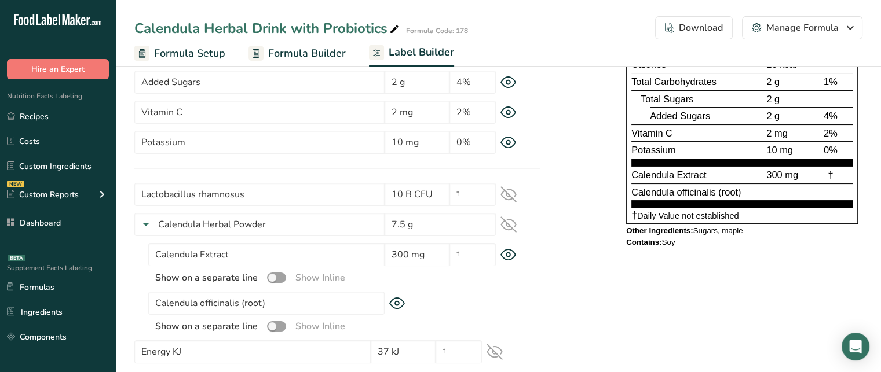
click at [506, 193] on icon at bounding box center [508, 194] width 15 height 11
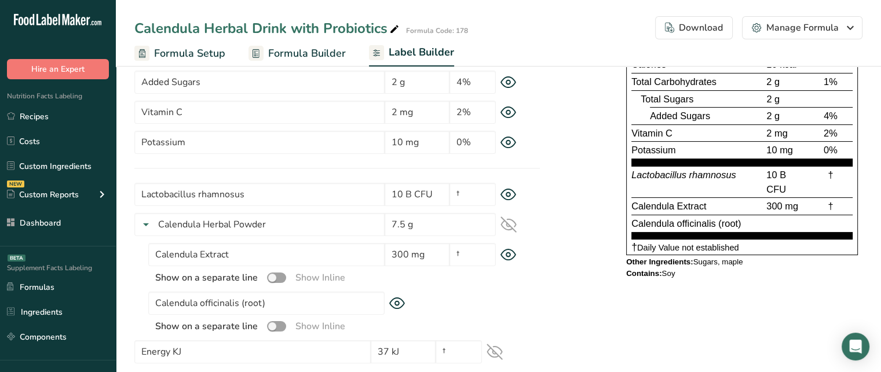
click at [641, 174] on span "Lactobacillus rhamnosus" at bounding box center [683, 175] width 105 height 10
click at [785, 182] on span "10 B CFU" at bounding box center [776, 182] width 20 height 25
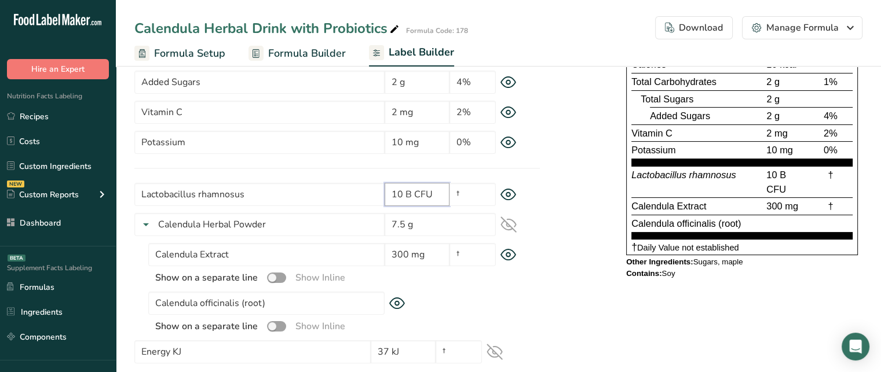
click at [433, 188] on input "10 B CFU" at bounding box center [416, 194] width 65 height 23
click at [413, 192] on input "10 B CFU" at bounding box center [416, 194] width 65 height 23
drag, startPoint x: 405, startPoint y: 194, endPoint x: 436, endPoint y: 194, distance: 30.7
click at [436, 194] on input "10 B CFU" at bounding box center [416, 194] width 65 height 23
click at [419, 192] on input "10 B CFU" at bounding box center [416, 194] width 65 height 23
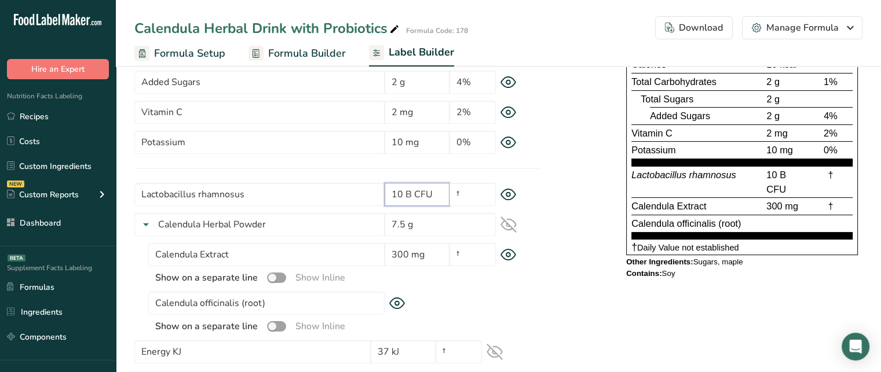
click at [413, 192] on input "10 B CFU" at bounding box center [416, 194] width 65 height 23
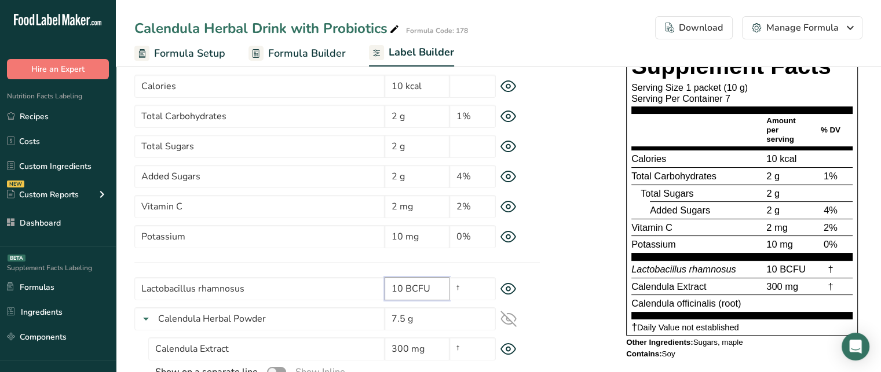
scroll to position [75, 0]
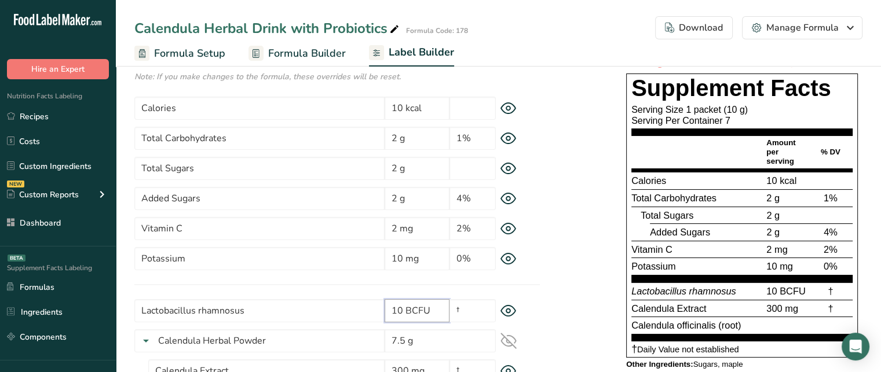
type input "10 B CFU"
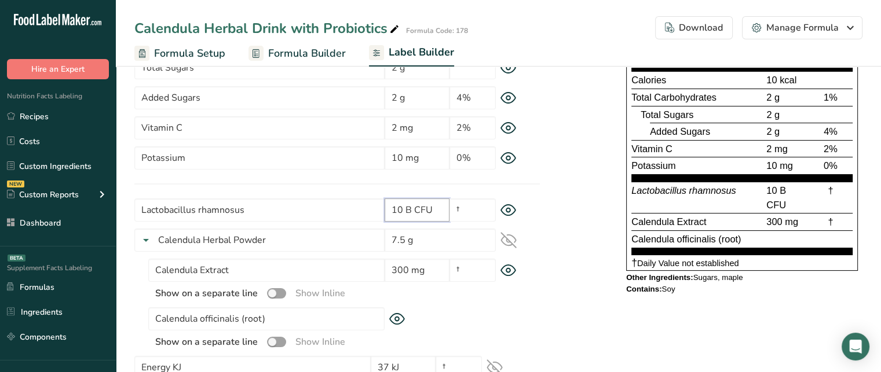
scroll to position [173, 0]
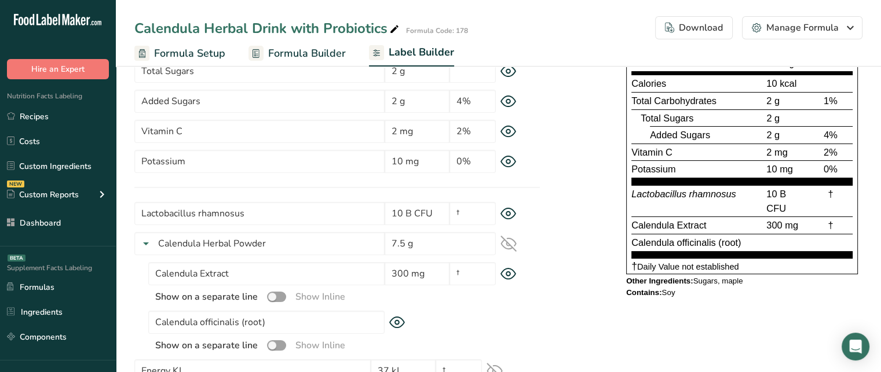
click at [650, 283] on span "Other Ingredients:" at bounding box center [659, 281] width 67 height 9
click at [710, 279] on div "Other Ingredients: Sugars, maple" at bounding box center [742, 281] width 232 height 9
click at [296, 51] on span "Formula Builder" at bounding box center [307, 54] width 78 height 16
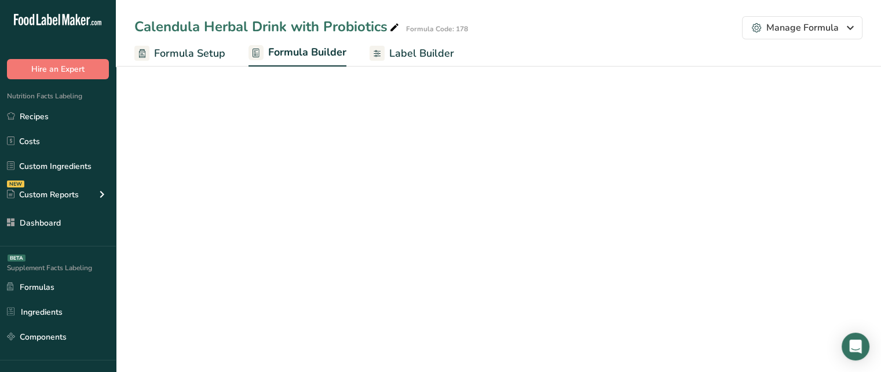
select select "6"
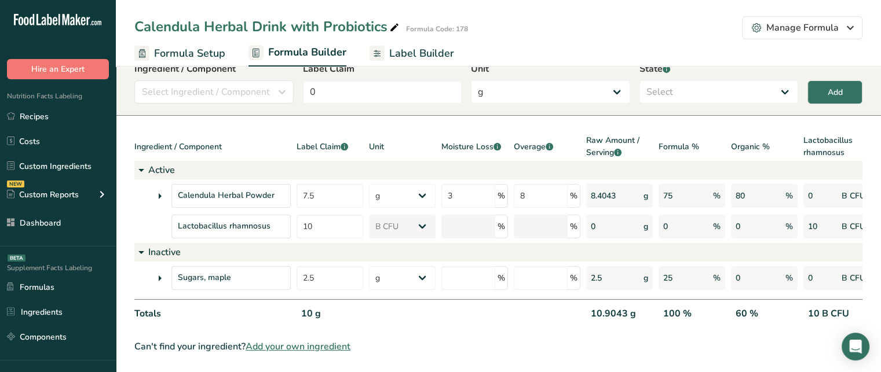
scroll to position [49, 0]
click at [394, 55] on span "Label Builder" at bounding box center [421, 54] width 65 height 16
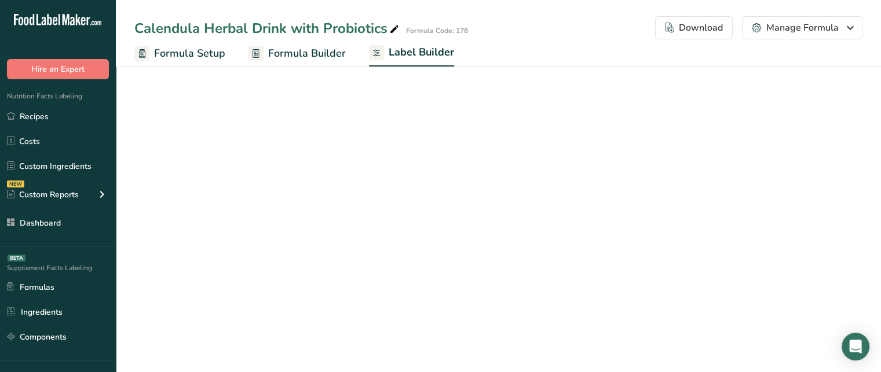
select select "bold"
select select "center"
select select "% DV"
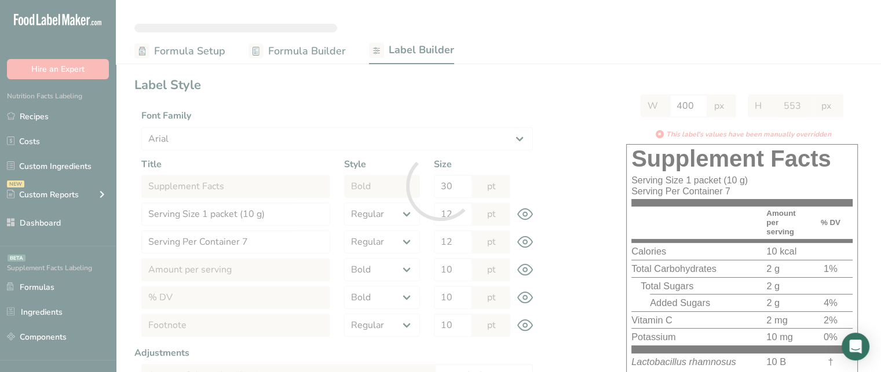
scroll to position [46, 0]
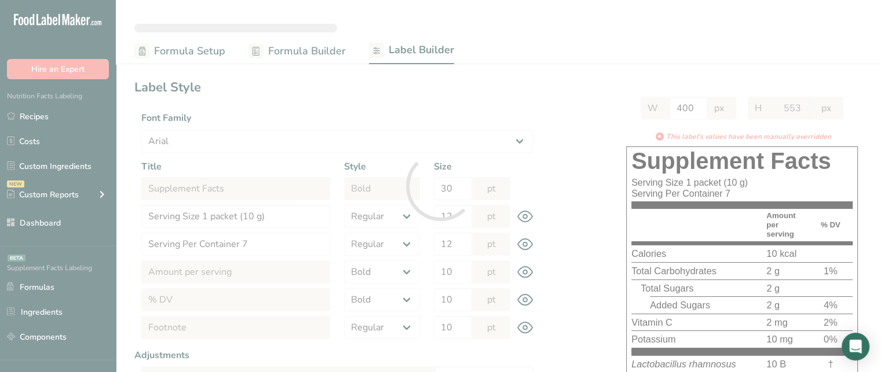
type input "528"
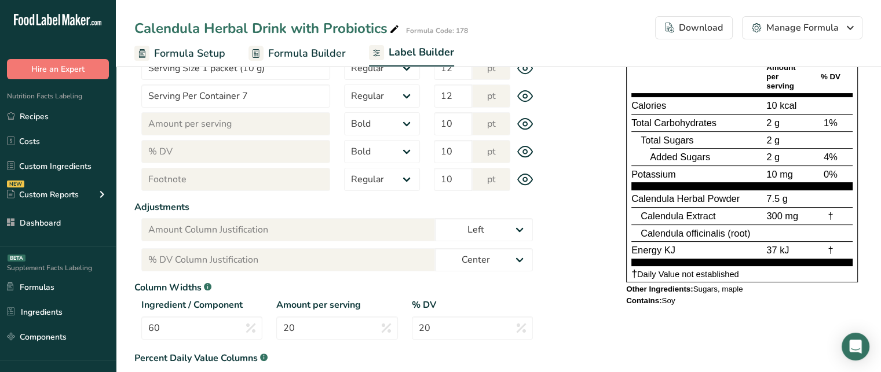
scroll to position [198, 0]
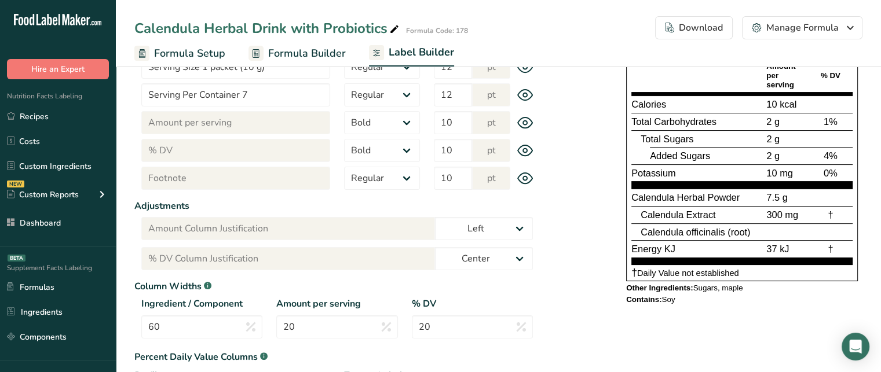
drag, startPoint x: 628, startPoint y: 284, endPoint x: 746, endPoint y: 287, distance: 118.7
click at [746, 287] on div "Other Ingredients: Sugars, maple" at bounding box center [742, 288] width 232 height 9
click at [648, 99] on span "Calories" at bounding box center [648, 104] width 35 height 10
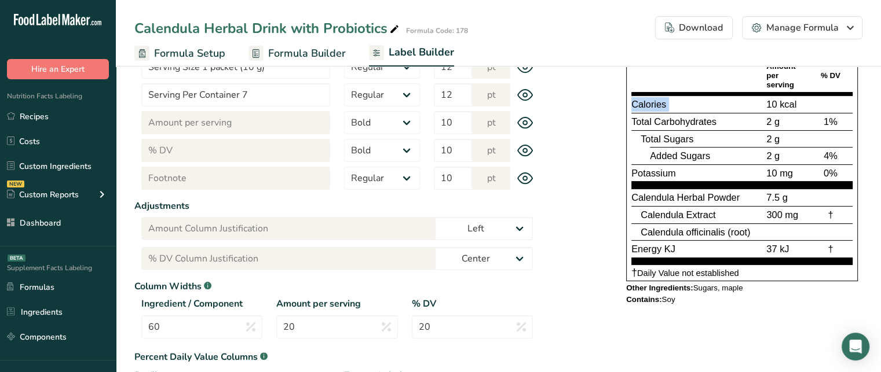
click at [648, 99] on span "Calories" at bounding box center [648, 104] width 35 height 10
click at [774, 101] on span "10 kcal" at bounding box center [781, 104] width 30 height 10
drag, startPoint x: 753, startPoint y: 287, endPoint x: 621, endPoint y: 292, distance: 132.1
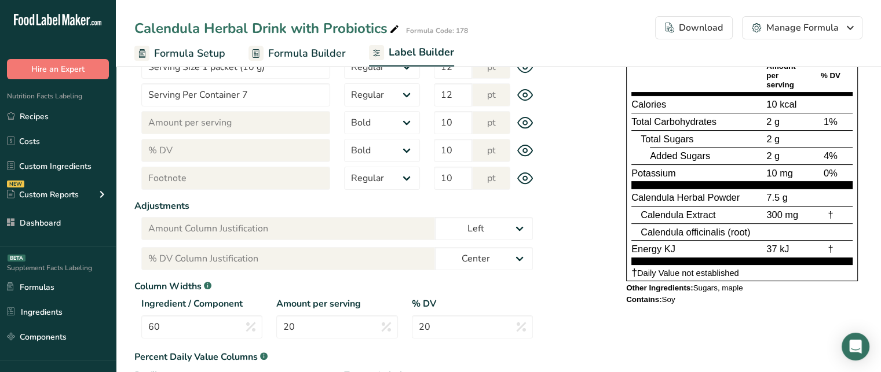
click at [621, 292] on div "Supplement Facts Serving Size 1 packet (10 g) Serving Per Container 7 Amount pe…" at bounding box center [741, 154] width 241 height 314
click at [670, 295] on div "Contains: Soy" at bounding box center [742, 299] width 232 height 9
click at [670, 298] on div "Contains: Soy" at bounding box center [742, 299] width 232 height 9
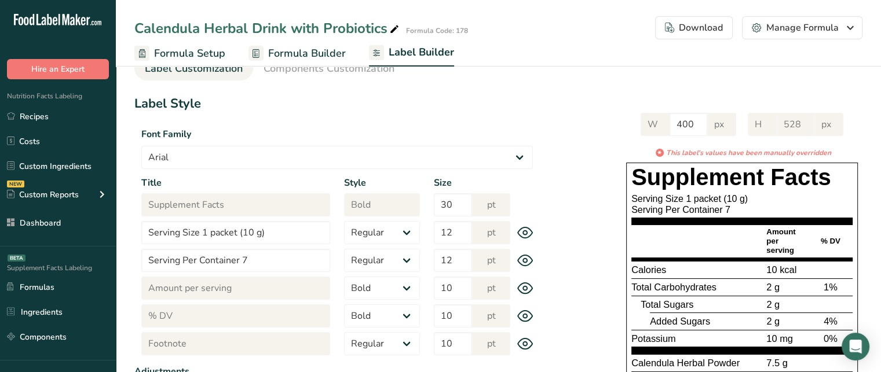
scroll to position [0, 0]
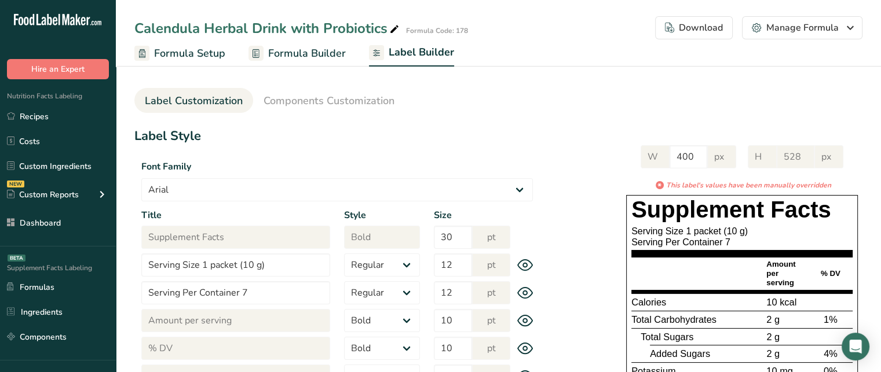
click at [716, 30] on div "Download" at bounding box center [694, 28] width 58 height 14
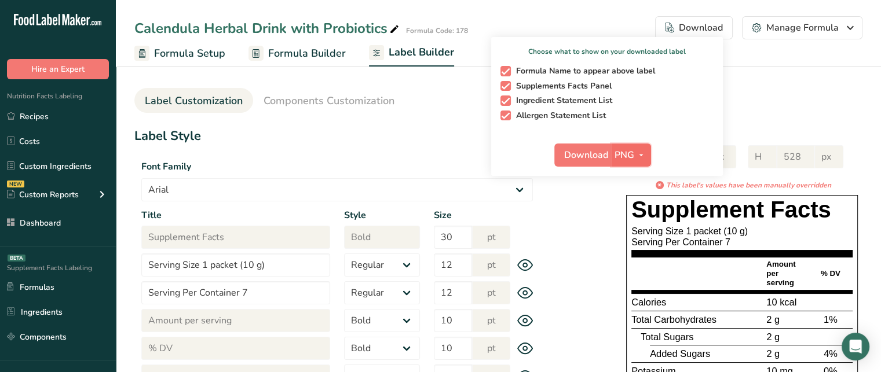
click at [637, 151] on icon "button" at bounding box center [640, 155] width 9 height 14
click at [638, 178] on link "PNG" at bounding box center [632, 178] width 37 height 19
click at [595, 152] on span "Download" at bounding box center [586, 155] width 44 height 14
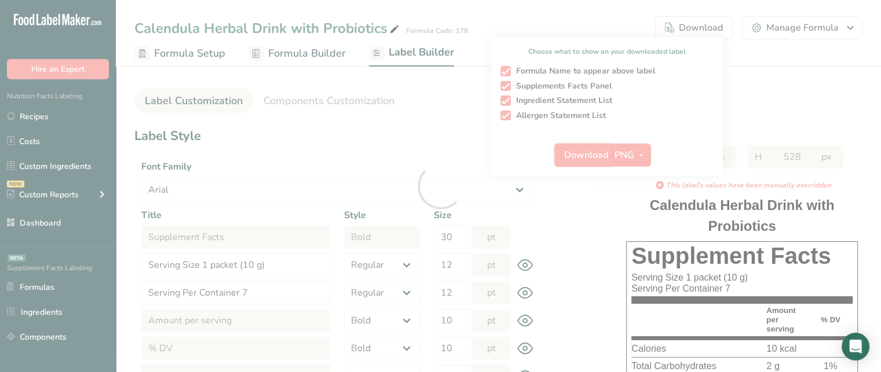
select select "bold"
select select "center"
select select "% DV"
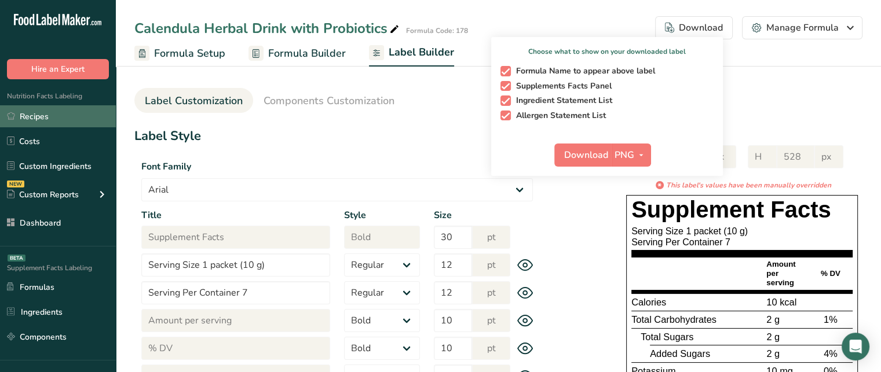
click at [30, 115] on link "Recipes" at bounding box center [58, 116] width 116 height 22
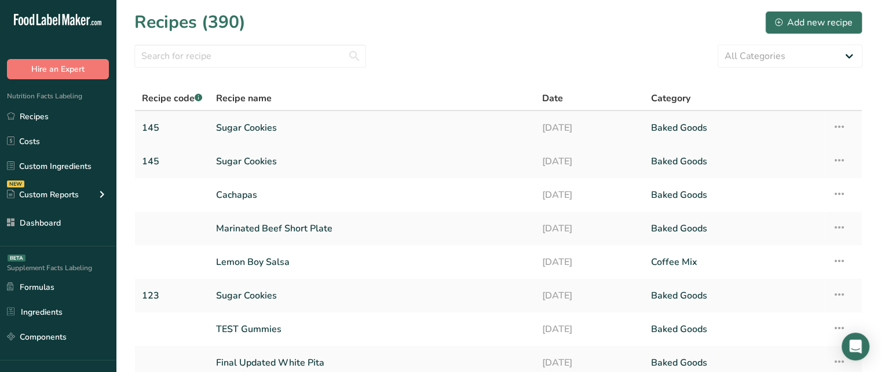
click at [224, 130] on link "Sugar Cookies" at bounding box center [372, 128] width 312 height 24
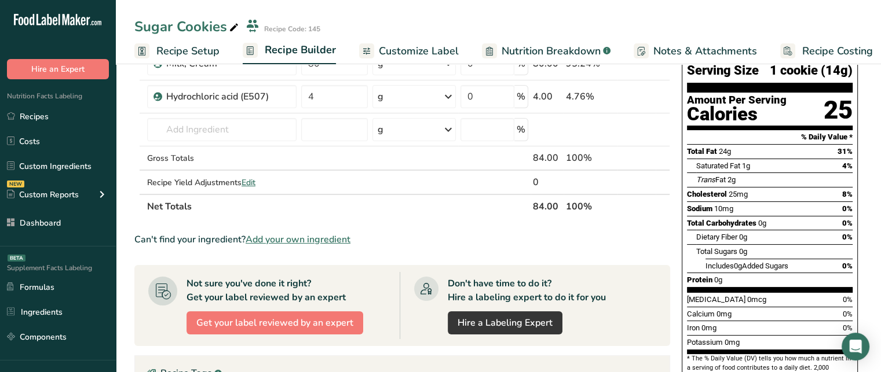
scroll to position [67, 0]
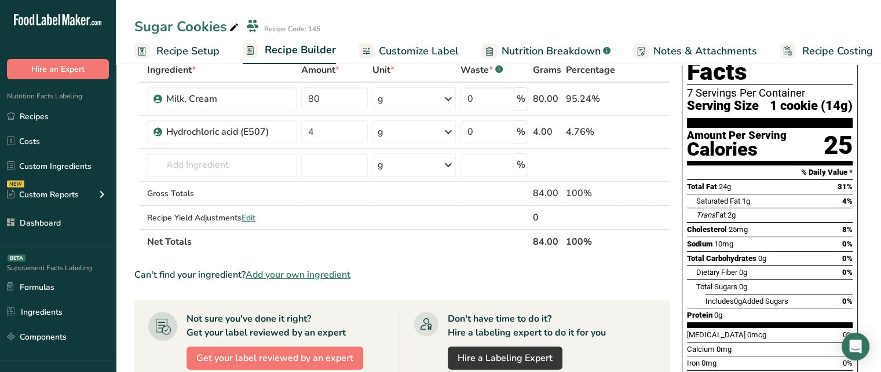
drag, startPoint x: 813, startPoint y: 119, endPoint x: 849, endPoint y: 122, distance: 36.0
click at [849, 128] on section "Amount Per Serving Calories 25" at bounding box center [770, 147] width 166 height 38
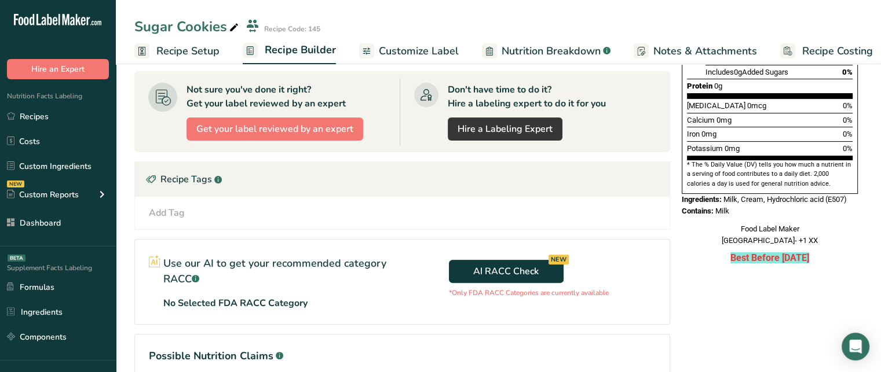
scroll to position [298, 0]
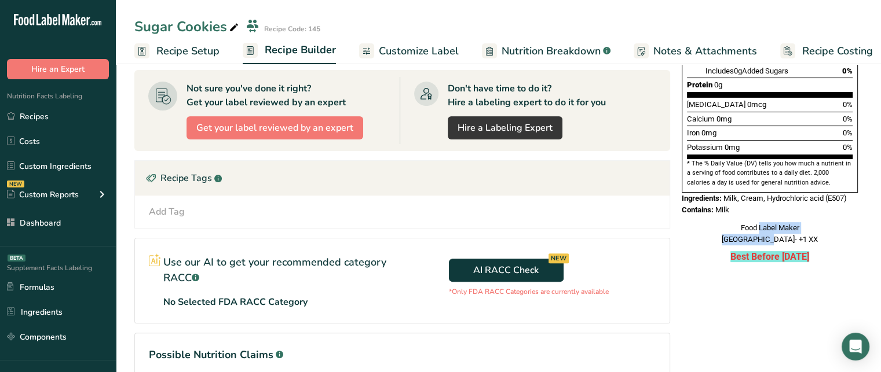
drag, startPoint x: 740, startPoint y: 207, endPoint x: 776, endPoint y: 217, distance: 37.8
click at [776, 222] on div "Food Label Maker USA- +1 XX" at bounding box center [769, 233] width 176 height 23
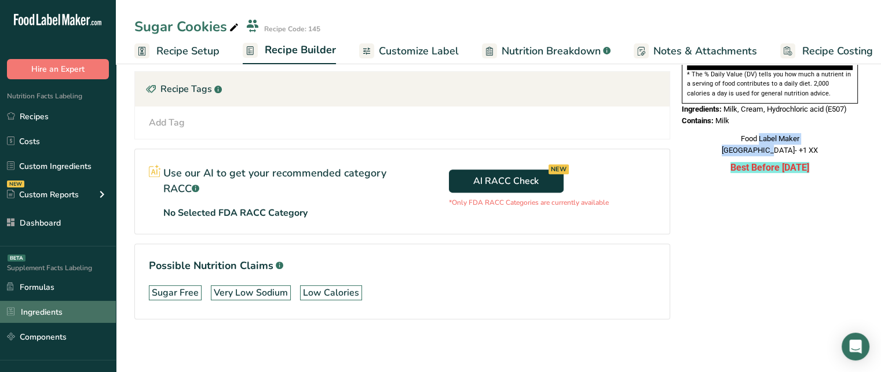
click at [91, 307] on link "Ingredients" at bounding box center [58, 312] width 116 height 22
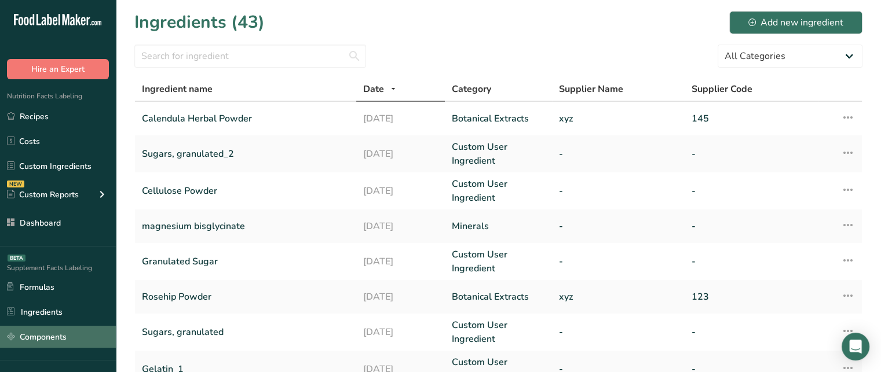
click at [68, 333] on link "Components" at bounding box center [58, 337] width 116 height 22
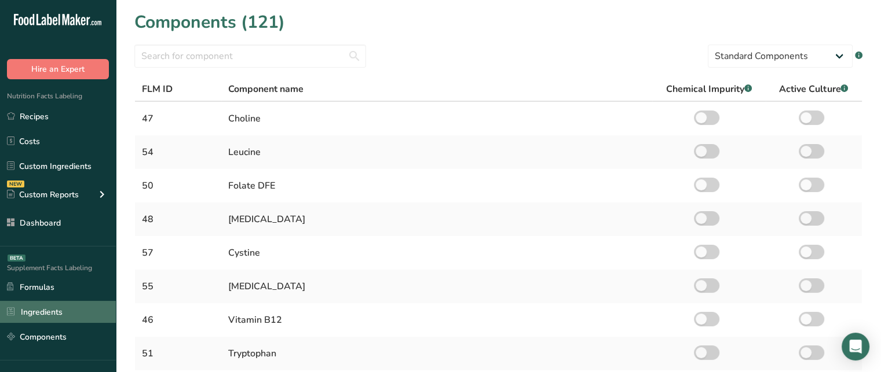
click at [75, 317] on link "Ingredients" at bounding box center [58, 312] width 116 height 22
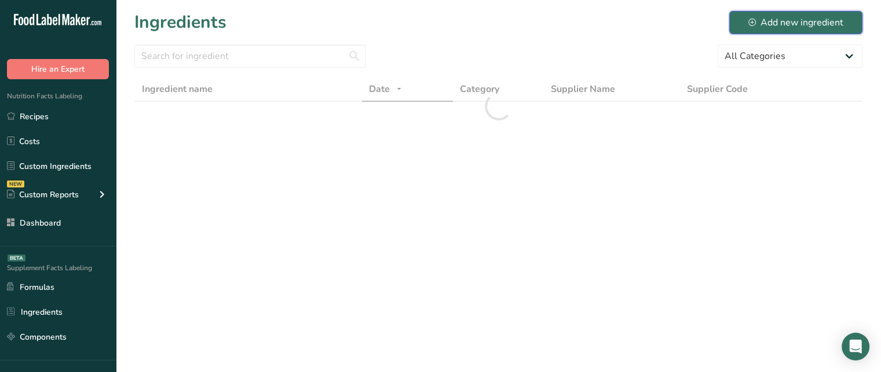
click at [780, 23] on div "Add new ingredient" at bounding box center [795, 23] width 95 height 14
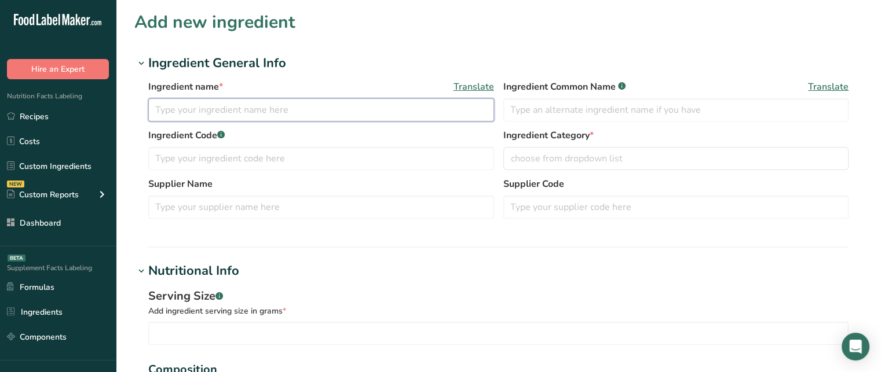
click at [403, 119] on input "text" at bounding box center [321, 109] width 346 height 23
click at [87, 288] on link "Formulas" at bounding box center [58, 287] width 116 height 22
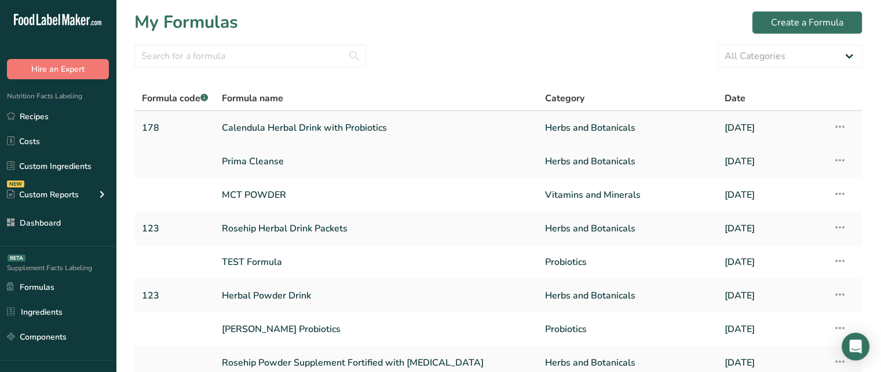
click at [316, 129] on link "Calendula Herbal Drink with Probiotics" at bounding box center [376, 128] width 309 height 24
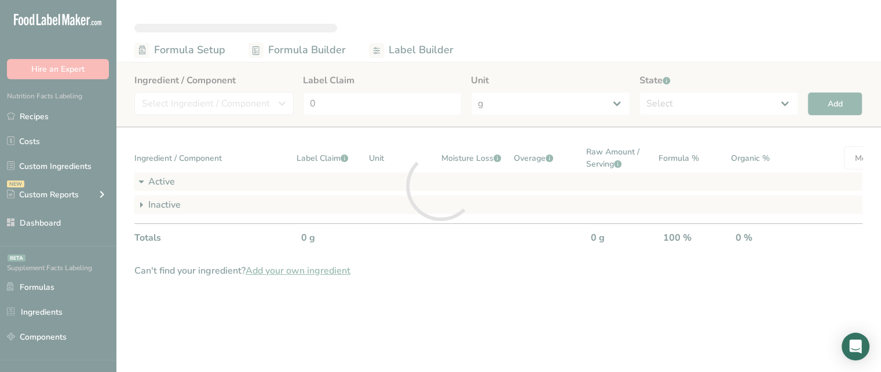
select select "6"
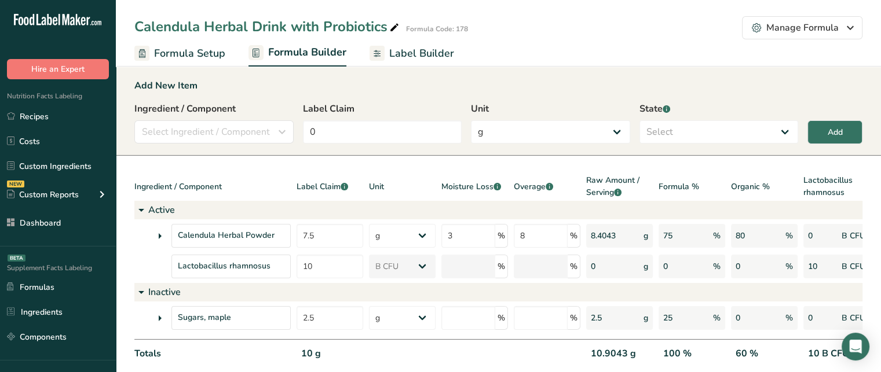
click at [404, 57] on span "Label Builder" at bounding box center [421, 54] width 65 height 16
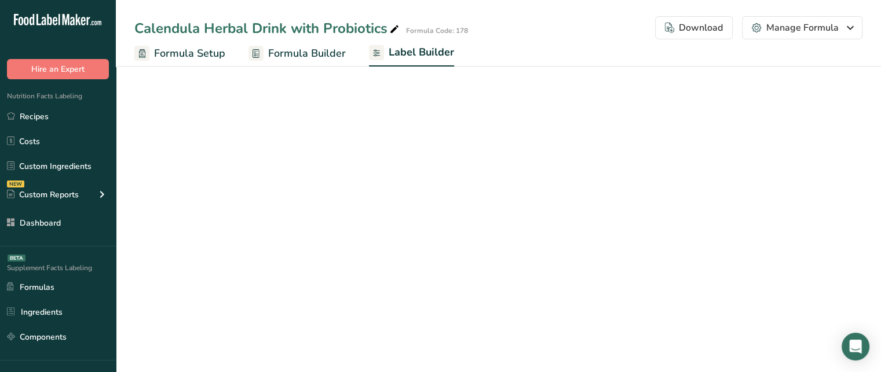
select select "bold"
select select "center"
select select "% DV"
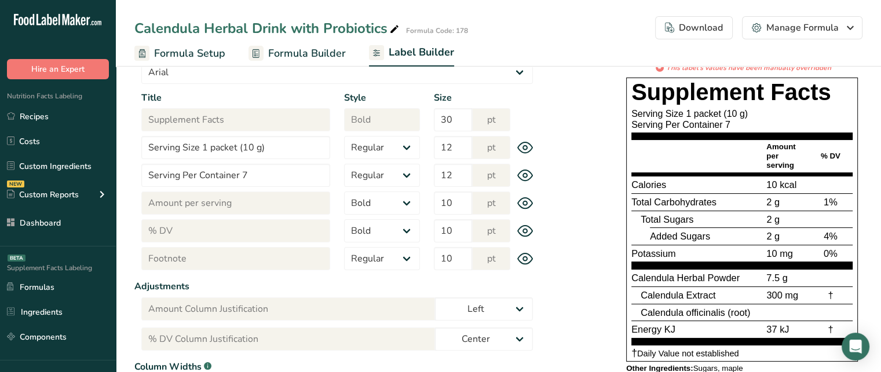
scroll to position [121, 0]
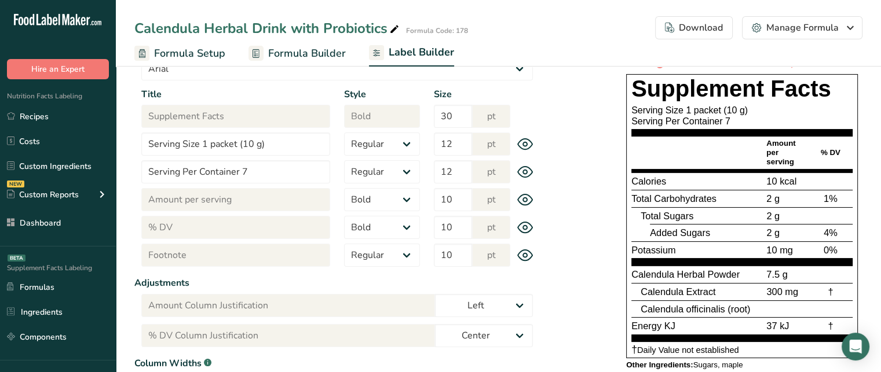
drag, startPoint x: 767, startPoint y: 181, endPoint x: 801, endPoint y: 180, distance: 34.2
click at [801, 180] on div "10 kcal" at bounding box center [786, 181] width 44 height 14
click at [827, 200] on span "1%" at bounding box center [830, 198] width 14 height 10
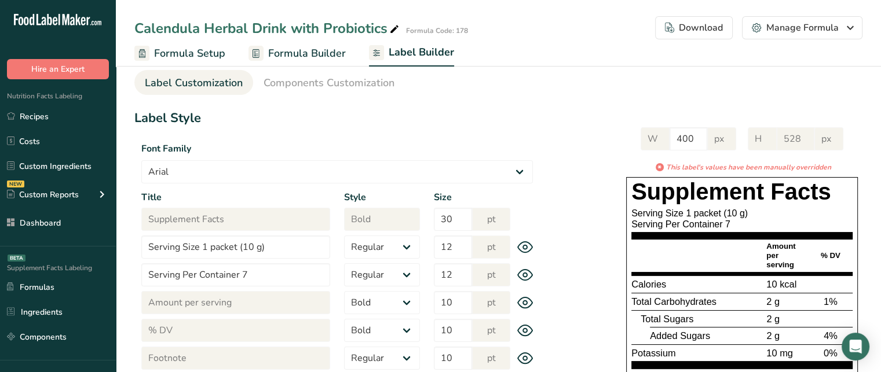
scroll to position [0, 0]
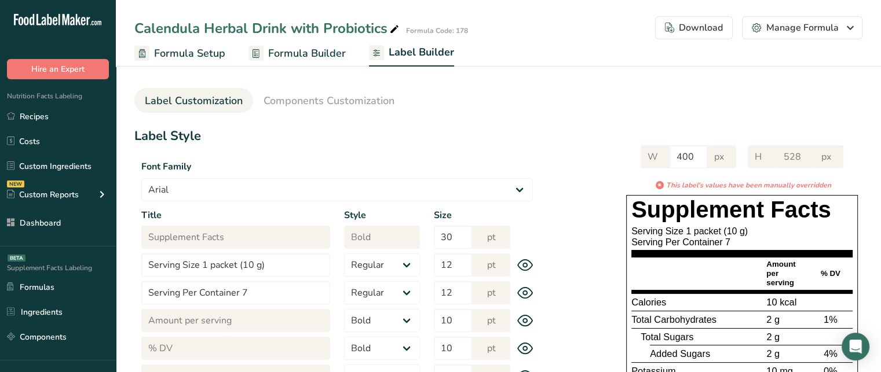
click at [713, 21] on div "Download" at bounding box center [694, 28] width 58 height 14
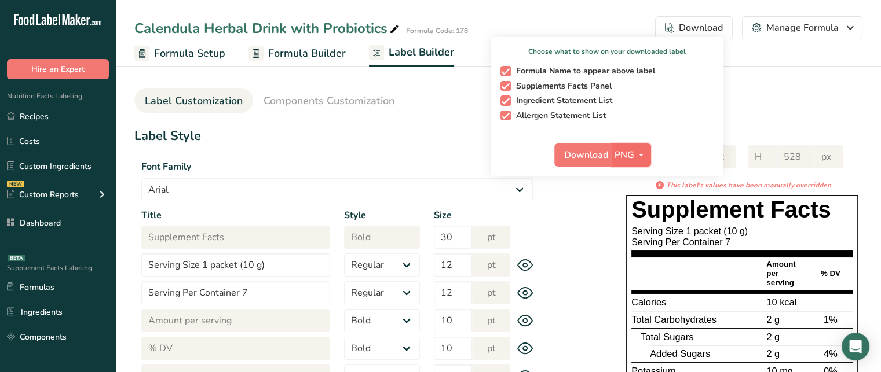
click at [639, 160] on icon "button" at bounding box center [640, 155] width 9 height 14
click at [837, 210] on h1 "Supplement Facts" at bounding box center [741, 210] width 221 height 28
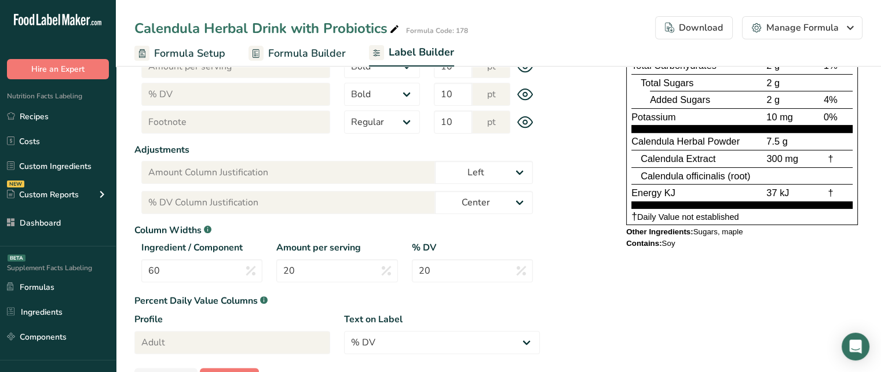
scroll to position [251, 0]
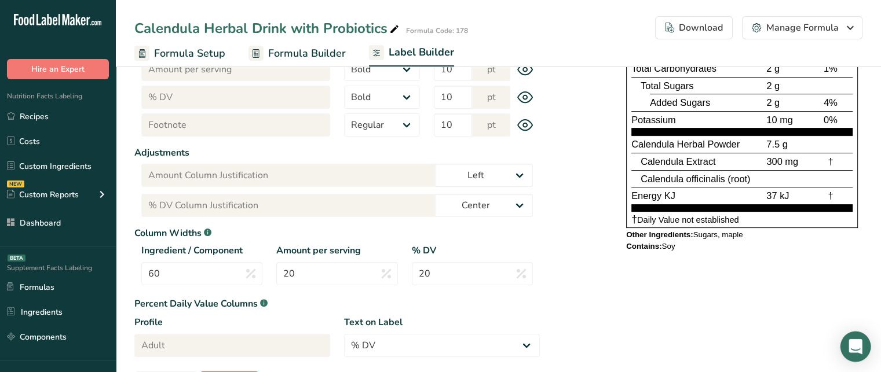
click at [863, 347] on div "Open Intercom Messenger" at bounding box center [855, 347] width 31 height 31
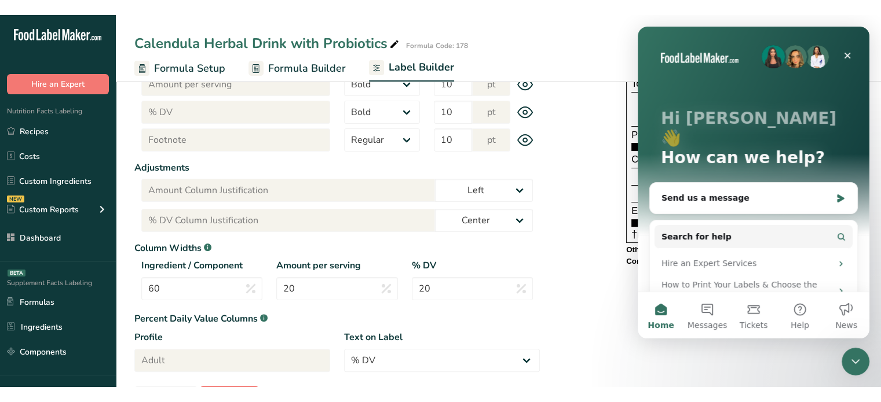
scroll to position [0, 0]
